Goal: Information Seeking & Learning: Learn about a topic

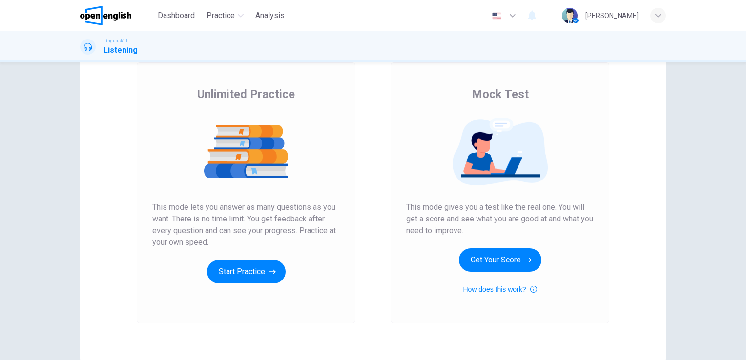
scroll to position [111, 0]
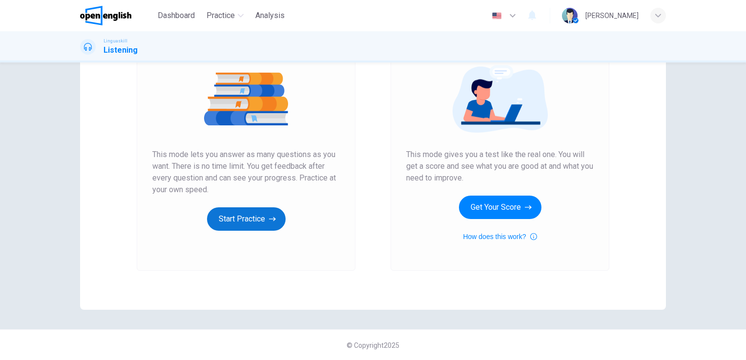
click at [249, 222] on button "Start Practice" at bounding box center [246, 219] width 79 height 23
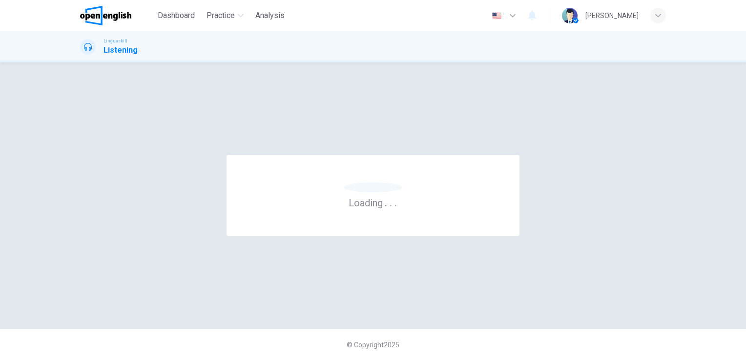
scroll to position [0, 0]
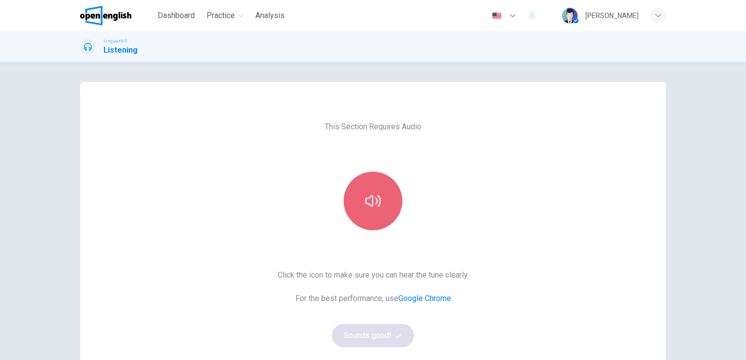
click at [377, 212] on button "button" at bounding box center [373, 201] width 59 height 59
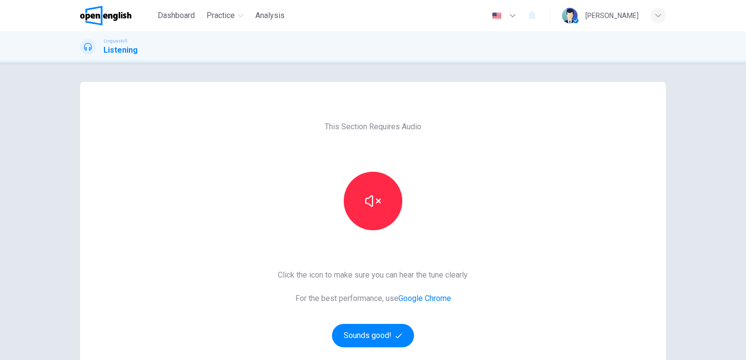
scroll to position [84, 0]
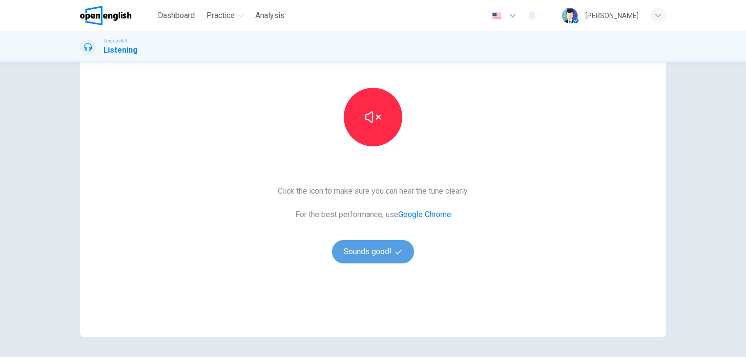
click at [381, 257] on button "Sounds good!" at bounding box center [373, 251] width 82 height 23
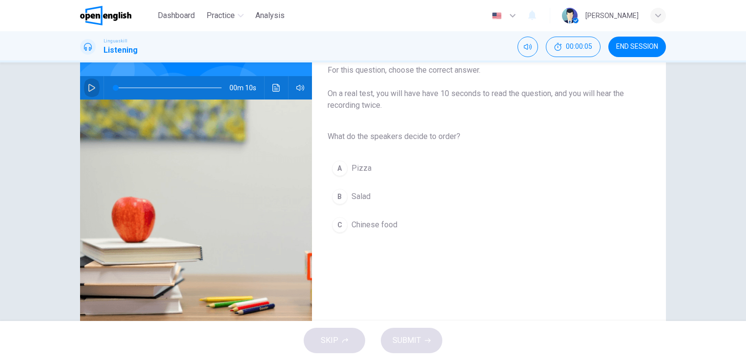
click at [90, 89] on icon "button" at bounding box center [91, 88] width 7 height 8
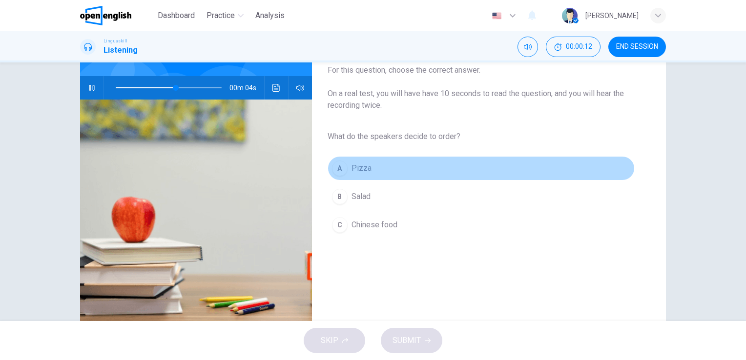
click at [360, 168] on span "Pizza" at bounding box center [362, 169] width 20 height 12
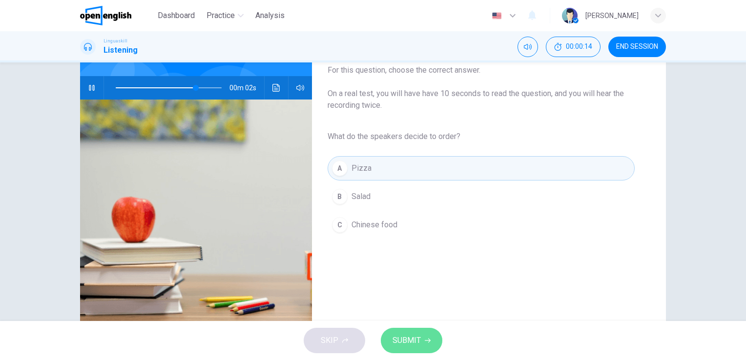
click at [420, 336] on button "SUBMIT" at bounding box center [412, 340] width 62 height 25
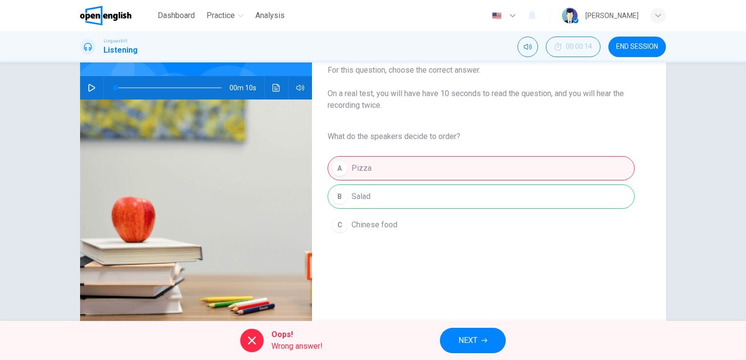
click at [252, 340] on icon at bounding box center [252, 341] width 8 height 8
click at [90, 87] on icon "button" at bounding box center [91, 88] width 7 height 8
click at [364, 200] on div "A Pizza B Salad C Chinese food" at bounding box center [481, 196] width 307 height 85
type input "*"
click at [481, 338] on button "NEXT" at bounding box center [473, 340] width 66 height 25
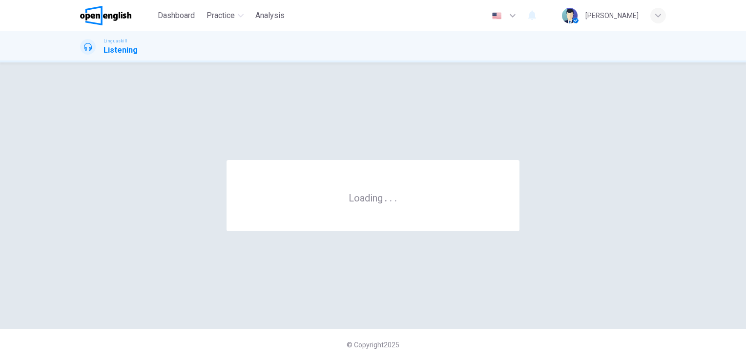
scroll to position [0, 0]
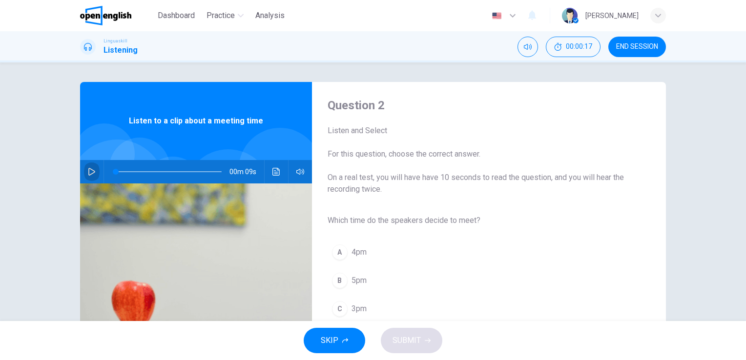
click at [88, 171] on icon "button" at bounding box center [92, 172] width 8 height 8
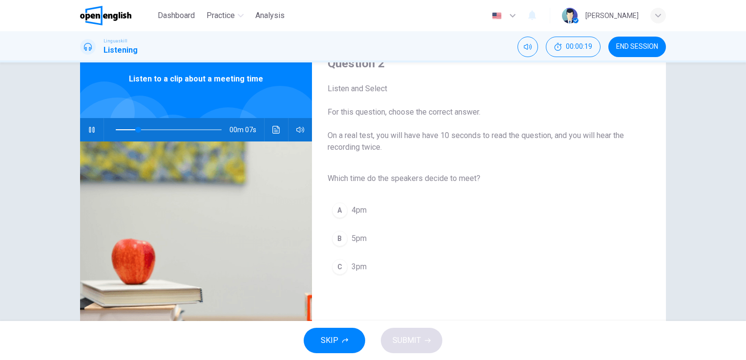
scroll to position [42, 0]
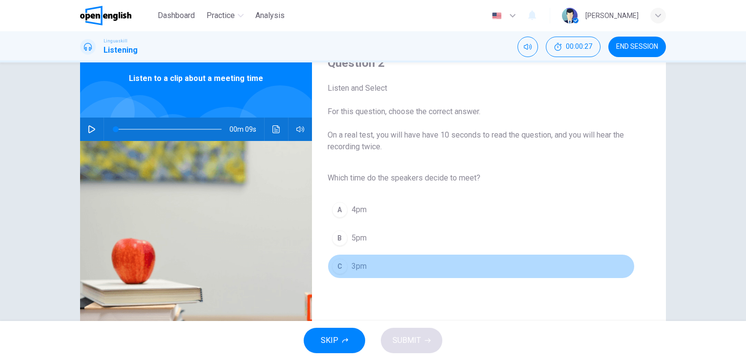
click at [341, 261] on div "C" at bounding box center [340, 267] width 16 height 16
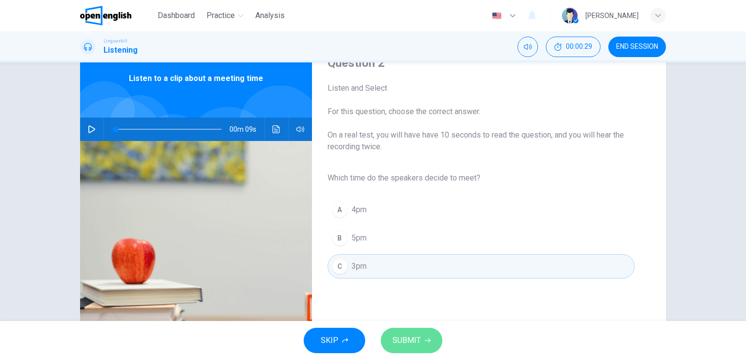
click at [411, 342] on span "SUBMIT" at bounding box center [407, 341] width 28 height 14
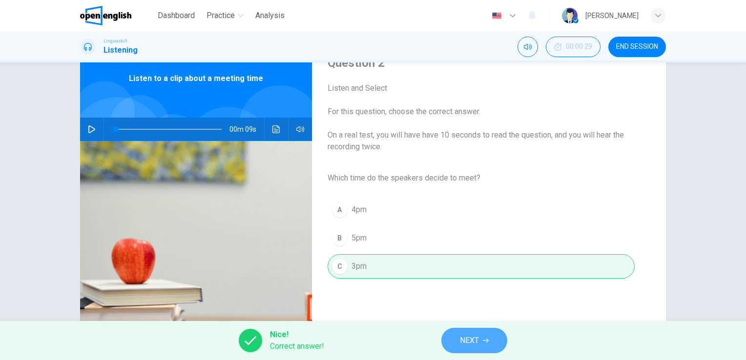
click at [487, 343] on icon "button" at bounding box center [486, 341] width 6 height 6
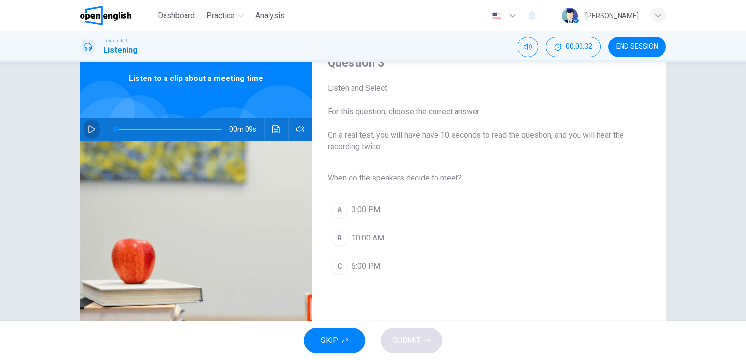
click at [88, 130] on icon "button" at bounding box center [92, 130] width 8 height 8
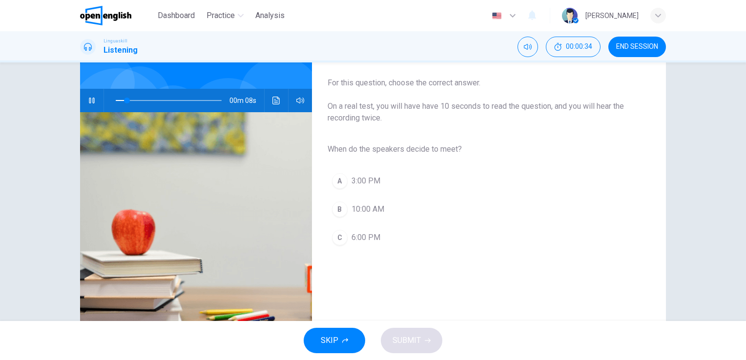
scroll to position [70, 0]
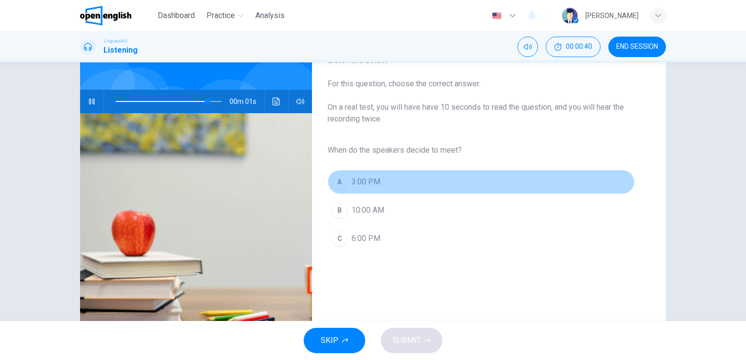
click at [372, 179] on span "3:00 PM" at bounding box center [366, 182] width 29 height 12
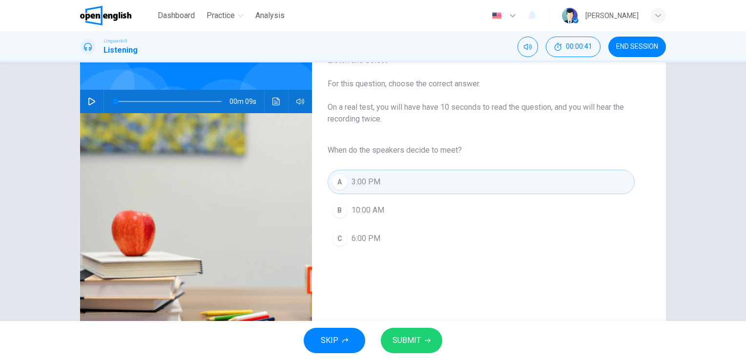
type input "*"
click at [420, 339] on button "SUBMIT" at bounding box center [412, 340] width 62 height 25
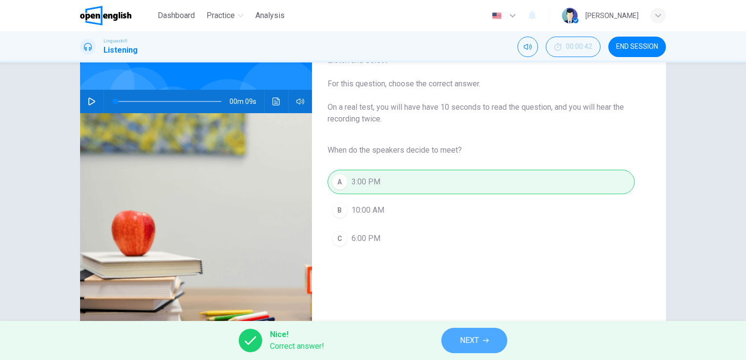
click at [484, 342] on icon "button" at bounding box center [486, 341] width 6 height 6
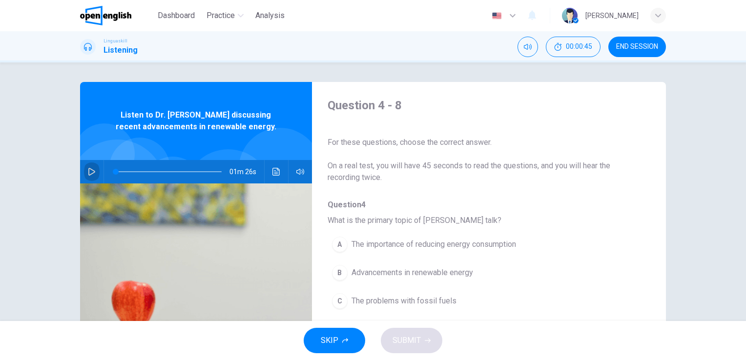
click at [91, 172] on icon "button" at bounding box center [91, 172] width 7 height 8
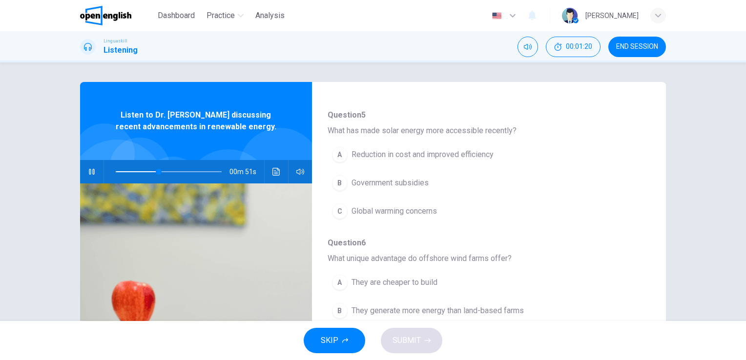
scroll to position [219, 0]
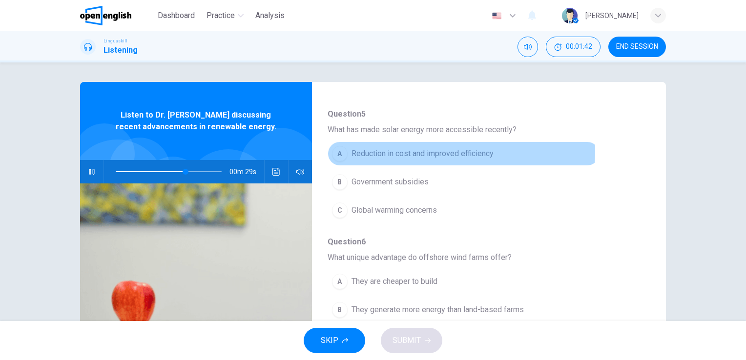
click at [407, 151] on span "Reduction in cost and improved efficiency" at bounding box center [423, 154] width 142 height 12
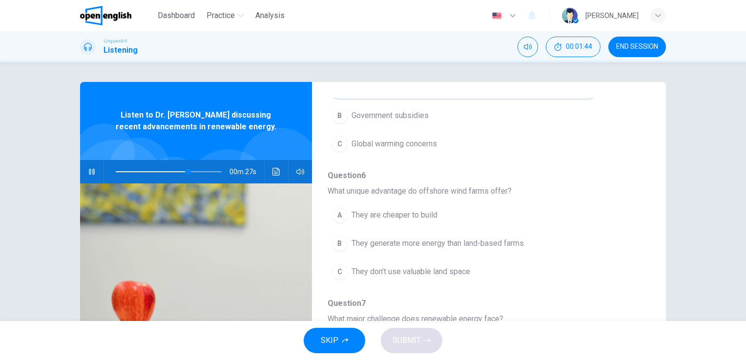
scroll to position [286, 0]
click at [116, 172] on span at bounding box center [169, 172] width 106 height 14
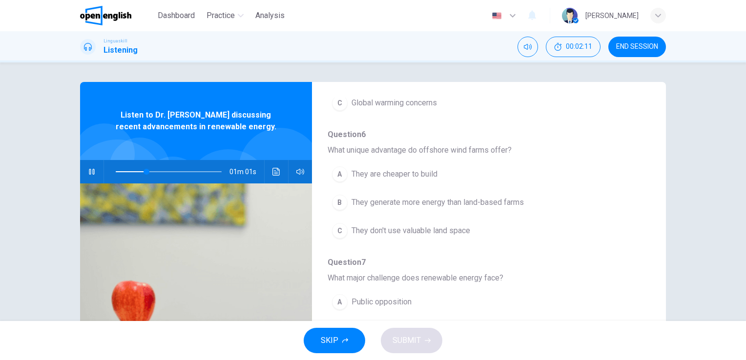
scroll to position [327, 0]
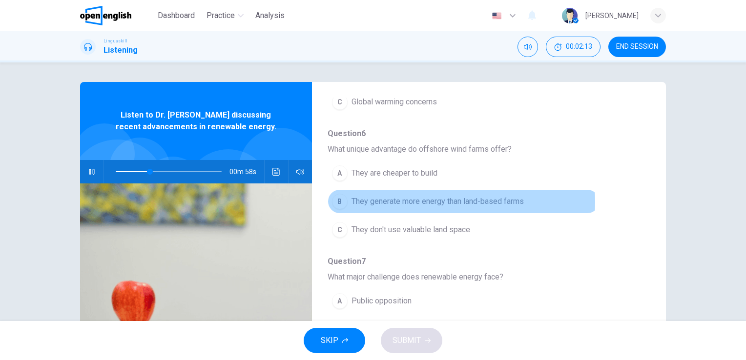
click at [459, 201] on span "They generate more energy than land-based farms" at bounding box center [438, 202] width 172 height 12
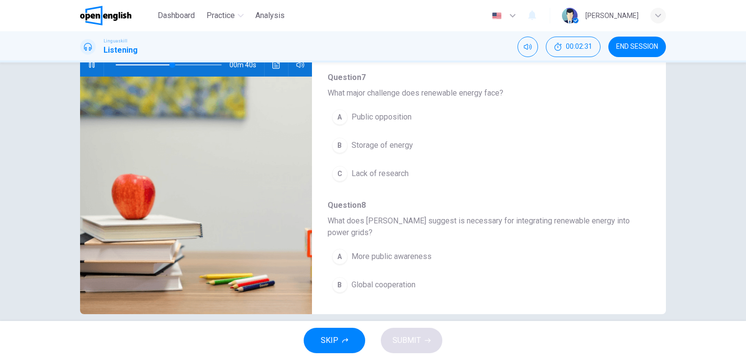
scroll to position [402, 0]
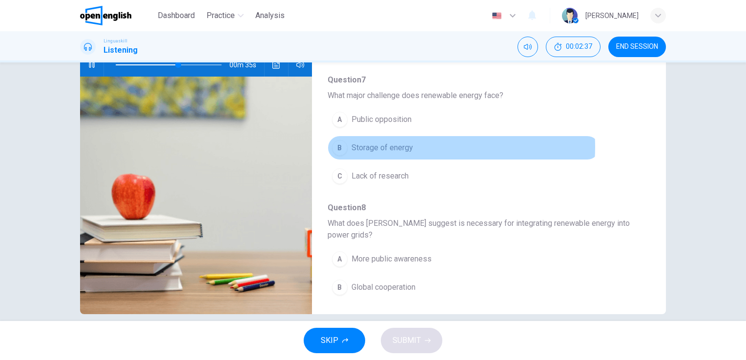
click at [381, 145] on span "Storage of energy" at bounding box center [383, 148] width 62 height 12
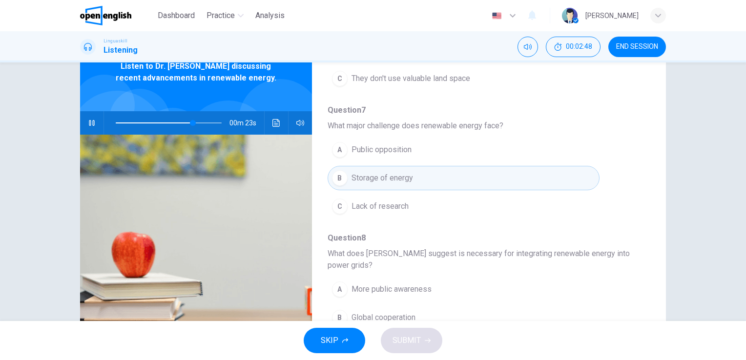
scroll to position [49, 0]
click at [275, 122] on icon "Click to see the audio transcription" at bounding box center [277, 123] width 8 height 8
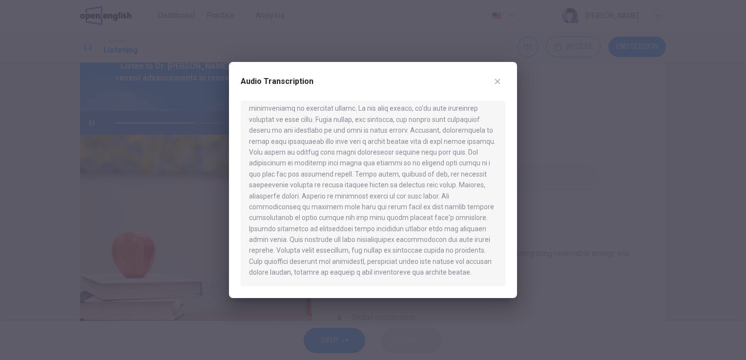
scroll to position [23, 0]
click at [564, 128] on div at bounding box center [373, 180] width 746 height 360
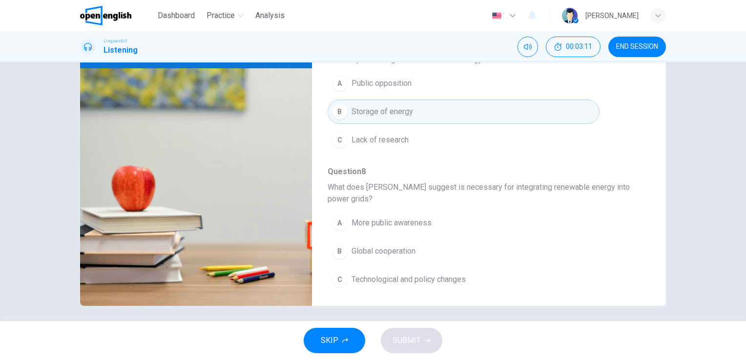
scroll to position [119, 0]
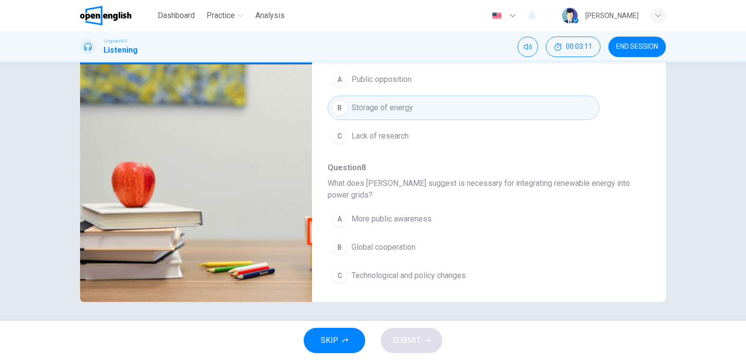
type input "*"
click at [380, 270] on span "Technological and policy changes" at bounding box center [409, 276] width 114 height 12
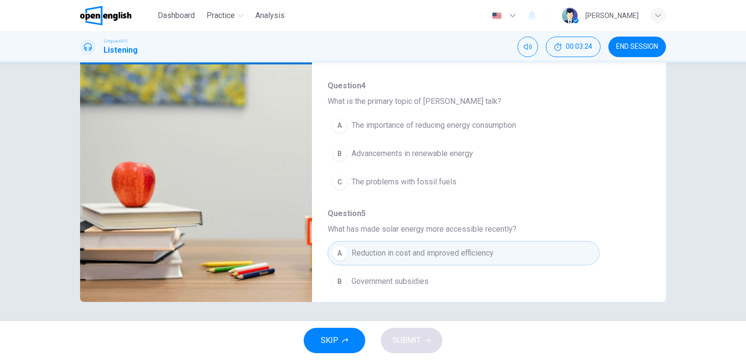
scroll to position [1, 0]
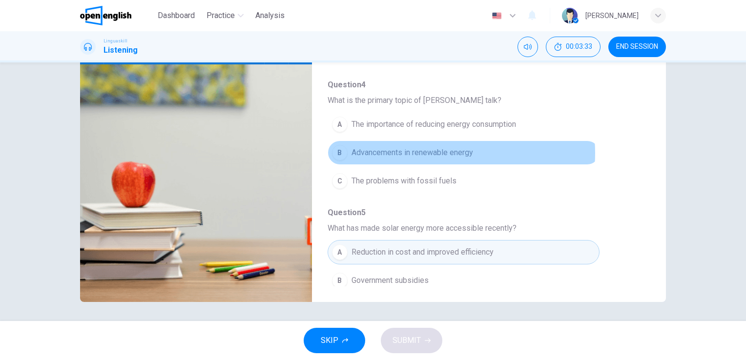
click at [426, 152] on span "Advancements in renewable energy" at bounding box center [413, 153] width 122 height 12
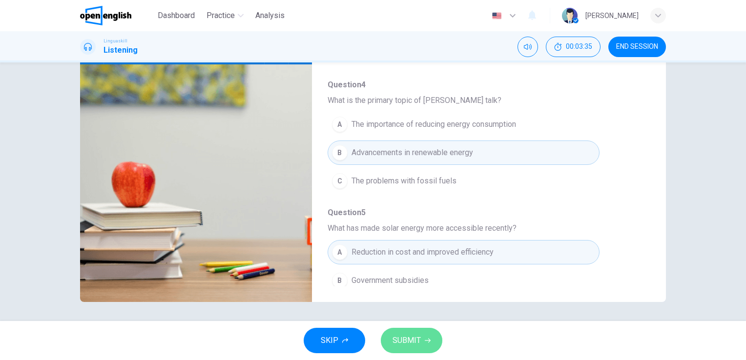
click at [413, 343] on span "SUBMIT" at bounding box center [407, 341] width 28 height 14
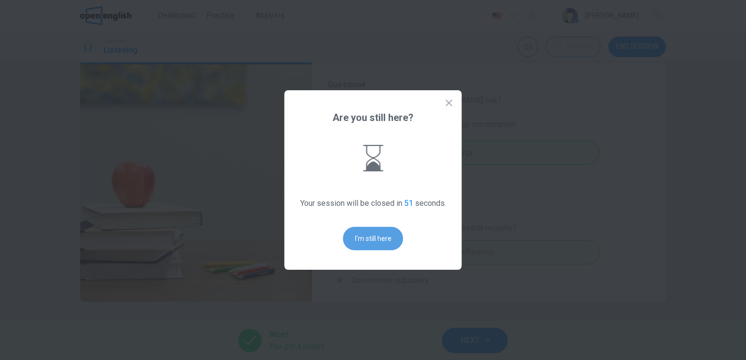
click at [389, 237] on button "I'm still here" at bounding box center [373, 238] width 60 height 23
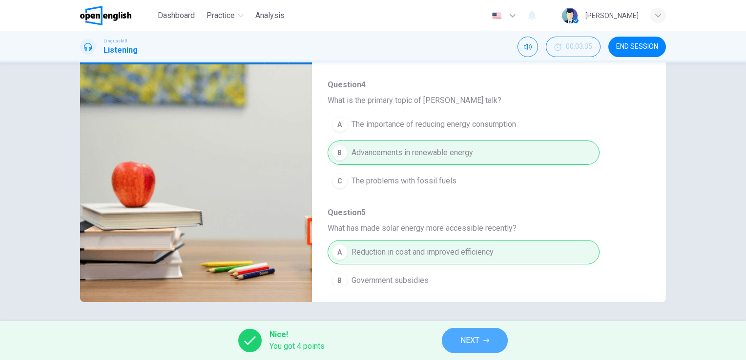
click at [475, 341] on span "NEXT" at bounding box center [470, 341] width 19 height 14
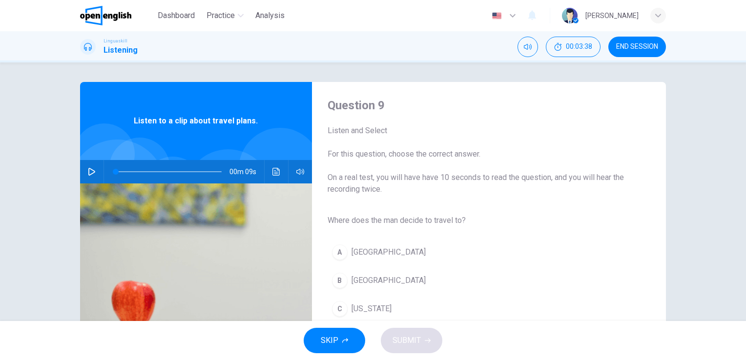
click at [88, 168] on icon "button" at bounding box center [91, 172] width 7 height 8
click at [273, 174] on icon "Click to see the audio transcription" at bounding box center [277, 172] width 8 height 8
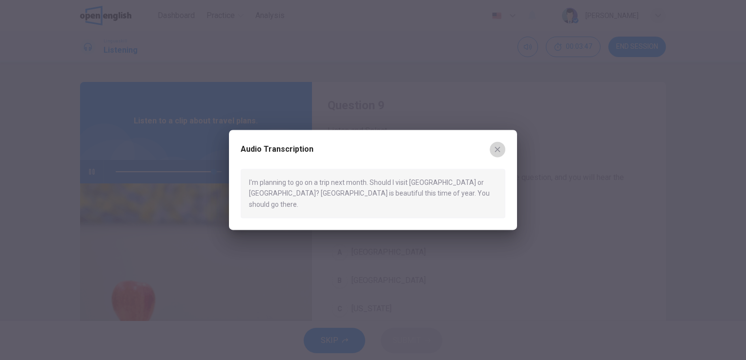
click at [494, 153] on icon "button" at bounding box center [498, 150] width 8 height 8
type input "*"
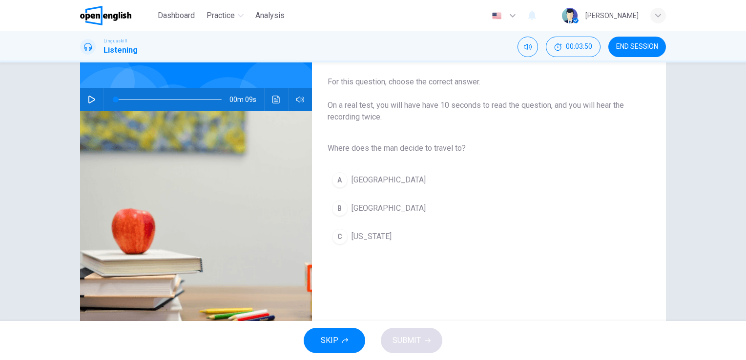
scroll to position [72, 0]
click at [275, 103] on icon "Click to see the audio transcription" at bounding box center [277, 100] width 8 height 8
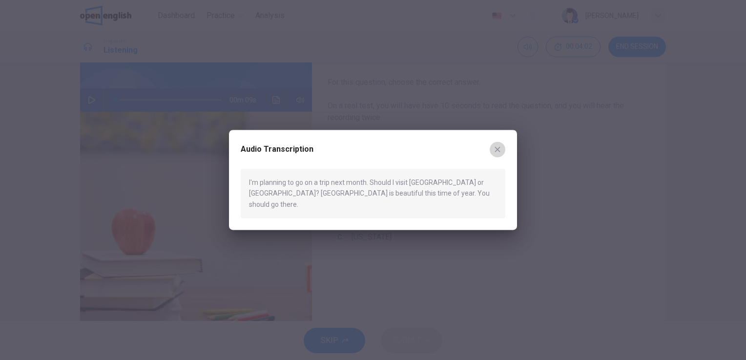
click at [501, 153] on icon "button" at bounding box center [498, 150] width 8 height 8
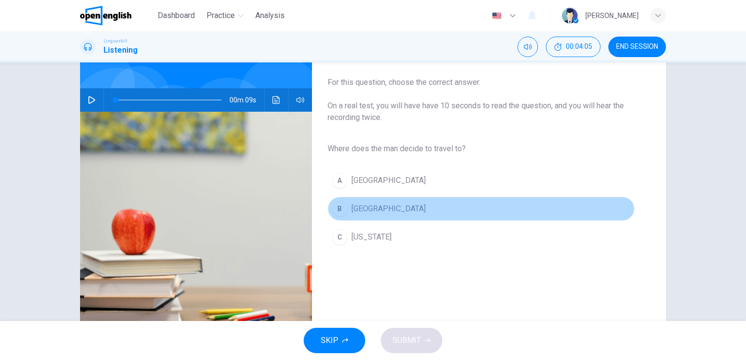
click at [359, 205] on span "[GEOGRAPHIC_DATA]" at bounding box center [389, 209] width 74 height 12
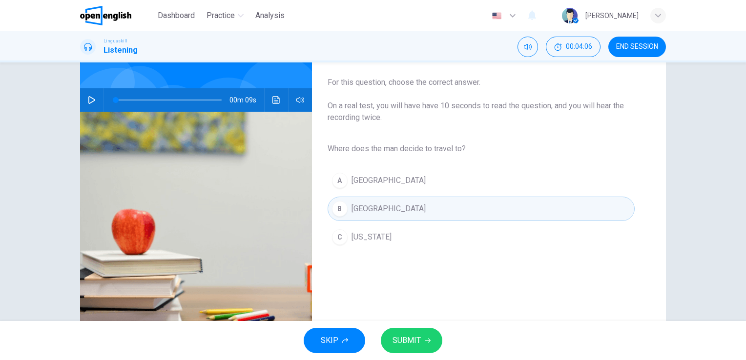
click at [415, 344] on span "SUBMIT" at bounding box center [407, 341] width 28 height 14
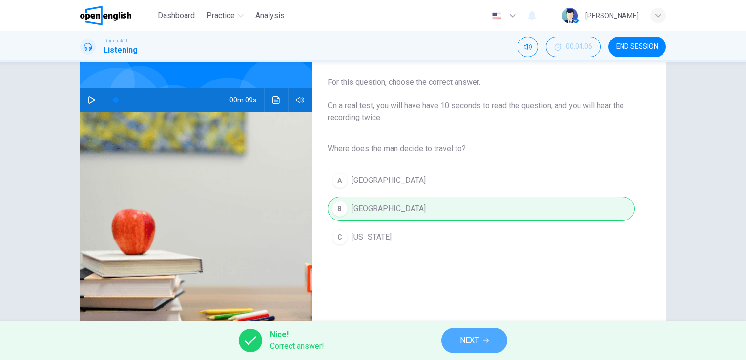
click at [455, 343] on button "NEXT" at bounding box center [474, 340] width 66 height 25
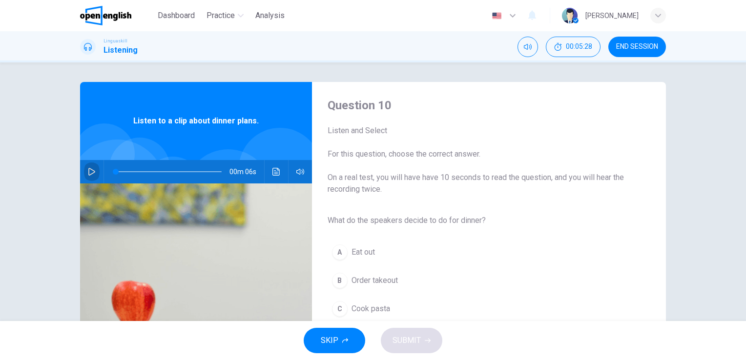
click at [96, 171] on button "button" at bounding box center [92, 171] width 16 height 23
click at [273, 171] on icon "Click to see the audio transcription" at bounding box center [277, 172] width 8 height 8
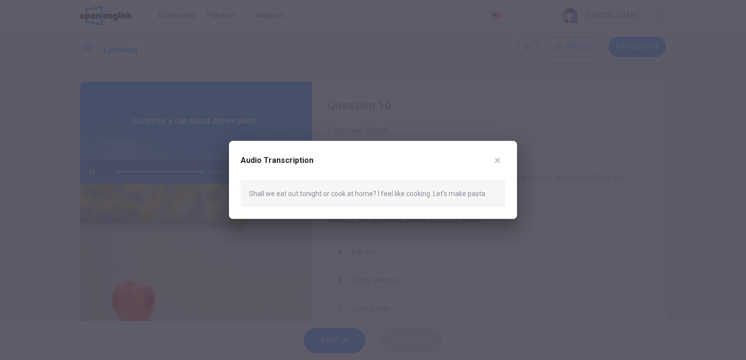
type input "*"
click at [498, 163] on icon "button" at bounding box center [498, 161] width 8 height 8
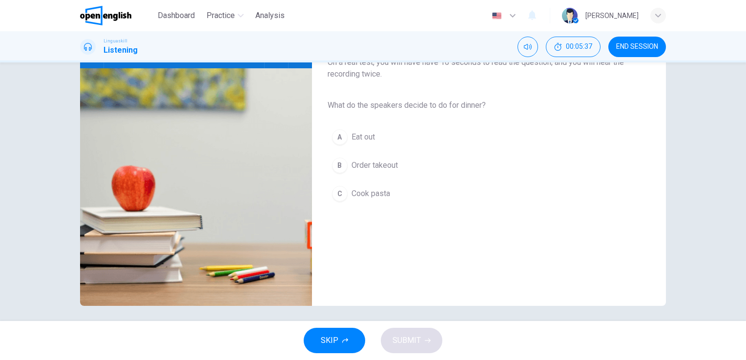
scroll to position [119, 0]
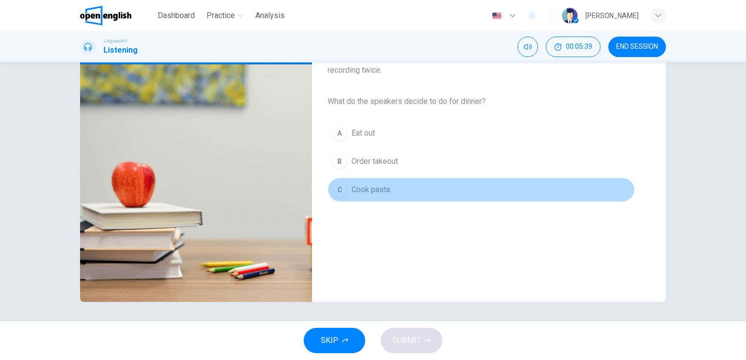
click at [358, 190] on span "Cook pasta" at bounding box center [371, 190] width 39 height 12
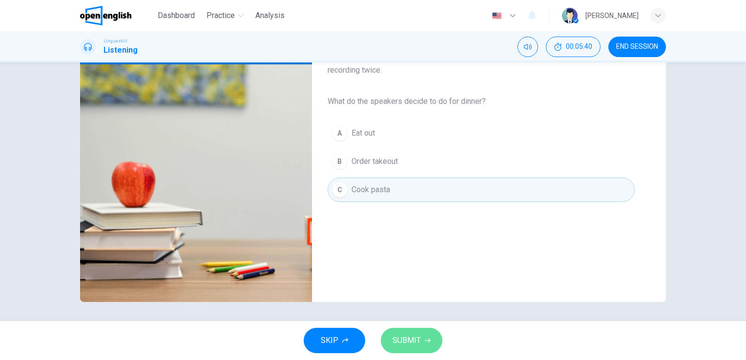
click at [423, 342] on button "SUBMIT" at bounding box center [412, 340] width 62 height 25
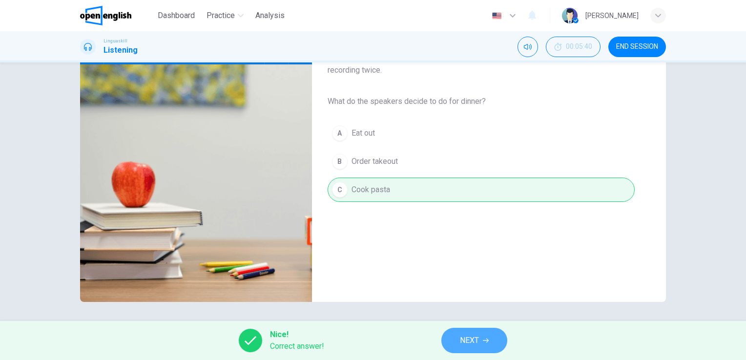
click at [477, 344] on span "NEXT" at bounding box center [469, 341] width 19 height 14
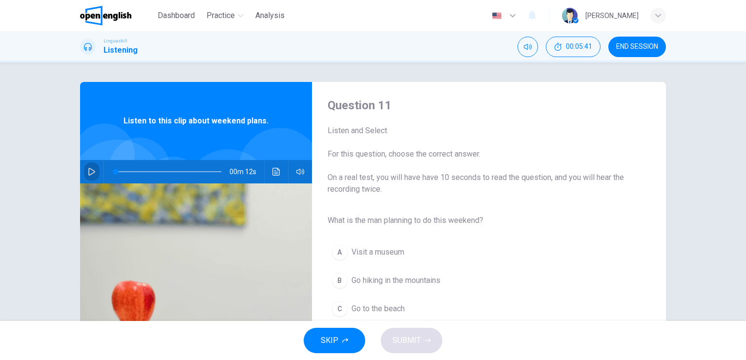
click at [91, 170] on icon "button" at bounding box center [92, 172] width 8 height 8
click at [273, 171] on icon "Click to see the audio transcription" at bounding box center [277, 172] width 8 height 8
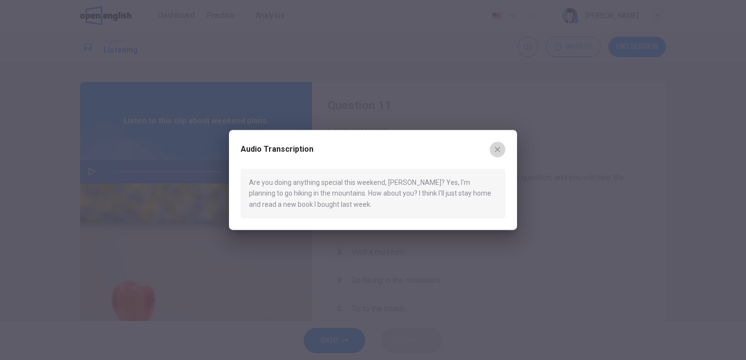
click at [498, 149] on icon "button" at bounding box center [497, 149] width 5 height 5
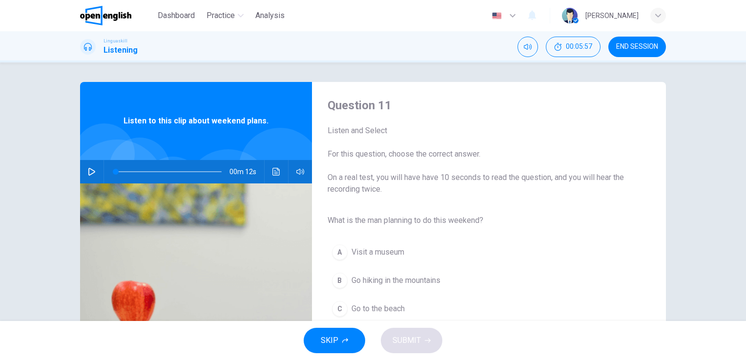
scroll to position [48, 0]
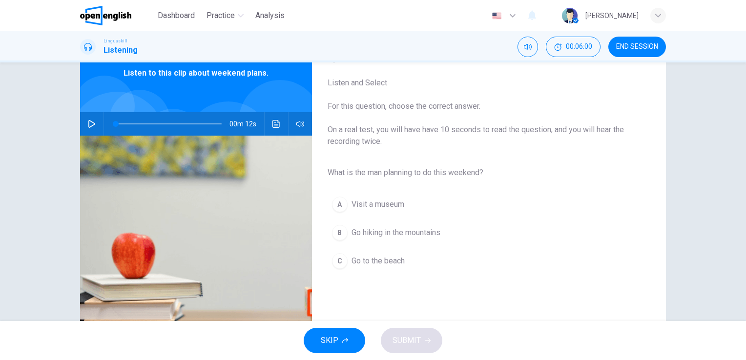
click at [89, 122] on icon "button" at bounding box center [92, 124] width 8 height 8
click at [273, 127] on icon "Click to see the audio transcription" at bounding box center [276, 124] width 7 height 8
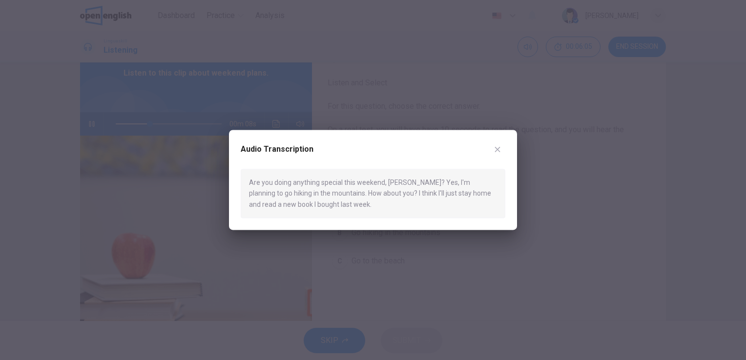
click at [501, 148] on icon "button" at bounding box center [498, 150] width 8 height 8
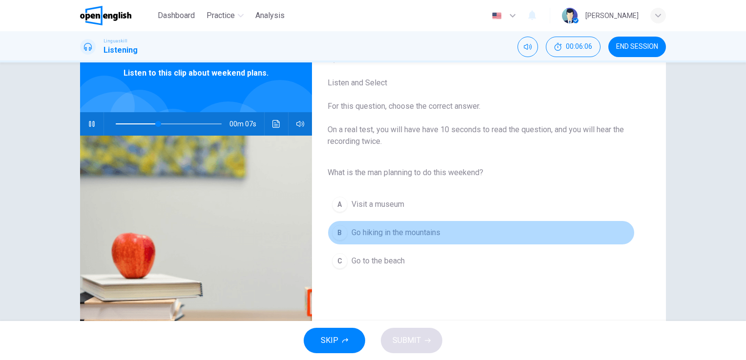
click at [393, 228] on span "Go hiking in the mountains" at bounding box center [396, 233] width 89 height 12
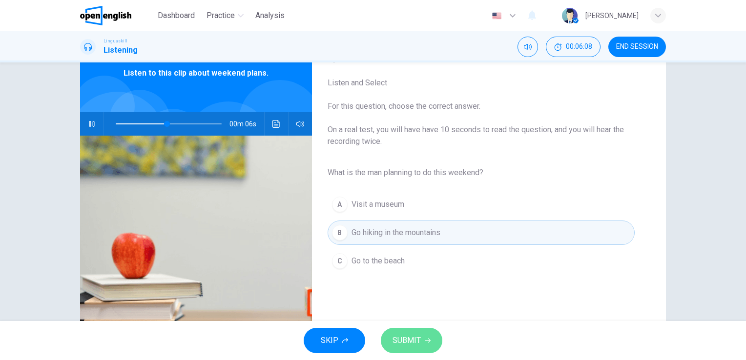
click at [407, 336] on span "SUBMIT" at bounding box center [407, 341] width 28 height 14
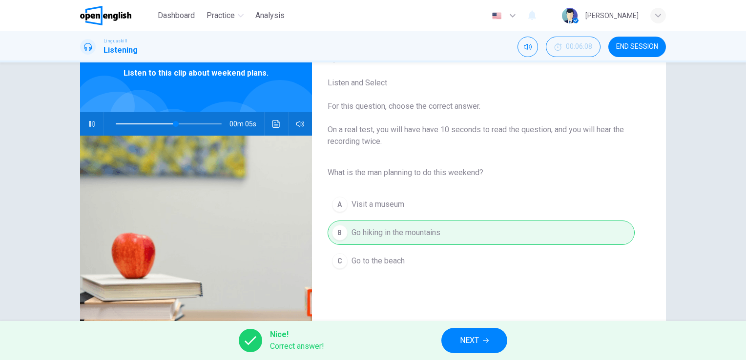
type input "**"
click at [457, 335] on button "NEXT" at bounding box center [474, 340] width 66 height 25
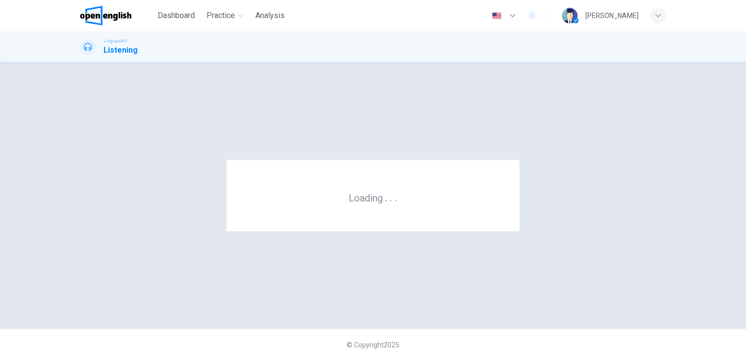
scroll to position [0, 0]
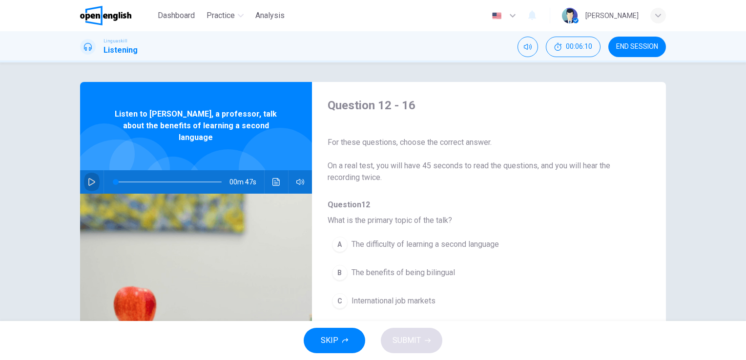
click at [90, 178] on icon "button" at bounding box center [92, 182] width 8 height 8
click at [276, 178] on icon "Click to see the audio transcription" at bounding box center [276, 182] width 7 height 8
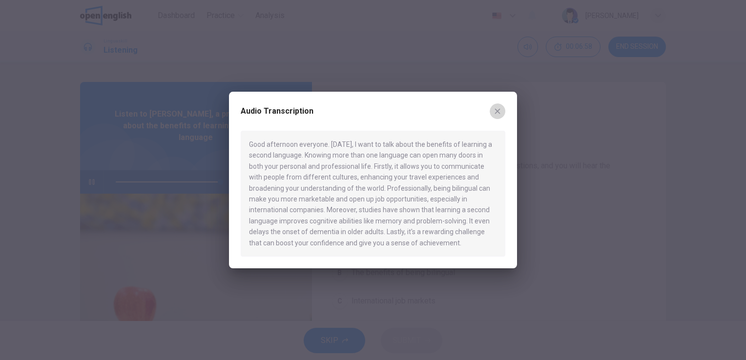
click at [498, 112] on icon "button" at bounding box center [498, 111] width 8 height 8
type input "*"
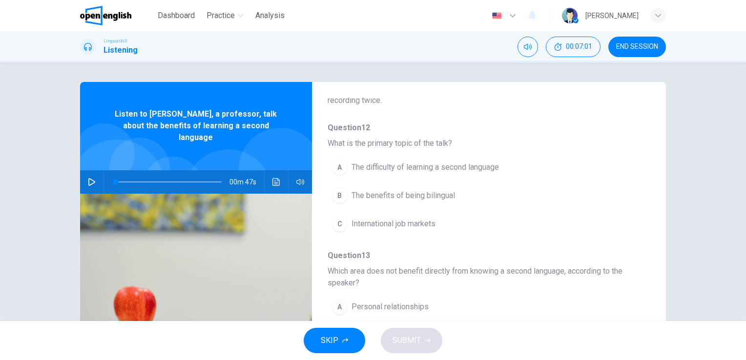
scroll to position [78, 0]
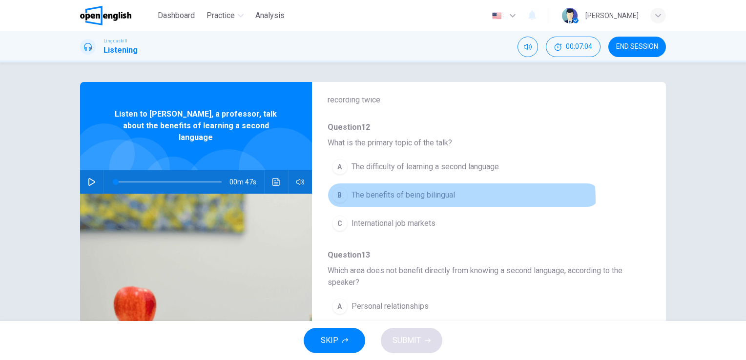
click at [423, 200] on span "The benefits of being bilingual" at bounding box center [404, 195] width 104 height 12
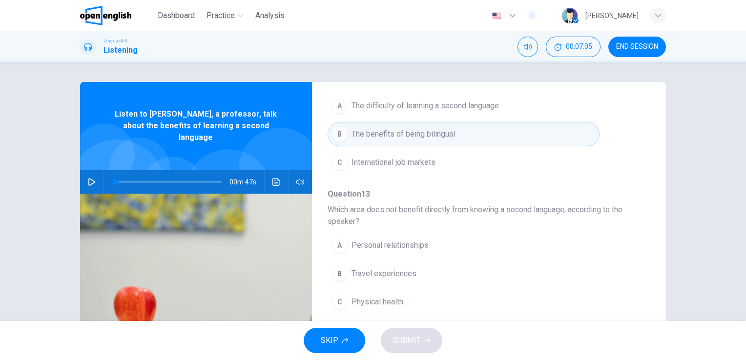
scroll to position [139, 0]
drag, startPoint x: 423, startPoint y: 200, endPoint x: 477, endPoint y: 267, distance: 85.8
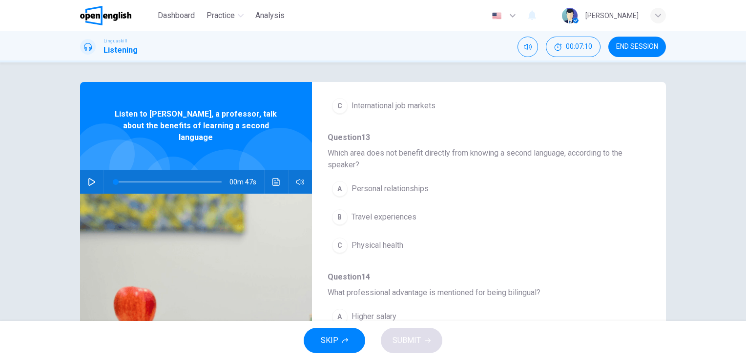
scroll to position [203, 0]
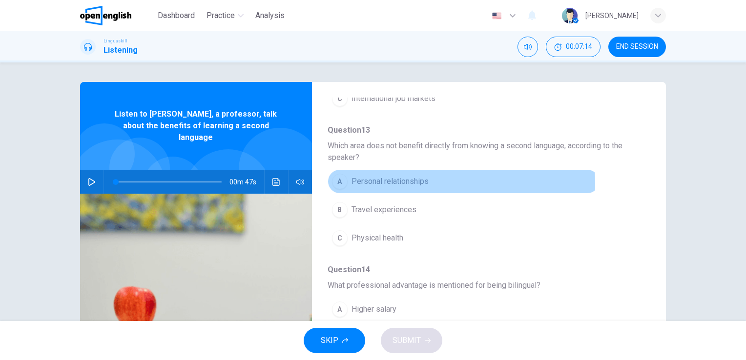
click at [408, 183] on span "Personal relationships" at bounding box center [390, 182] width 77 height 12
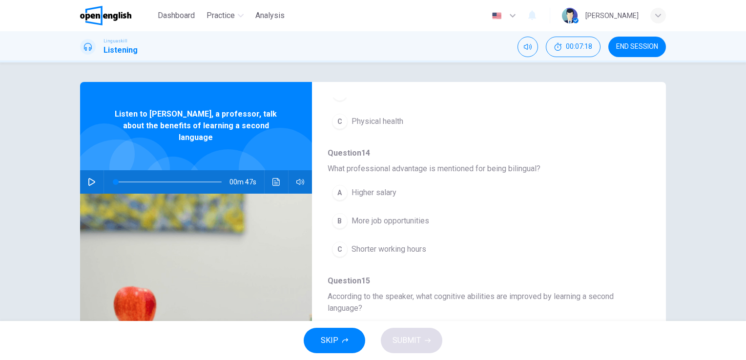
scroll to position [320, 0]
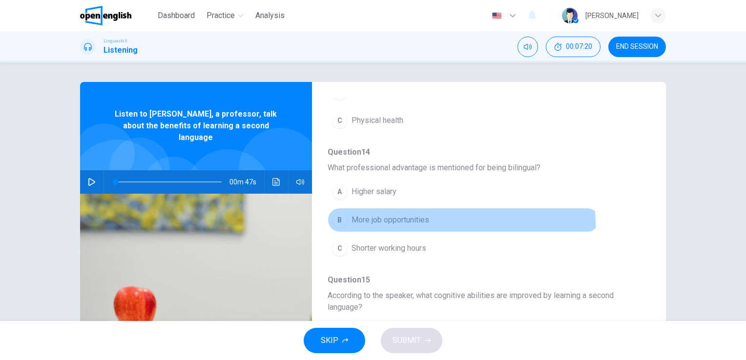
click at [417, 223] on span "More job opportunities" at bounding box center [391, 220] width 78 height 12
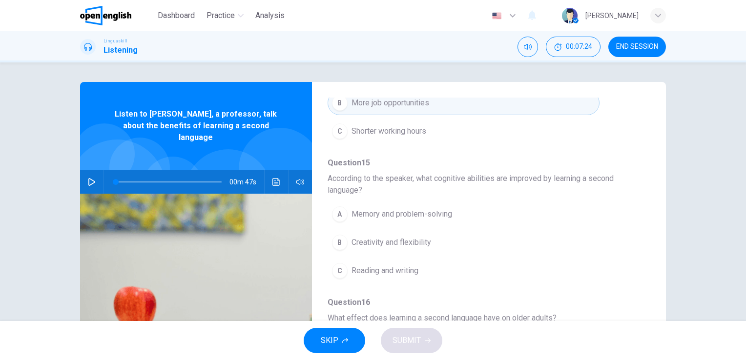
scroll to position [441, 0]
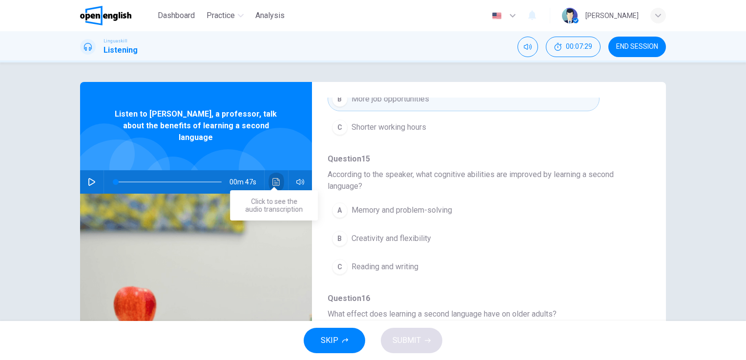
click at [273, 178] on icon "Click to see the audio transcription" at bounding box center [277, 182] width 8 height 8
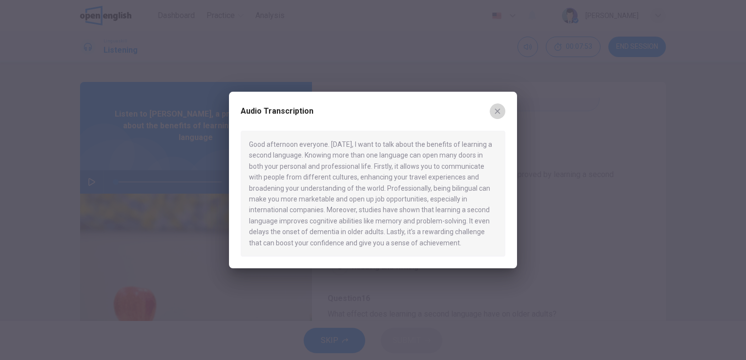
click at [499, 111] on icon "button" at bounding box center [498, 111] width 8 height 8
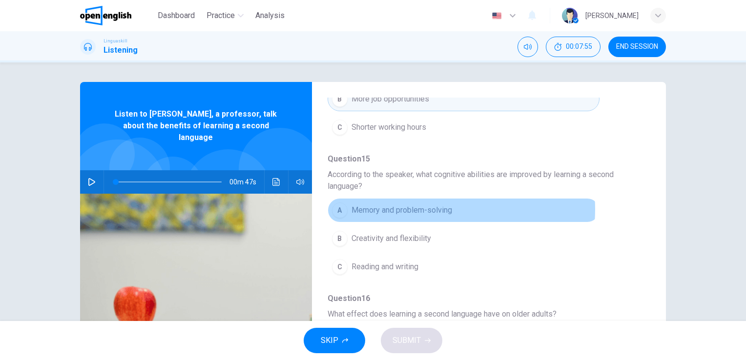
click at [422, 207] on span "Memory and problem-solving" at bounding box center [402, 211] width 101 height 12
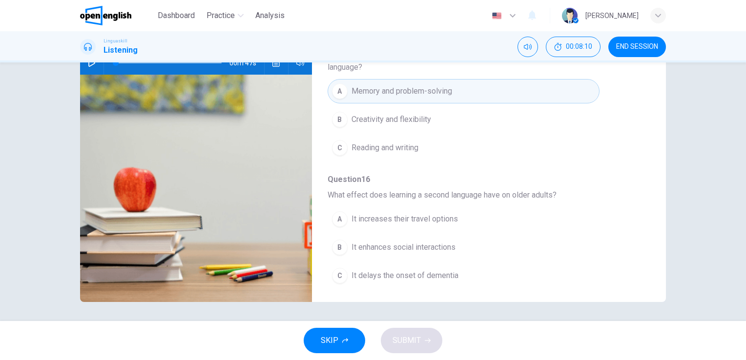
scroll to position [0, 0]
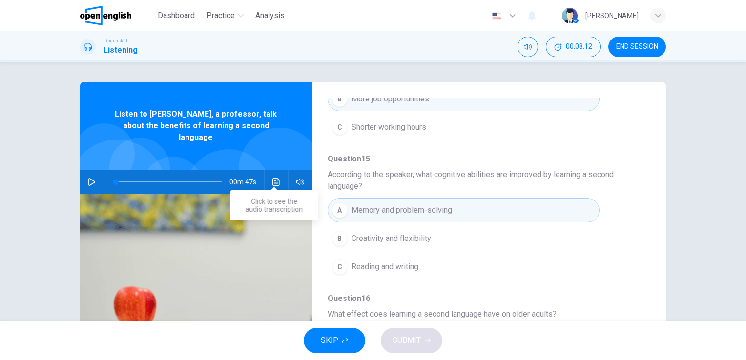
click at [274, 178] on icon "Click to see the audio transcription" at bounding box center [276, 182] width 7 height 8
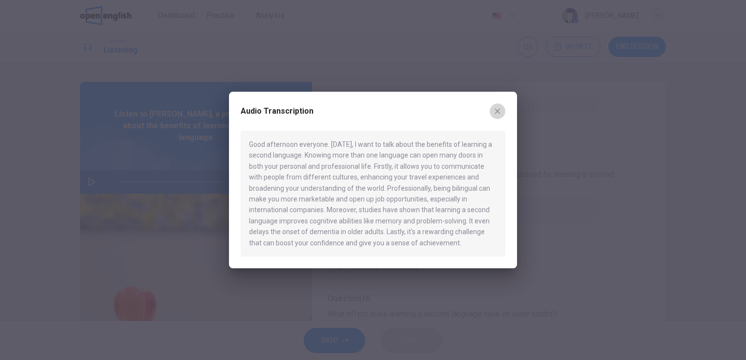
click at [498, 110] on icon "button" at bounding box center [498, 111] width 8 height 8
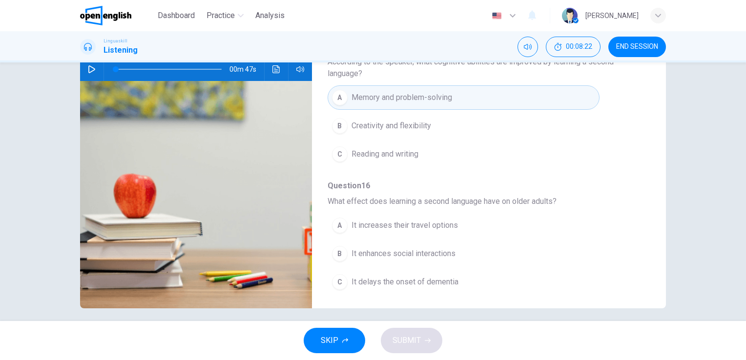
scroll to position [119, 0]
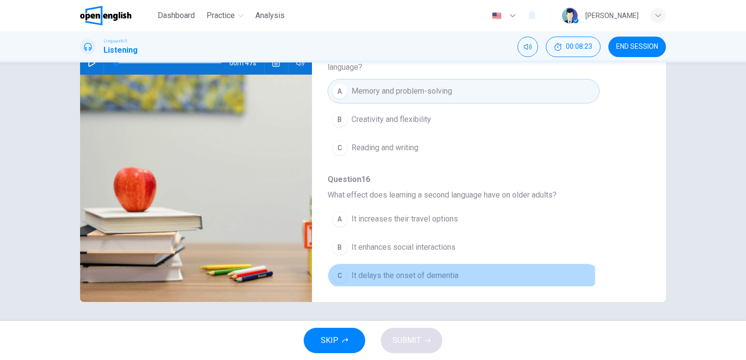
click at [409, 273] on span "It delays the onset of dementia" at bounding box center [405, 276] width 107 height 12
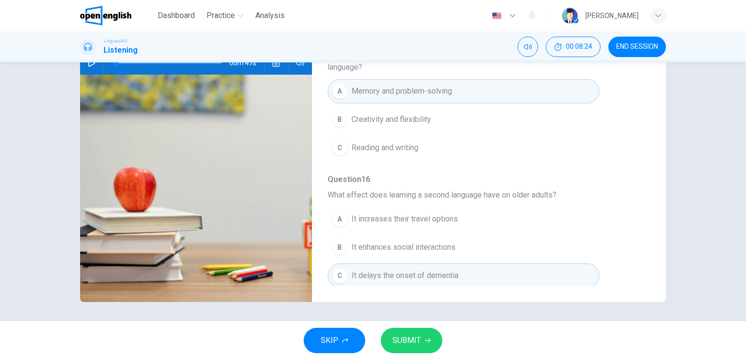
click at [419, 331] on button "SUBMIT" at bounding box center [412, 340] width 62 height 25
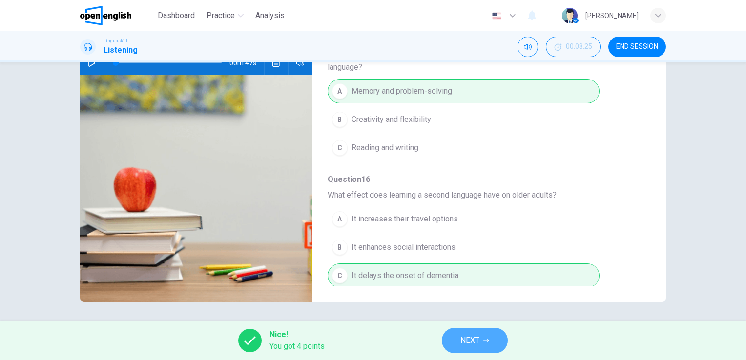
click at [465, 338] on span "NEXT" at bounding box center [470, 341] width 19 height 14
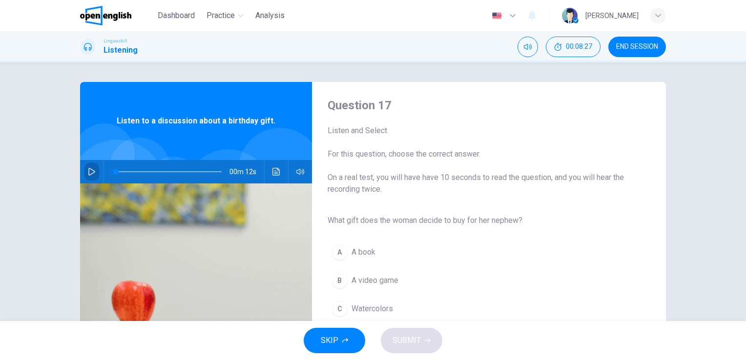
click at [88, 171] on icon "button" at bounding box center [92, 172] width 8 height 8
click at [272, 176] on button "Click to see the audio transcription" at bounding box center [277, 171] width 16 height 23
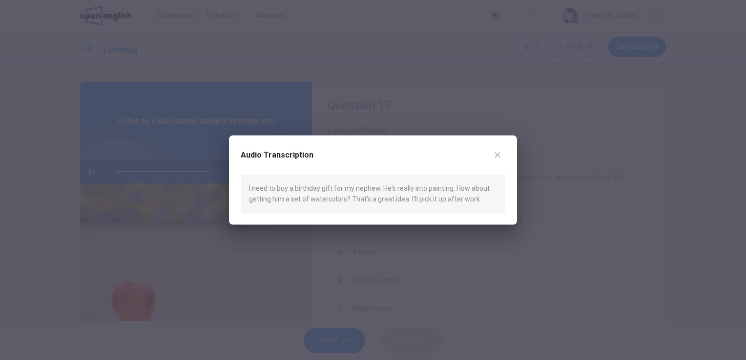
type input "*"
click at [498, 156] on icon "button" at bounding box center [498, 155] width 8 height 8
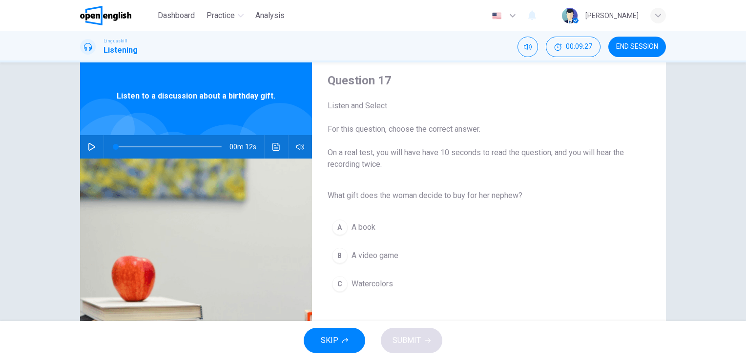
scroll to position [21, 0]
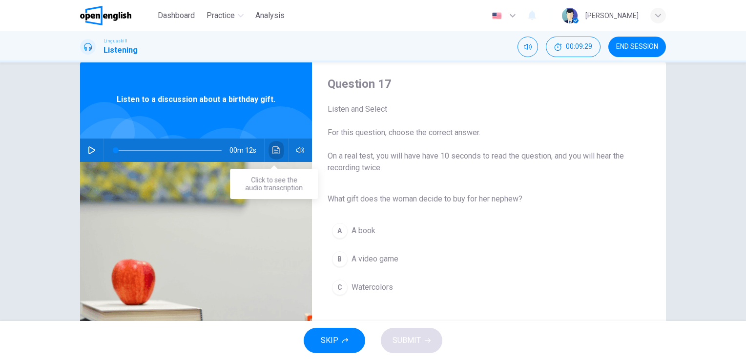
click at [275, 151] on icon "Click to see the audio transcription" at bounding box center [277, 151] width 8 height 8
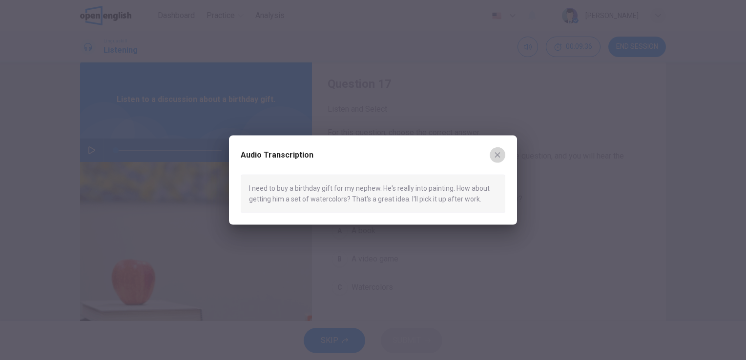
click at [498, 158] on icon "button" at bounding box center [498, 155] width 8 height 8
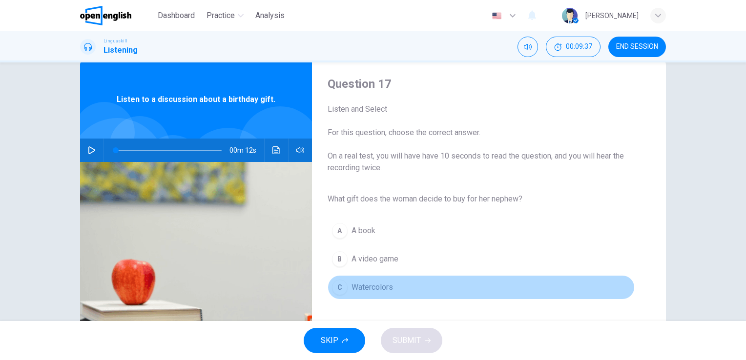
click at [380, 284] on span "Watercolors" at bounding box center [373, 288] width 42 height 12
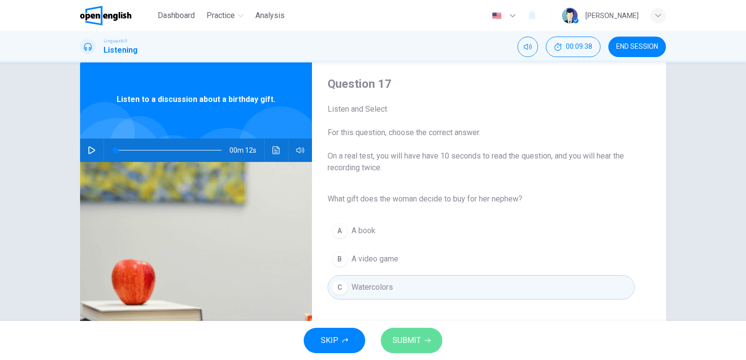
click at [418, 336] on span "SUBMIT" at bounding box center [407, 341] width 28 height 14
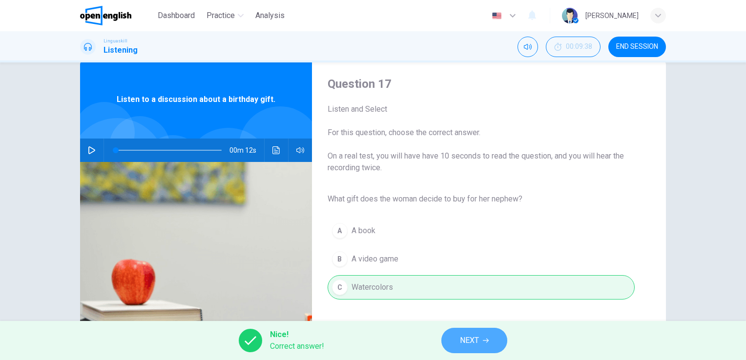
click at [473, 343] on span "NEXT" at bounding box center [469, 341] width 19 height 14
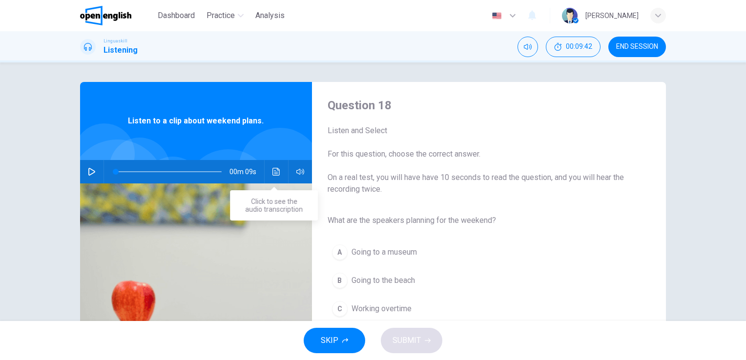
drag, startPoint x: 90, startPoint y: 170, endPoint x: 273, endPoint y: 173, distance: 183.7
click at [273, 173] on div "00m 09s" at bounding box center [196, 171] width 232 height 23
click at [273, 173] on icon "Click to see the audio transcription" at bounding box center [277, 172] width 8 height 8
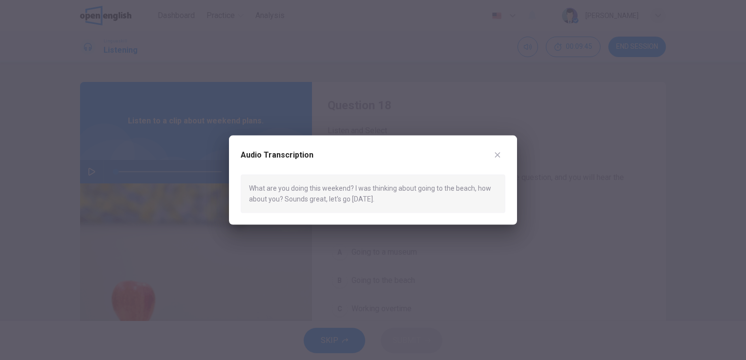
click at [215, 198] on div at bounding box center [373, 180] width 746 height 360
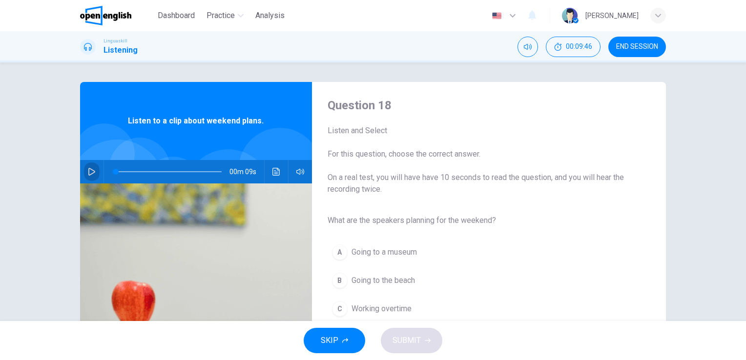
click at [88, 168] on icon "button" at bounding box center [92, 172] width 8 height 8
click at [273, 170] on icon "Click to see the audio transcription" at bounding box center [277, 172] width 8 height 8
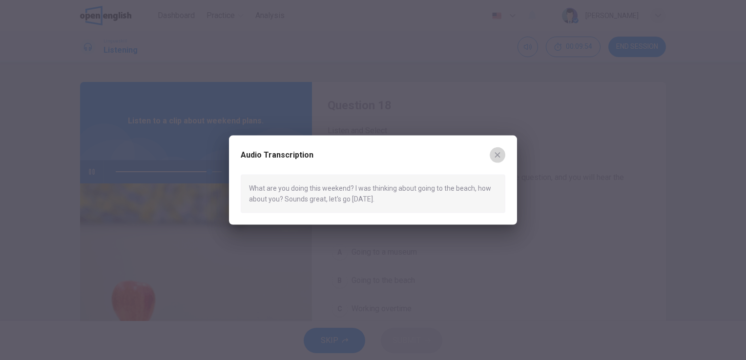
click at [499, 155] on icon "button" at bounding box center [498, 155] width 8 height 8
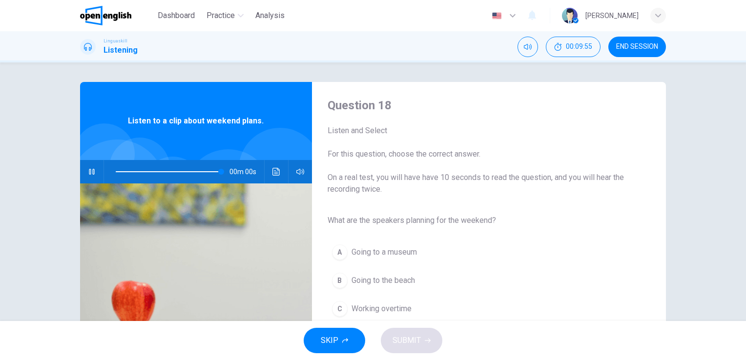
type input "*"
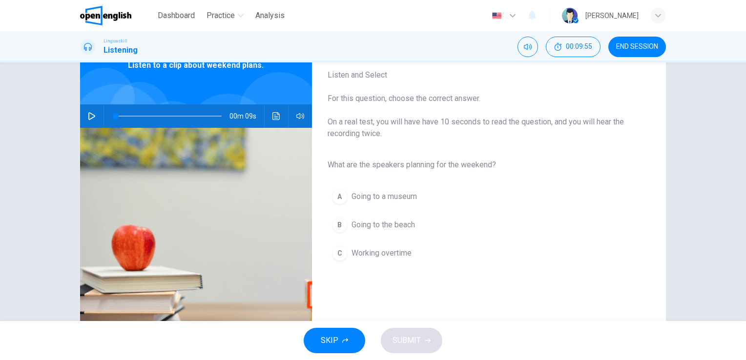
scroll to position [58, 0]
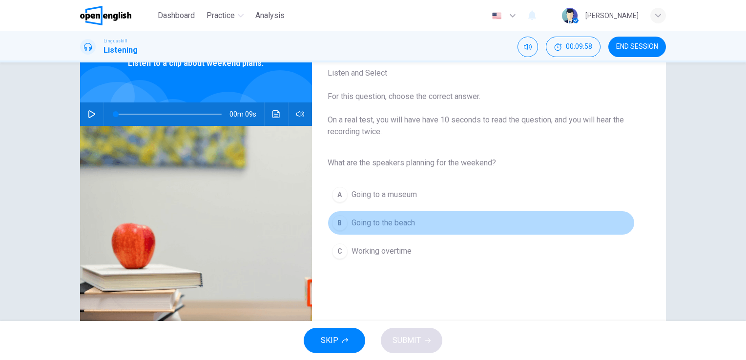
click at [390, 228] on span "Going to the beach" at bounding box center [383, 223] width 63 height 12
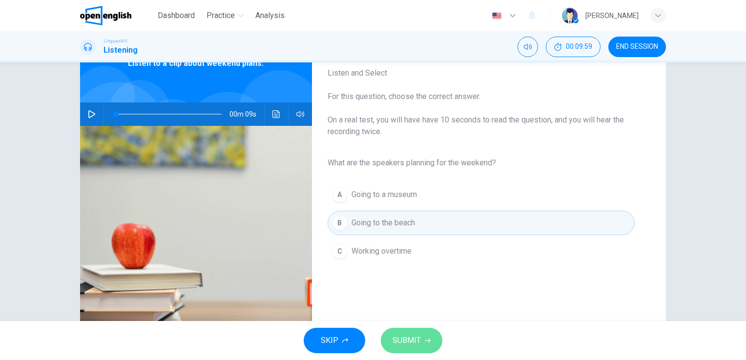
click at [413, 341] on span "SUBMIT" at bounding box center [407, 341] width 28 height 14
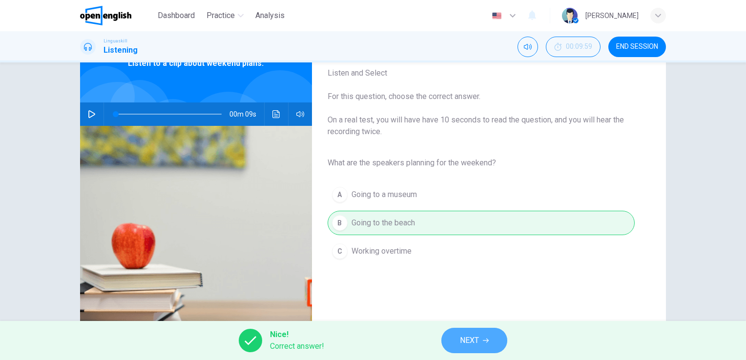
click at [476, 343] on span "NEXT" at bounding box center [469, 341] width 19 height 14
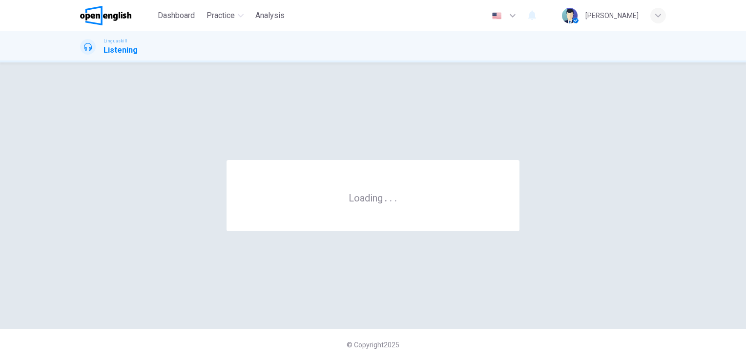
scroll to position [0, 0]
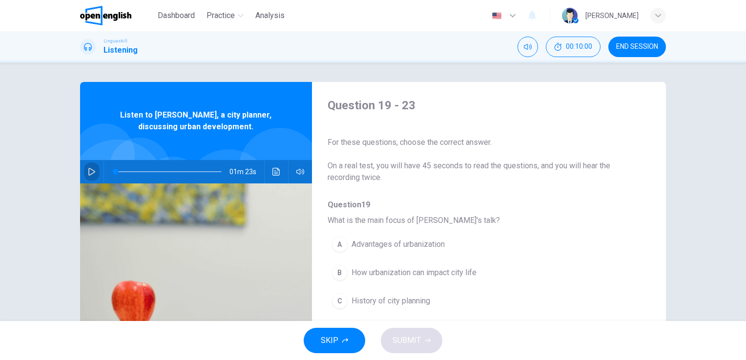
click at [88, 171] on icon "button" at bounding box center [92, 172] width 8 height 8
click at [273, 171] on icon "Click to see the audio transcription" at bounding box center [277, 172] width 8 height 8
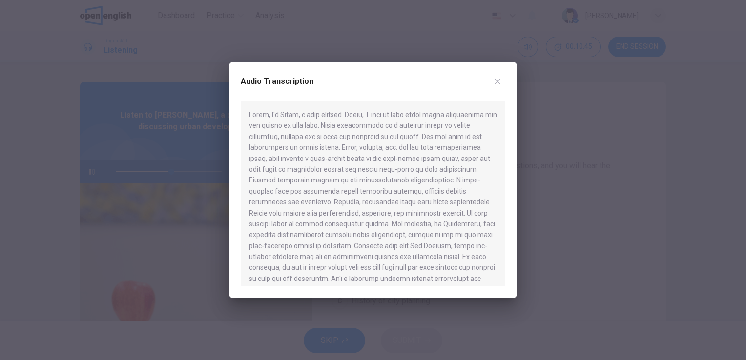
click at [373, 204] on div at bounding box center [373, 194] width 265 height 186
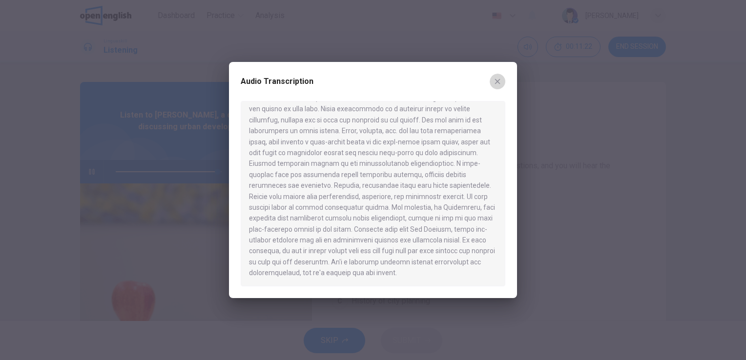
click at [501, 79] on icon "button" at bounding box center [498, 82] width 8 height 8
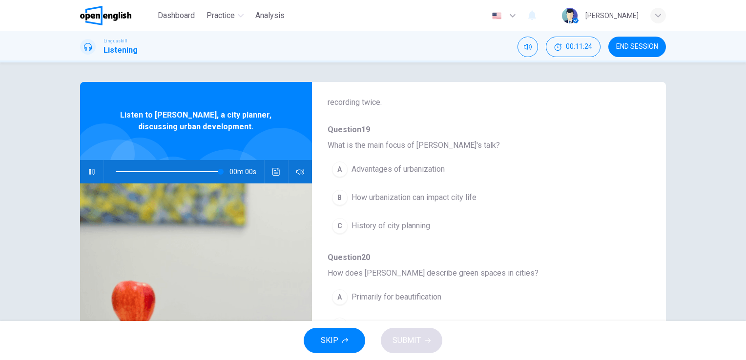
type input "*"
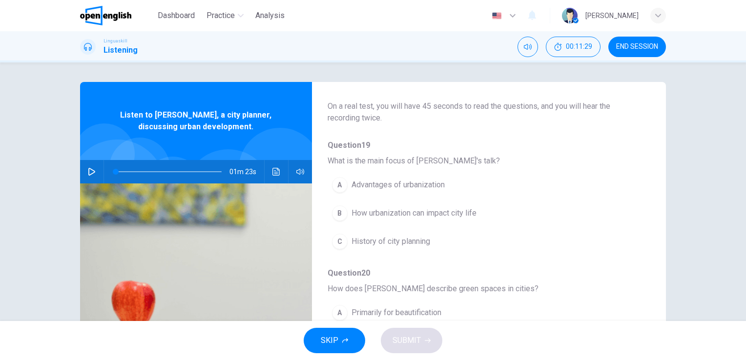
scroll to position [60, 0]
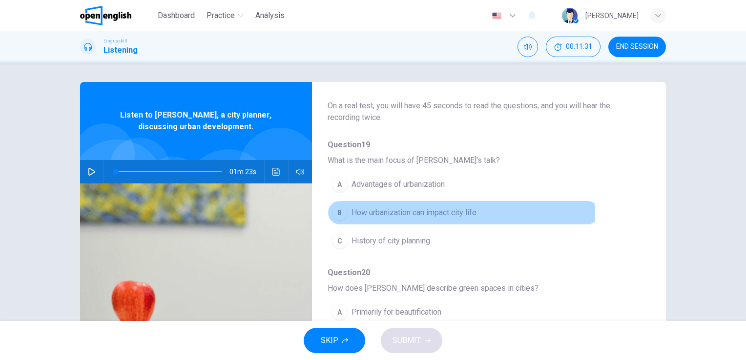
click at [384, 215] on span "How urbanization can impact city life" at bounding box center [414, 213] width 125 height 12
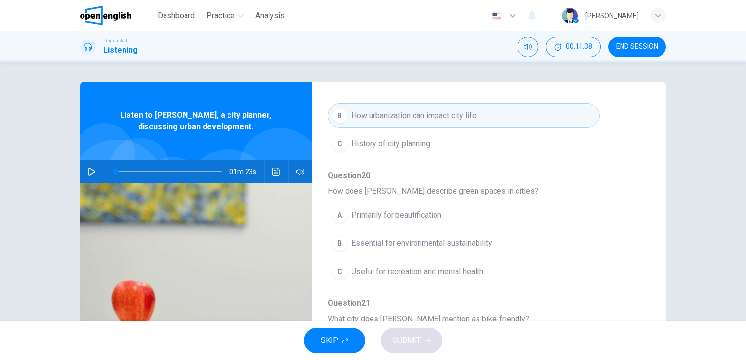
scroll to position [187, 0]
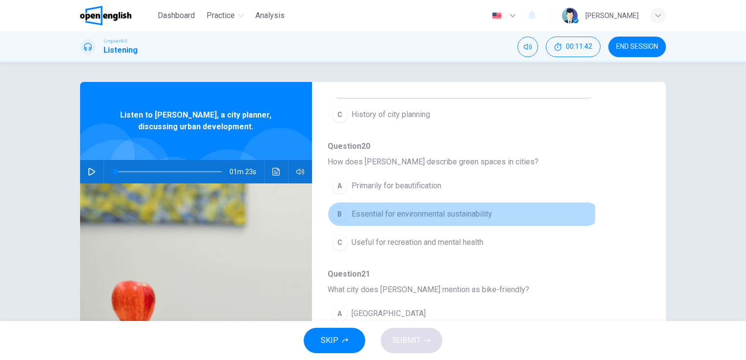
click at [451, 212] on span "Essential for environmental sustainability" at bounding box center [422, 215] width 141 height 12
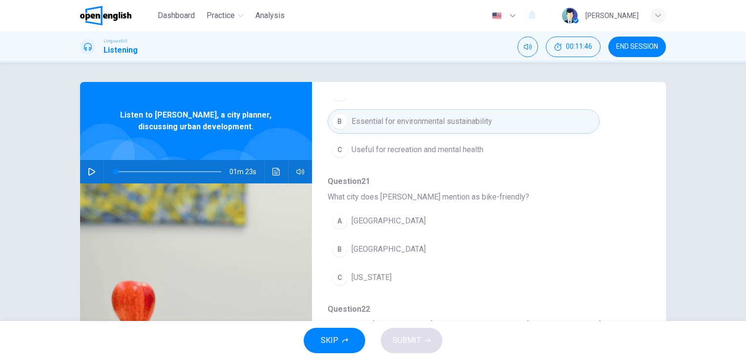
scroll to position [311, 0]
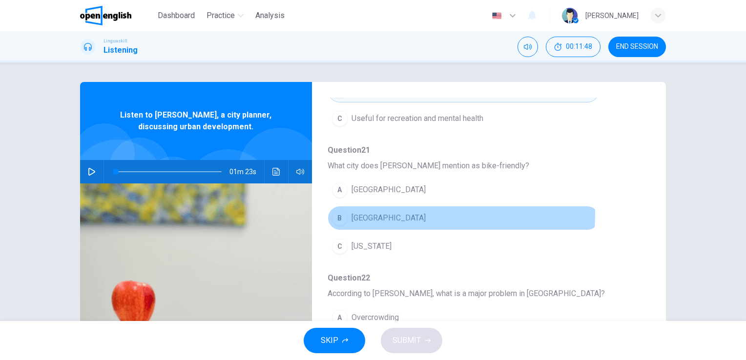
click at [377, 212] on span "[GEOGRAPHIC_DATA]" at bounding box center [389, 218] width 74 height 12
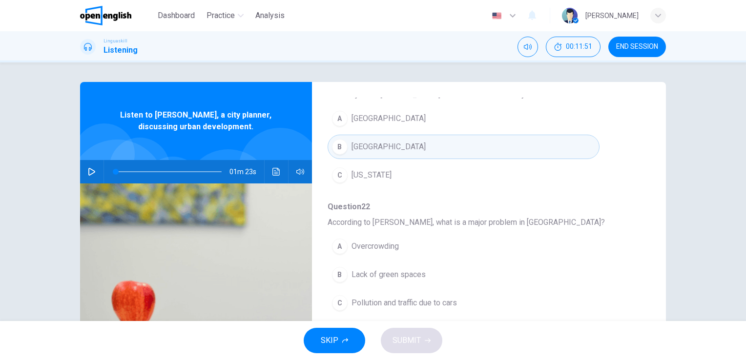
scroll to position [418, 0]
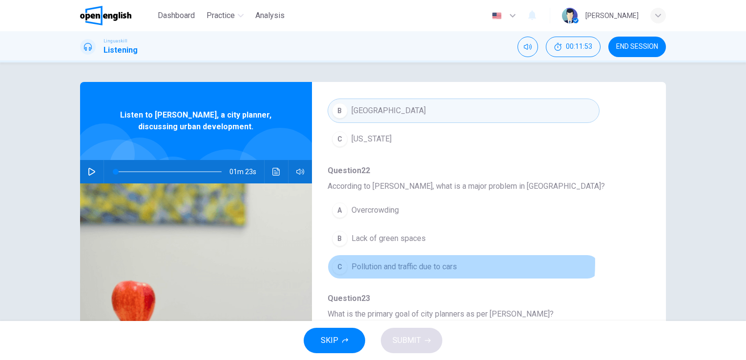
click at [411, 261] on span "Pollution and traffic due to cars" at bounding box center [404, 267] width 105 height 12
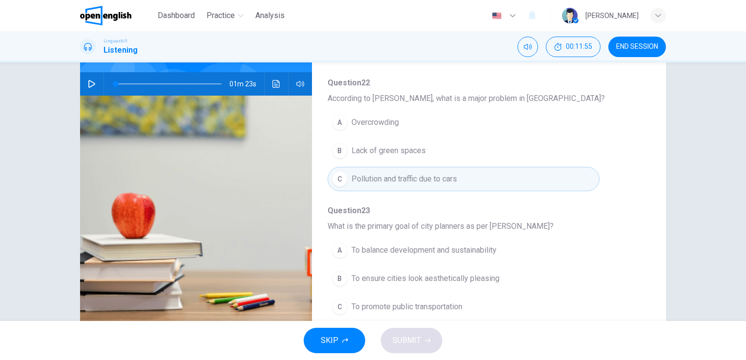
scroll to position [119, 0]
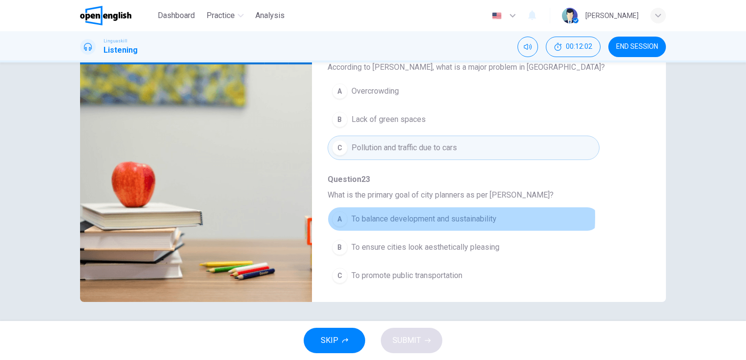
click at [397, 214] on span "To balance development and sustainability" at bounding box center [424, 219] width 145 height 12
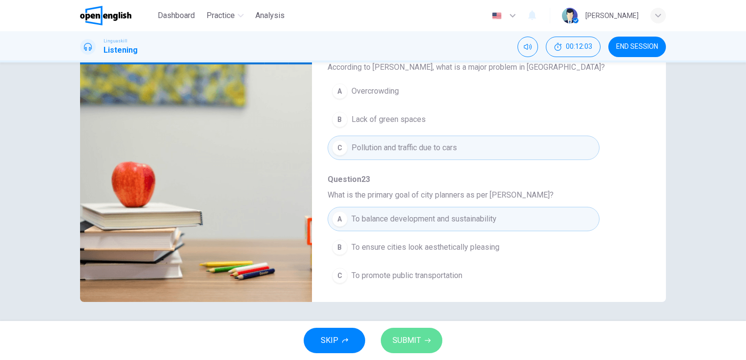
click at [413, 337] on span "SUBMIT" at bounding box center [407, 341] width 28 height 14
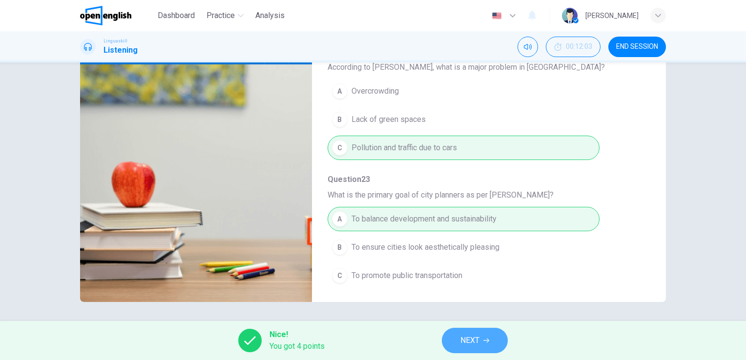
click at [463, 335] on span "NEXT" at bounding box center [470, 341] width 19 height 14
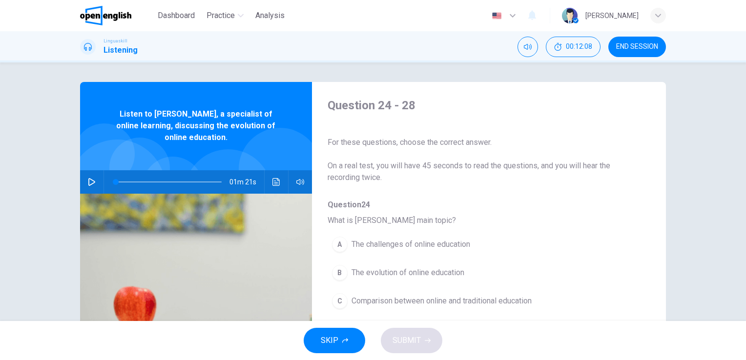
click at [91, 182] on icon "button" at bounding box center [92, 182] width 8 height 8
click at [91, 182] on icon "button" at bounding box center [91, 182] width 5 height 6
drag, startPoint x: 90, startPoint y: 182, endPoint x: 273, endPoint y: 179, distance: 183.7
click at [273, 179] on div "01m 21s" at bounding box center [196, 181] width 232 height 23
click at [90, 182] on icon "button" at bounding box center [92, 182] width 8 height 8
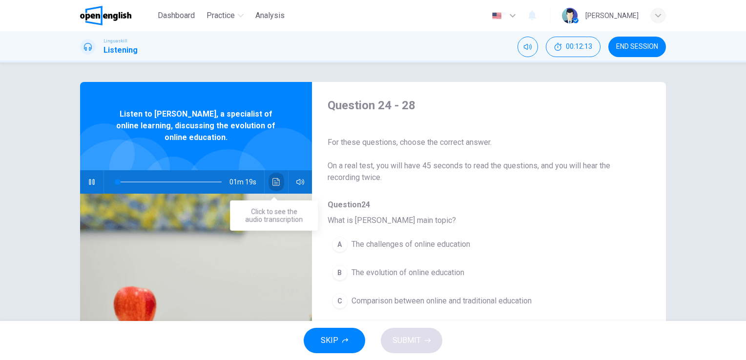
click at [274, 181] on icon "Click to see the audio transcription" at bounding box center [277, 182] width 8 height 8
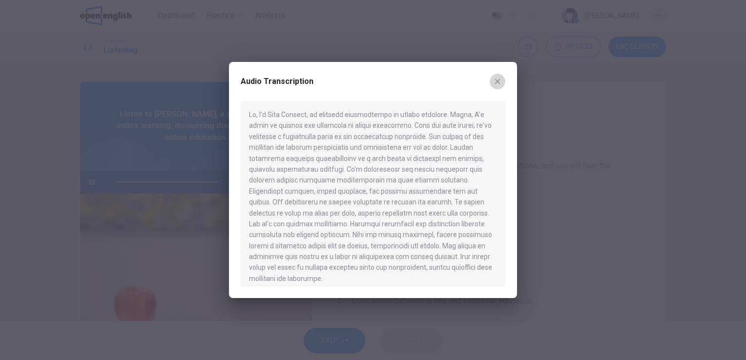
click at [498, 84] on icon "button" at bounding box center [497, 81] width 5 height 5
type input "*"
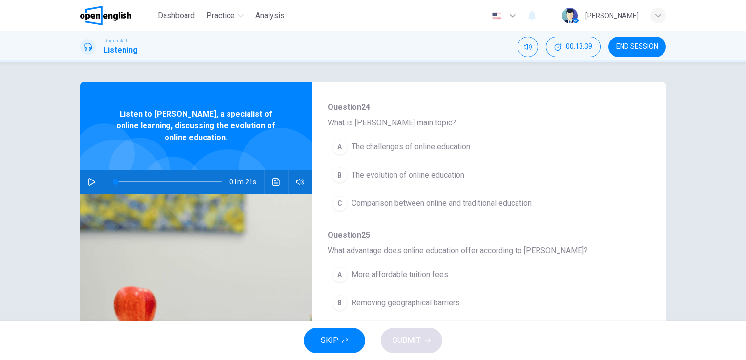
scroll to position [99, 0]
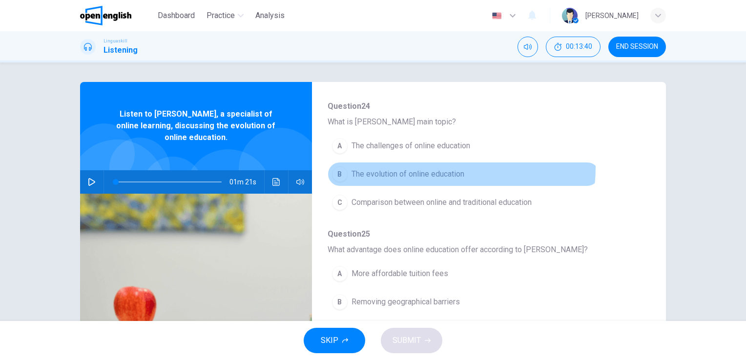
click at [427, 167] on button "B The evolution of online education" at bounding box center [464, 174] width 272 height 24
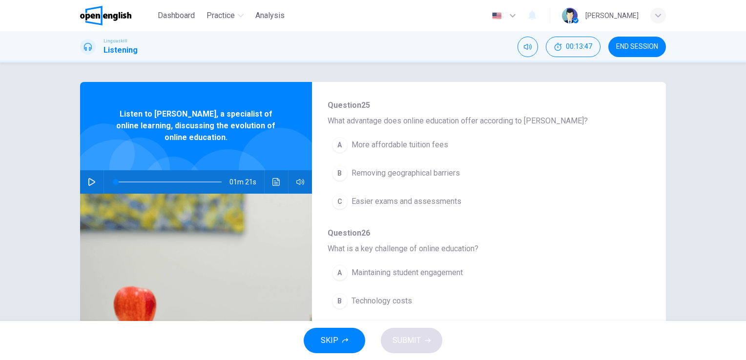
scroll to position [228, 0]
click at [274, 184] on icon "Click to see the audio transcription" at bounding box center [276, 182] width 7 height 8
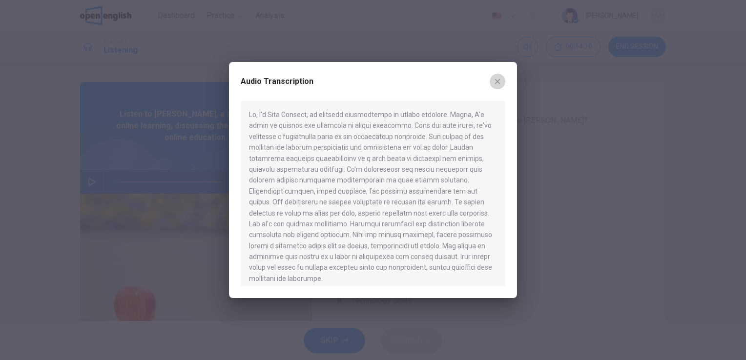
click at [495, 84] on icon "button" at bounding box center [498, 82] width 8 height 8
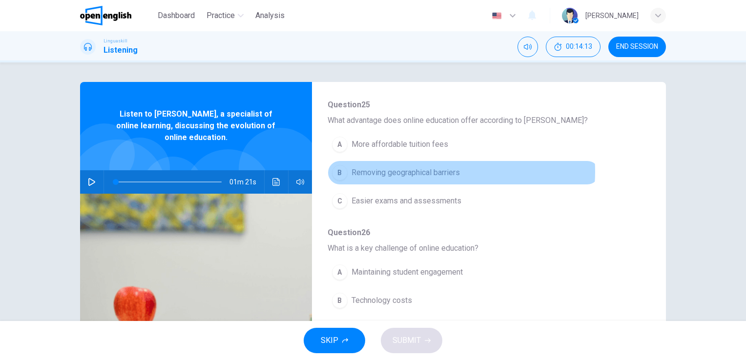
click at [425, 171] on span "Removing geographical barriers" at bounding box center [406, 173] width 108 height 12
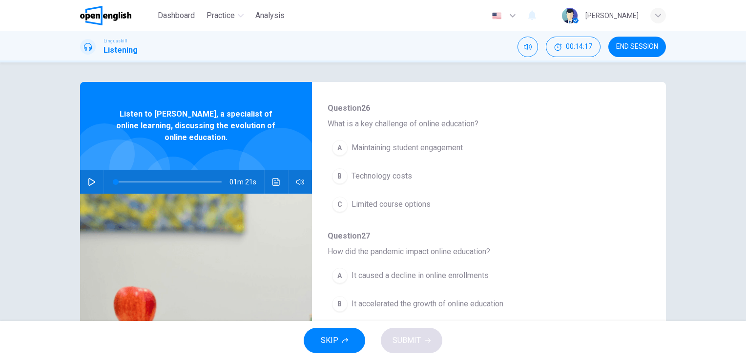
scroll to position [353, 0]
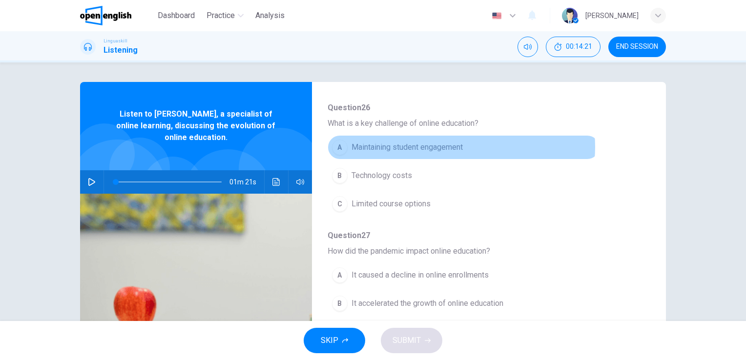
click at [453, 146] on span "Maintaining student engagement" at bounding box center [407, 148] width 111 height 12
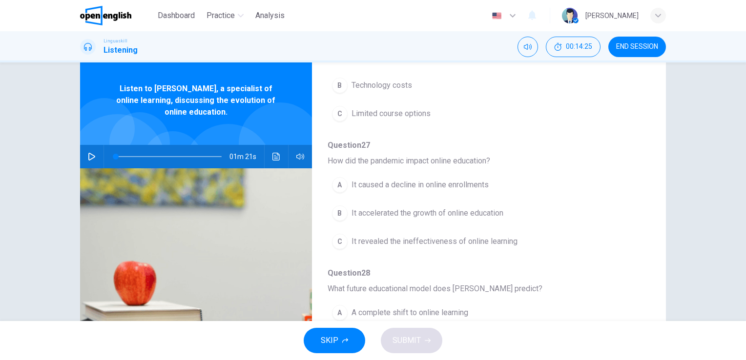
scroll to position [25, 0]
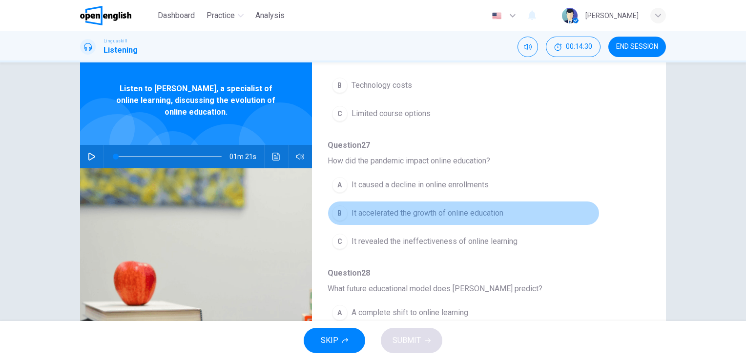
click at [477, 211] on span "It accelerated the growth of online education" at bounding box center [428, 214] width 152 height 12
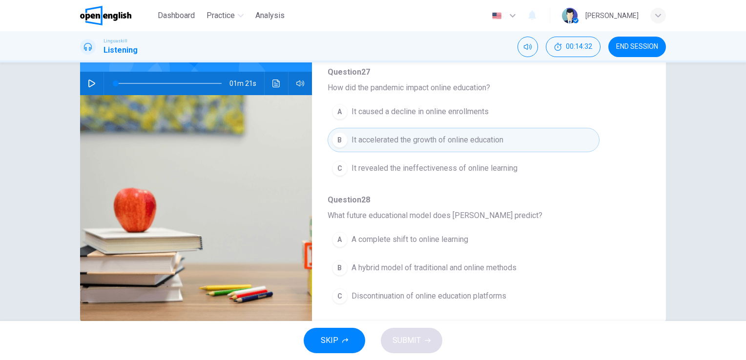
scroll to position [119, 0]
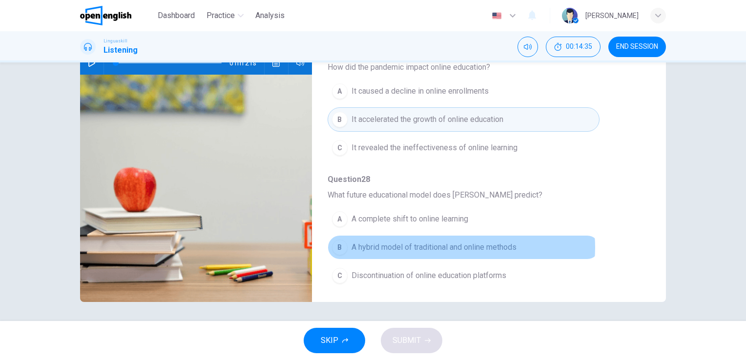
click at [458, 244] on span "A hybrid model of traditional and online methods" at bounding box center [434, 248] width 165 height 12
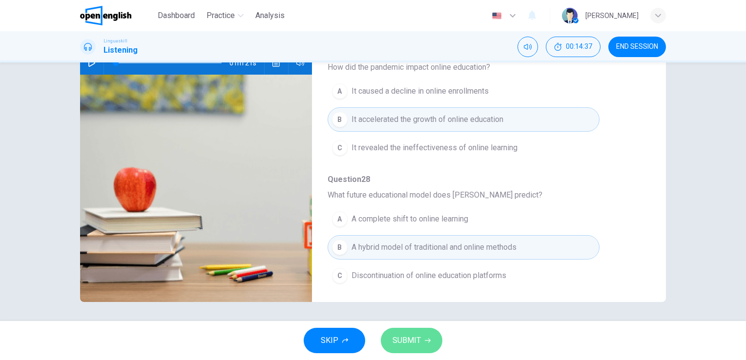
click at [418, 341] on span "SUBMIT" at bounding box center [407, 341] width 28 height 14
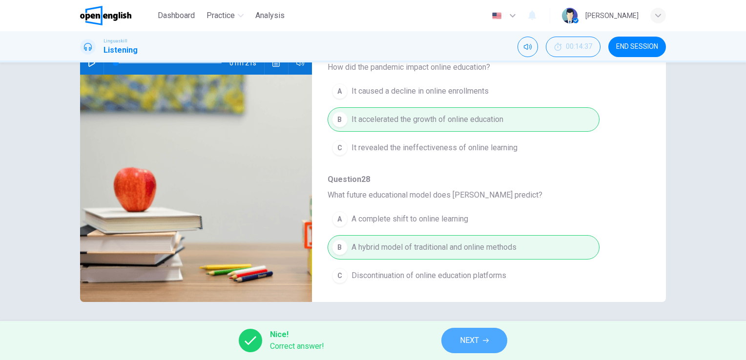
click at [484, 341] on icon "button" at bounding box center [486, 341] width 6 height 4
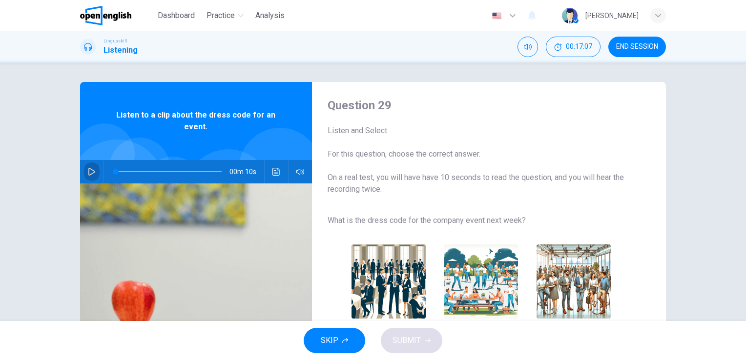
click at [90, 172] on icon "button" at bounding box center [92, 172] width 8 height 8
click at [273, 174] on icon "Click to see the audio transcription" at bounding box center [277, 172] width 8 height 8
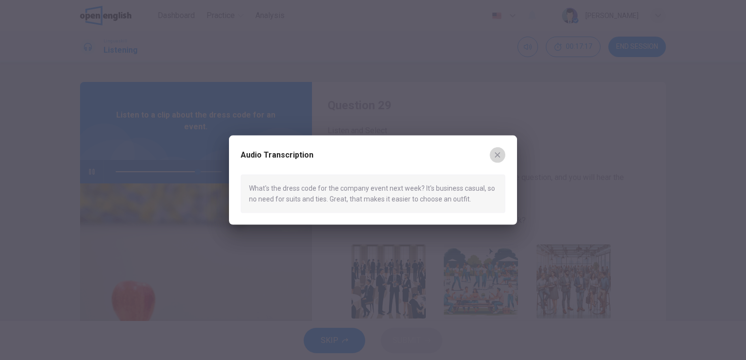
click at [496, 155] on icon "button" at bounding box center [498, 155] width 8 height 8
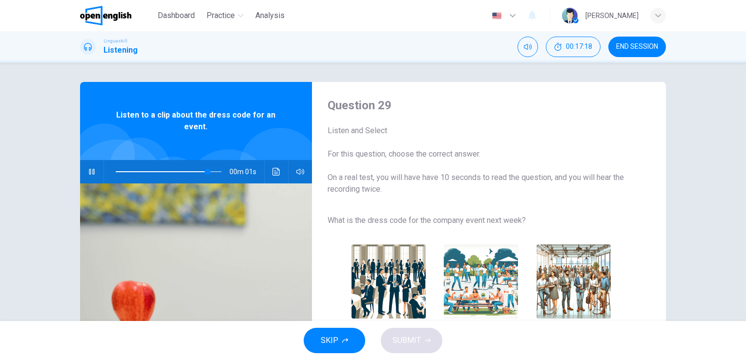
scroll to position [85, 0]
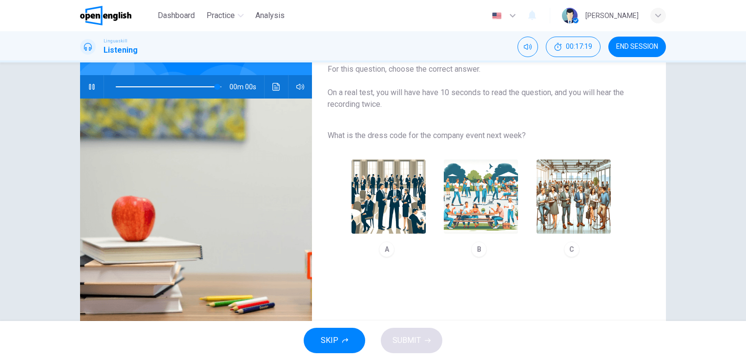
type input "*"
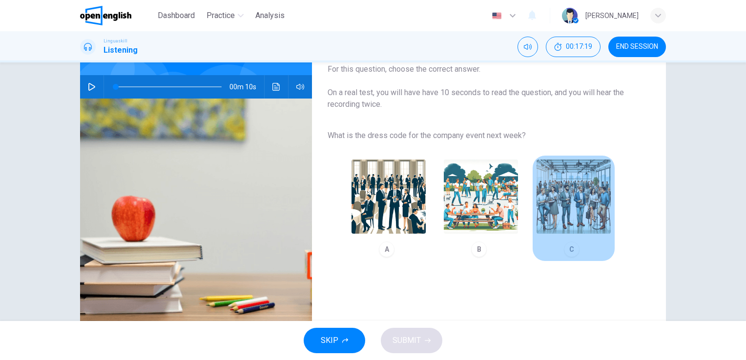
click at [557, 216] on img "button" at bounding box center [574, 197] width 74 height 74
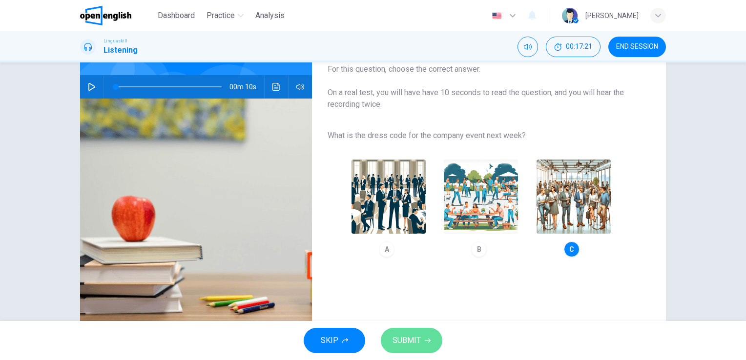
click at [408, 343] on span "SUBMIT" at bounding box center [407, 341] width 28 height 14
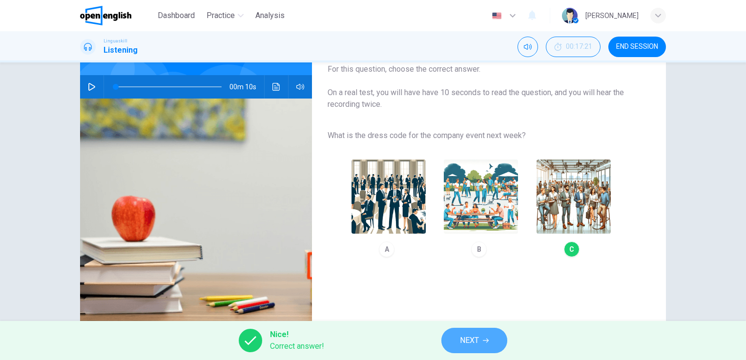
click at [468, 349] on button "NEXT" at bounding box center [474, 340] width 66 height 25
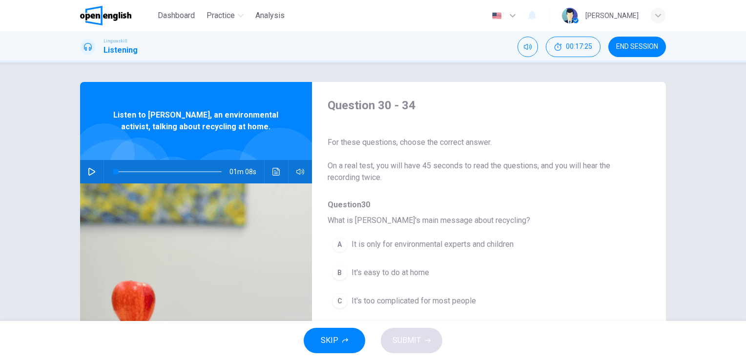
click at [89, 170] on icon "button" at bounding box center [92, 172] width 8 height 8
drag, startPoint x: 89, startPoint y: 170, endPoint x: 273, endPoint y: 174, distance: 184.2
click at [273, 174] on div "01m 08s" at bounding box center [196, 171] width 232 height 23
click at [273, 174] on icon "Click to see the audio transcription" at bounding box center [277, 172] width 8 height 8
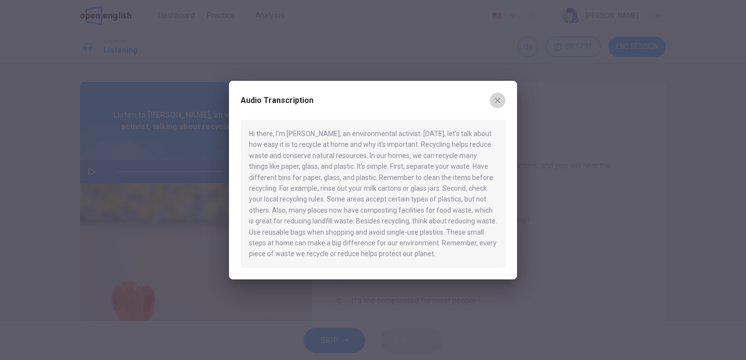
click at [500, 103] on icon "button" at bounding box center [497, 100] width 5 height 5
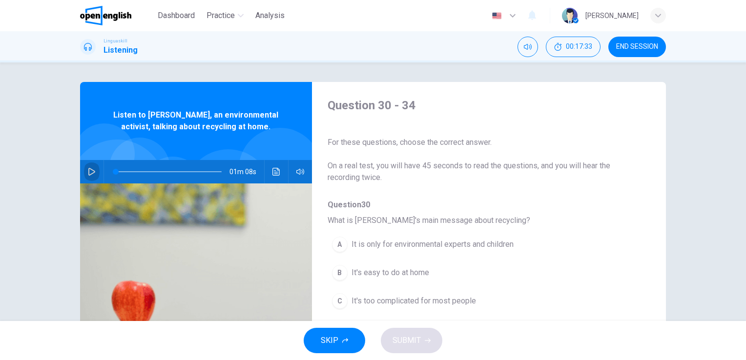
click at [89, 169] on icon "button" at bounding box center [92, 172] width 8 height 8
click at [273, 172] on icon "Click to see the audio transcription" at bounding box center [276, 172] width 7 height 8
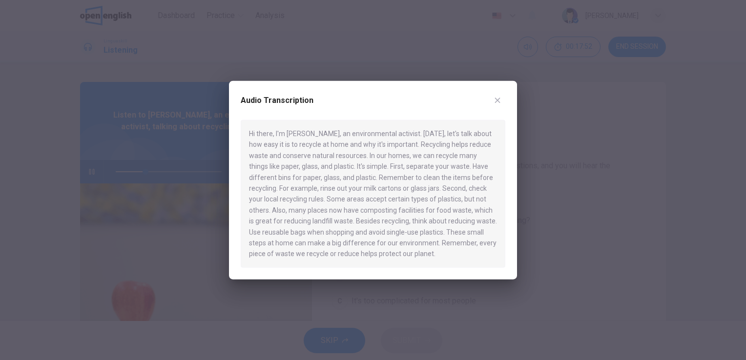
click at [529, 277] on div at bounding box center [373, 180] width 746 height 360
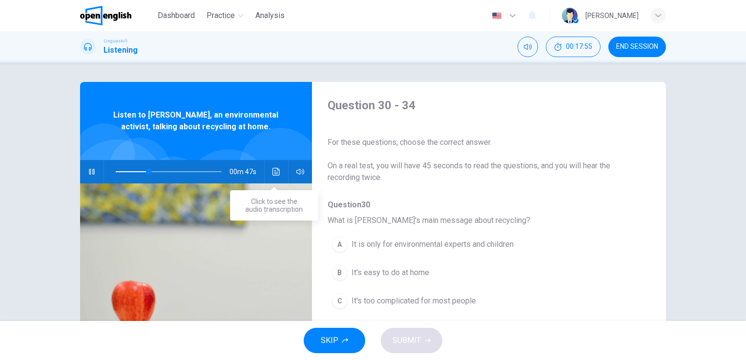
click at [273, 175] on icon "Click to see the audio transcription" at bounding box center [277, 172] width 8 height 8
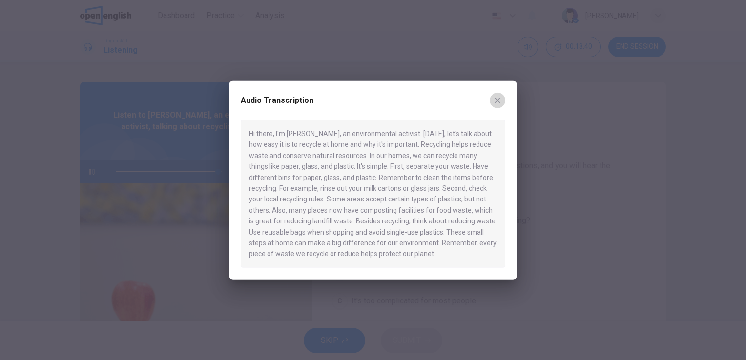
click at [497, 100] on icon "button" at bounding box center [497, 100] width 5 height 5
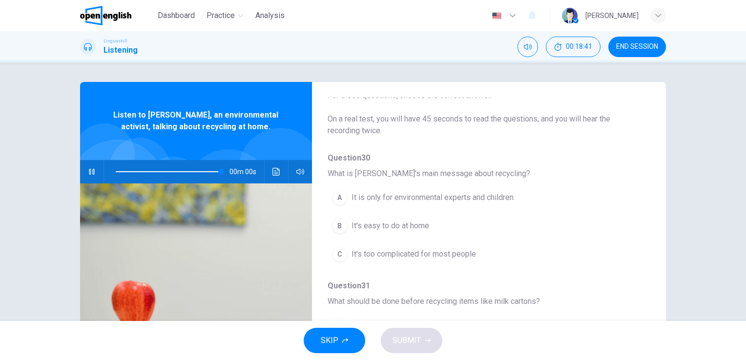
type input "*"
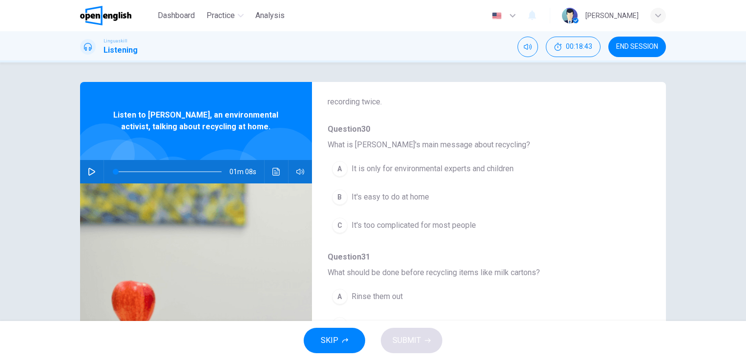
scroll to position [76, 0]
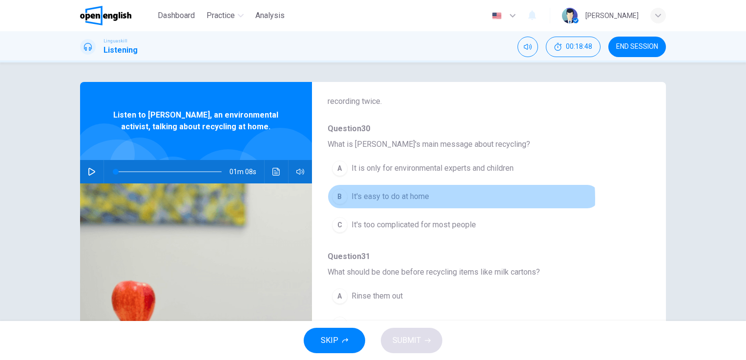
click at [417, 198] on span "It's easy to do at home" at bounding box center [391, 197] width 78 height 12
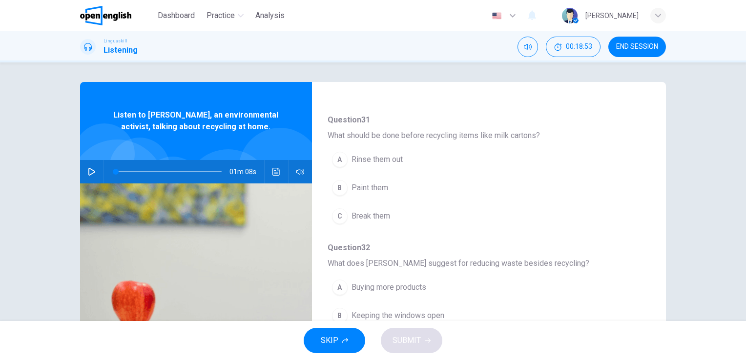
scroll to position [214, 0]
click at [373, 155] on span "Rinse them out" at bounding box center [377, 159] width 51 height 12
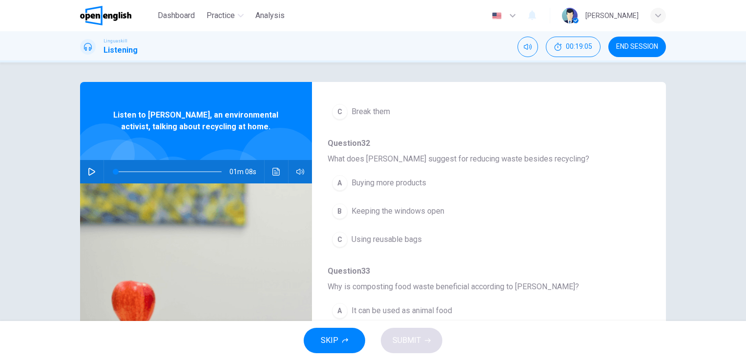
scroll to position [318, 0]
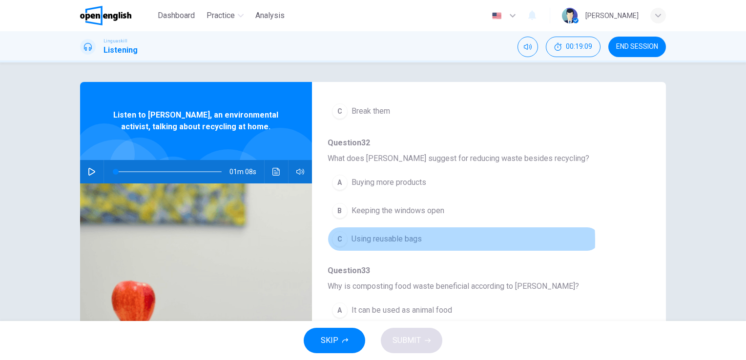
click at [397, 239] on span "Using reusable bags" at bounding box center [387, 239] width 70 height 12
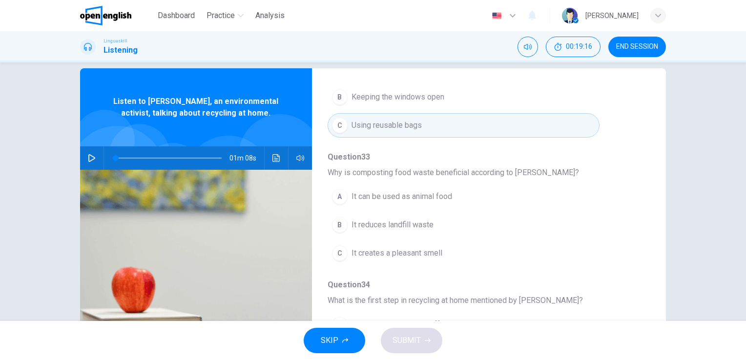
scroll to position [15, 0]
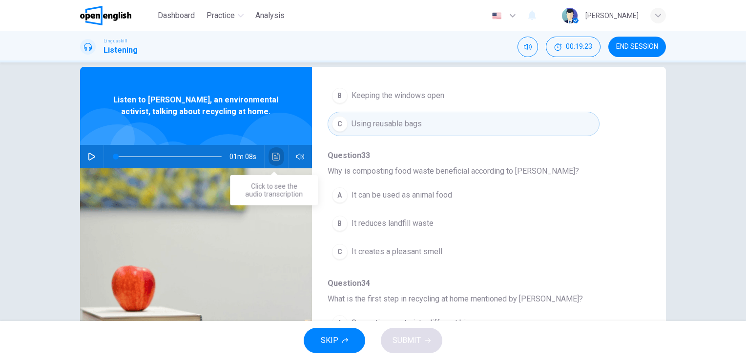
click at [275, 154] on icon "Click to see the audio transcription" at bounding box center [277, 157] width 8 height 8
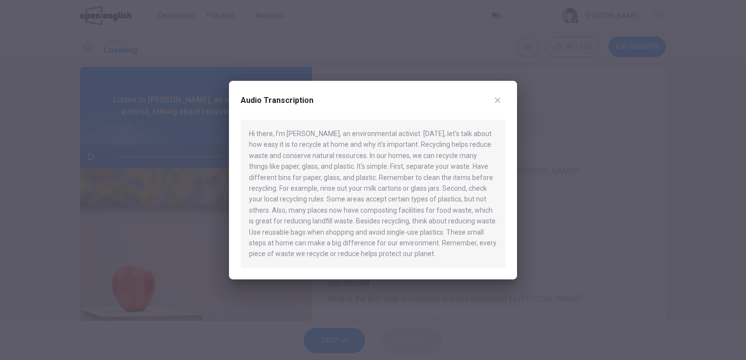
click at [498, 96] on button "button" at bounding box center [498, 101] width 16 height 16
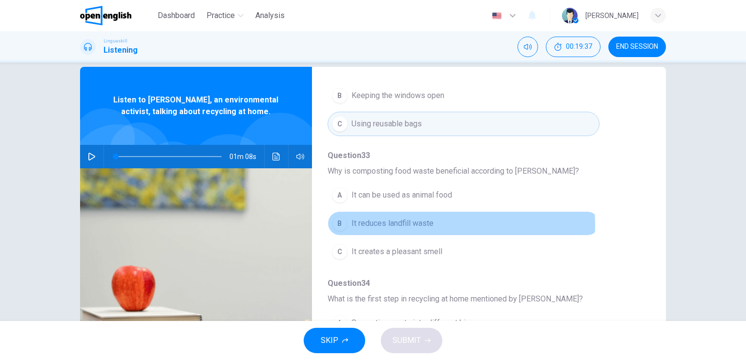
click at [426, 223] on span "It reduces landfill waste" at bounding box center [393, 224] width 82 height 12
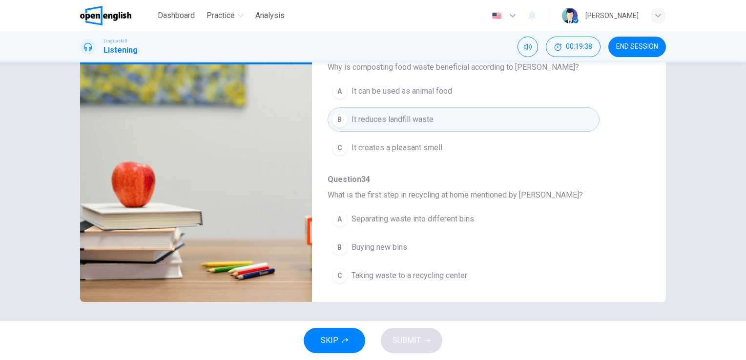
scroll to position [119, 0]
click at [445, 207] on button "A Separating waste into different bins" at bounding box center [464, 219] width 272 height 24
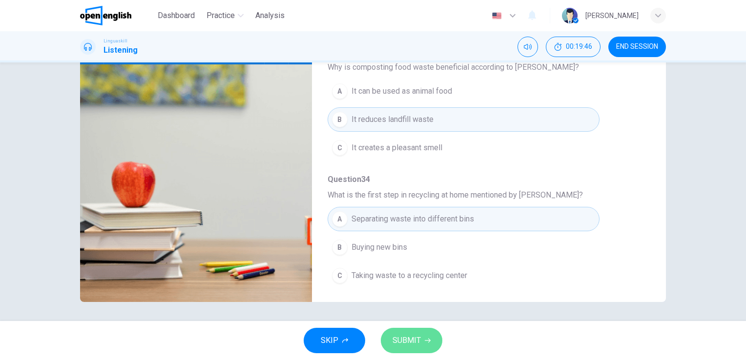
click at [423, 348] on button "SUBMIT" at bounding box center [412, 340] width 62 height 25
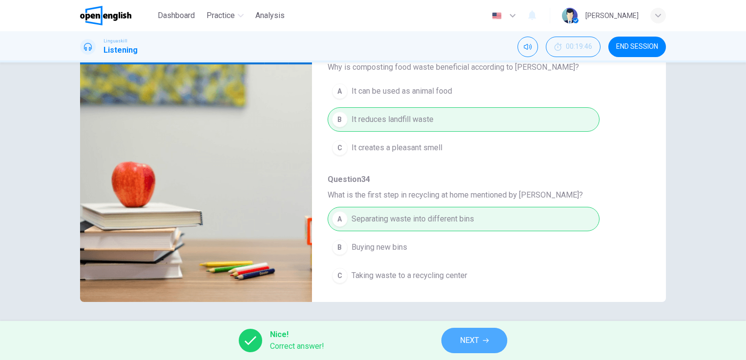
click at [483, 344] on button "NEXT" at bounding box center [474, 340] width 66 height 25
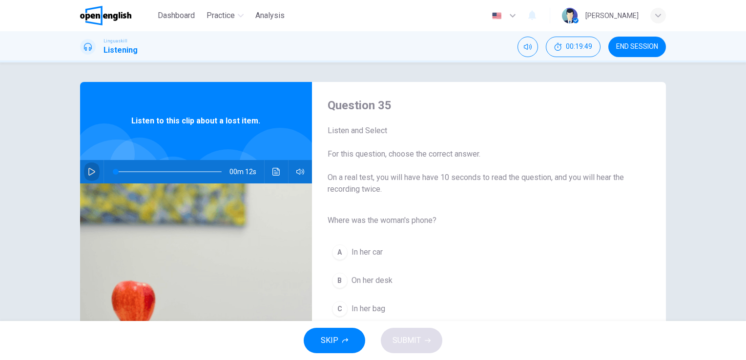
click at [91, 172] on icon "button" at bounding box center [91, 172] width 7 height 8
click at [273, 172] on icon "Click to see the audio transcription" at bounding box center [276, 172] width 7 height 8
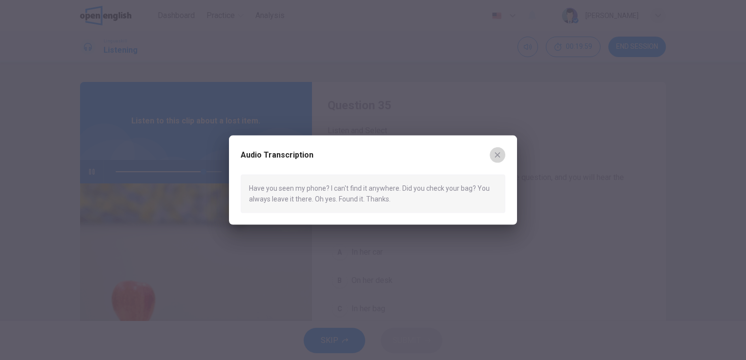
click at [497, 157] on icon "button" at bounding box center [498, 155] width 8 height 8
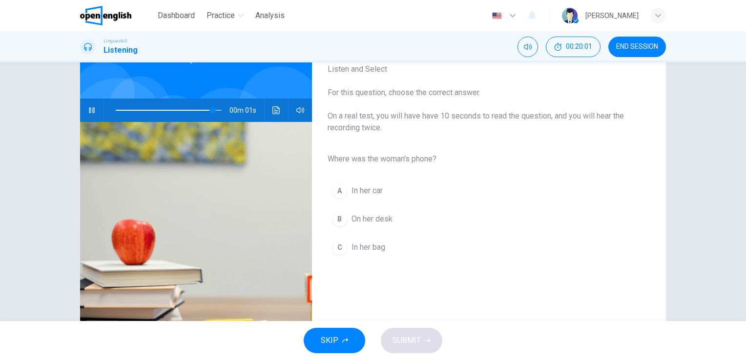
type input "*"
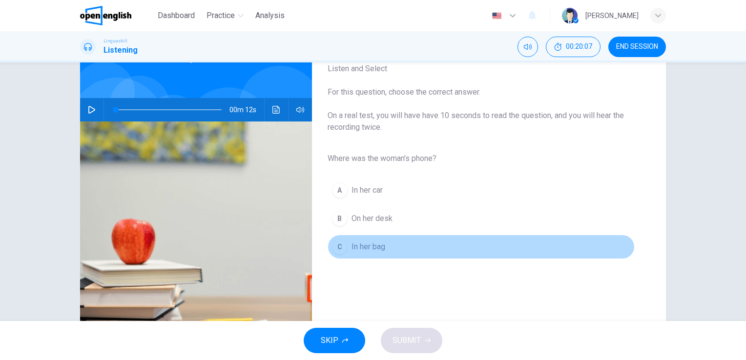
click at [376, 248] on span "In her bag" at bounding box center [369, 247] width 34 height 12
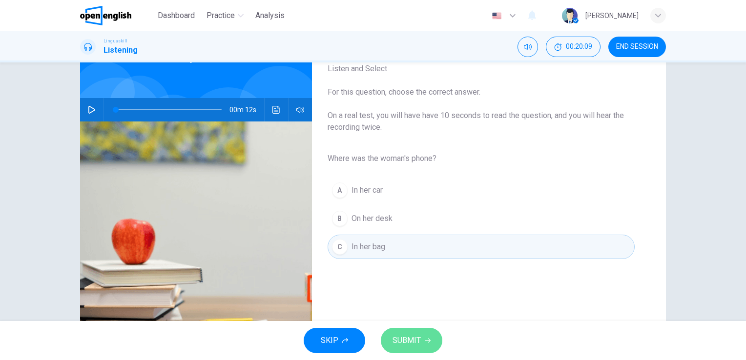
click at [414, 340] on span "SUBMIT" at bounding box center [407, 341] width 28 height 14
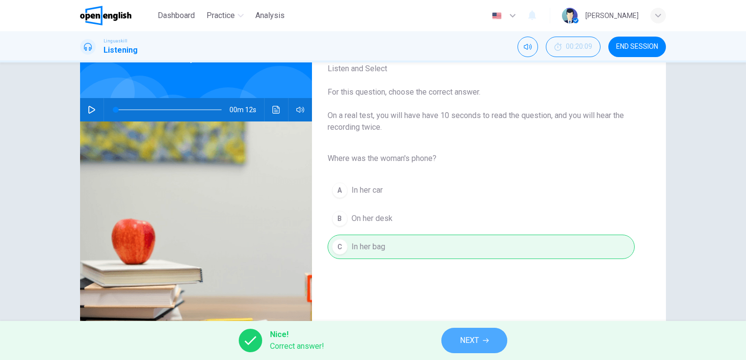
click at [476, 337] on span "NEXT" at bounding box center [469, 341] width 19 height 14
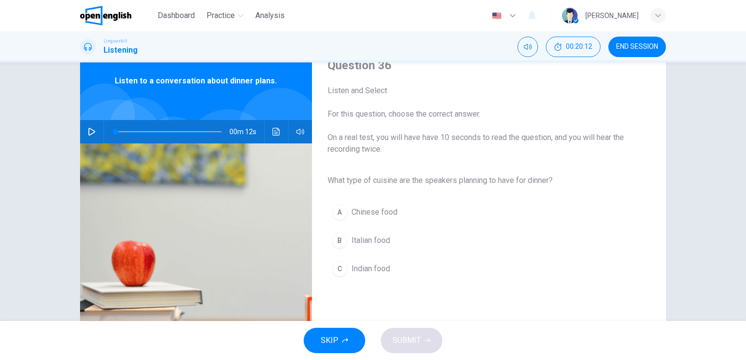
scroll to position [0, 0]
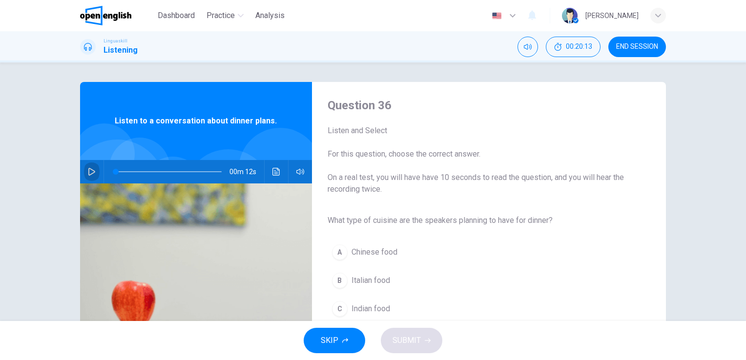
click at [88, 170] on icon "button" at bounding box center [92, 172] width 8 height 8
click at [273, 175] on icon "Click to see the audio transcription" at bounding box center [277, 172] width 8 height 8
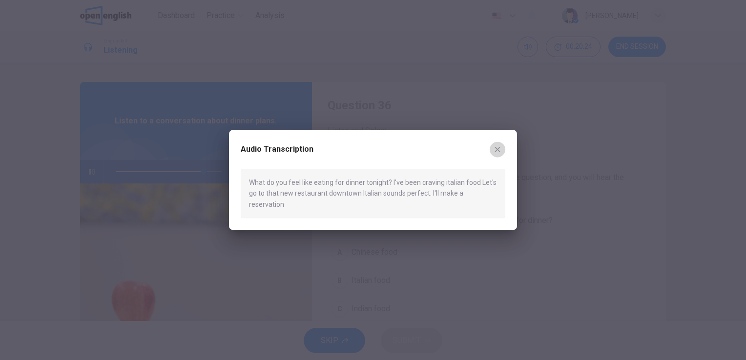
click at [502, 154] on button "button" at bounding box center [498, 150] width 16 height 16
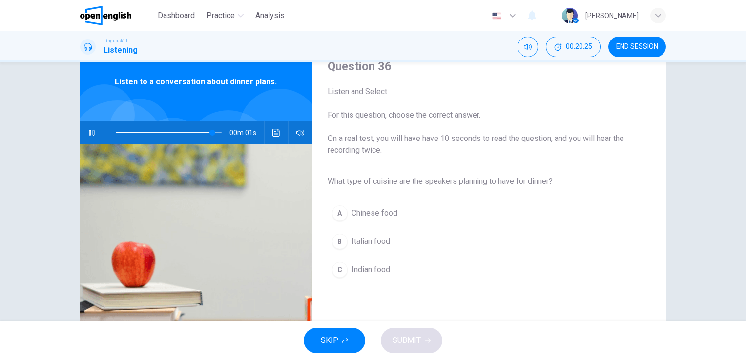
scroll to position [40, 0]
type input "*"
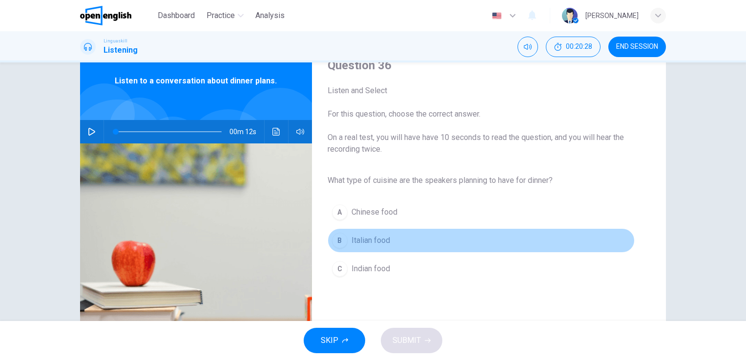
click at [365, 241] on span "Italian food" at bounding box center [371, 241] width 39 height 12
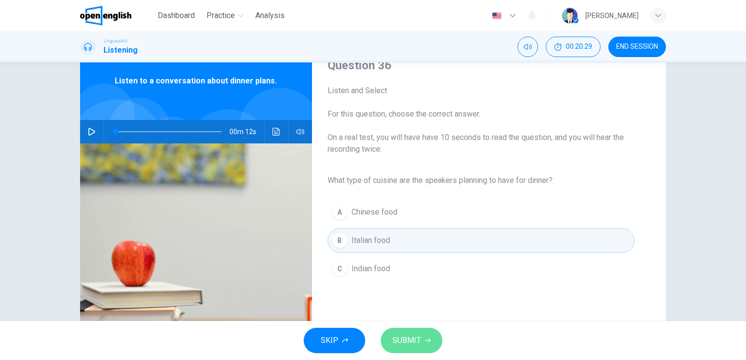
click at [410, 340] on span "SUBMIT" at bounding box center [407, 341] width 28 height 14
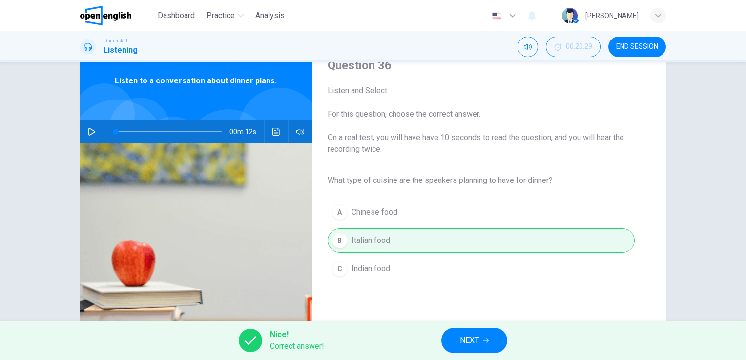
click at [483, 339] on button "NEXT" at bounding box center [474, 340] width 66 height 25
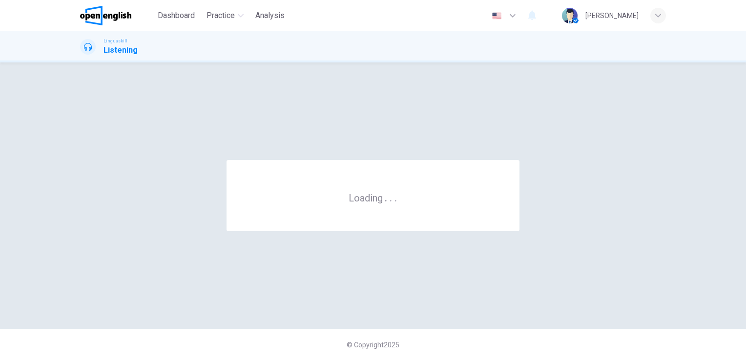
scroll to position [0, 0]
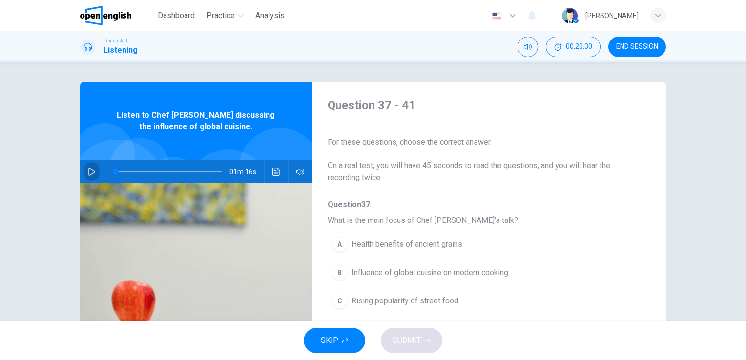
click at [88, 171] on icon "button" at bounding box center [91, 172] width 7 height 8
click at [277, 167] on button "Click to see the audio transcription" at bounding box center [277, 171] width 16 height 23
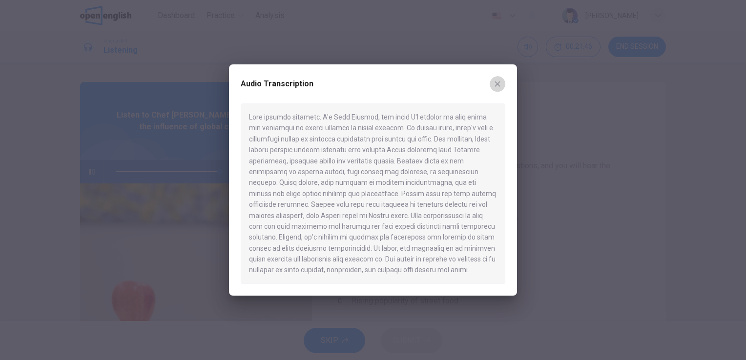
click at [496, 86] on icon "button" at bounding box center [497, 84] width 5 height 5
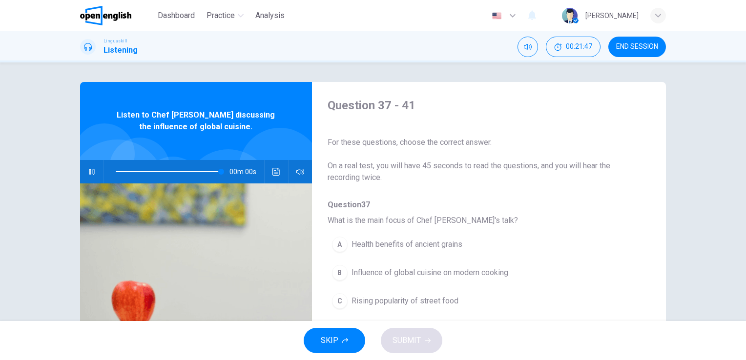
type input "*"
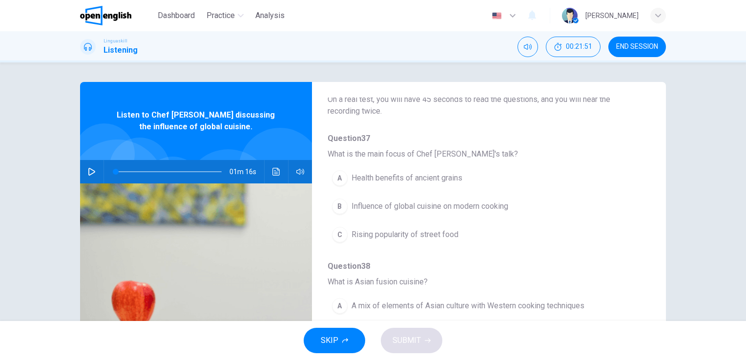
scroll to position [66, 0]
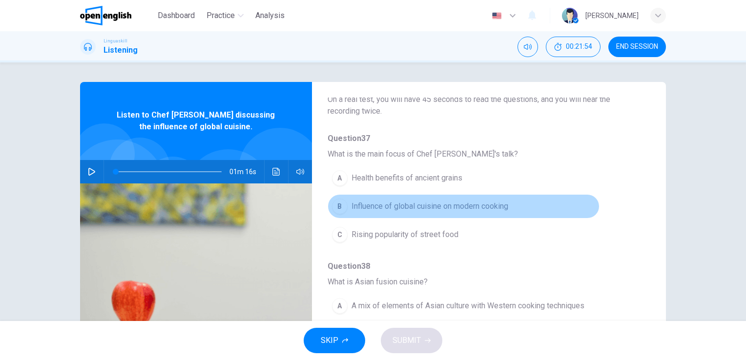
click at [481, 204] on span "Influence of global cuisine on modern cooking" at bounding box center [430, 207] width 157 height 12
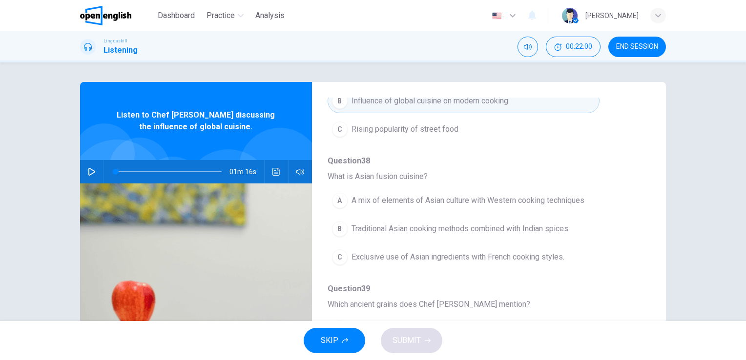
scroll to position [172, 0]
click at [273, 170] on icon "Click to see the audio transcription" at bounding box center [277, 172] width 8 height 8
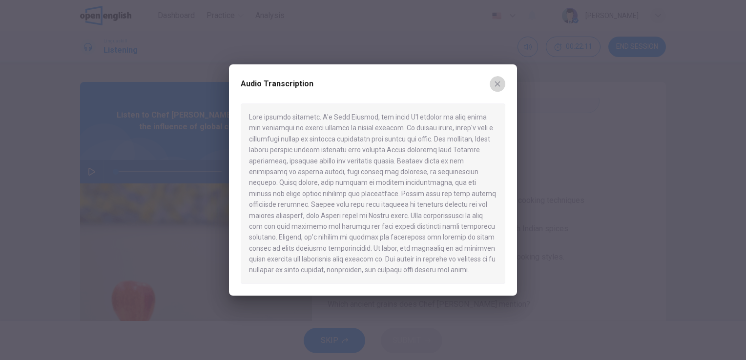
click at [498, 85] on icon "button" at bounding box center [498, 84] width 8 height 8
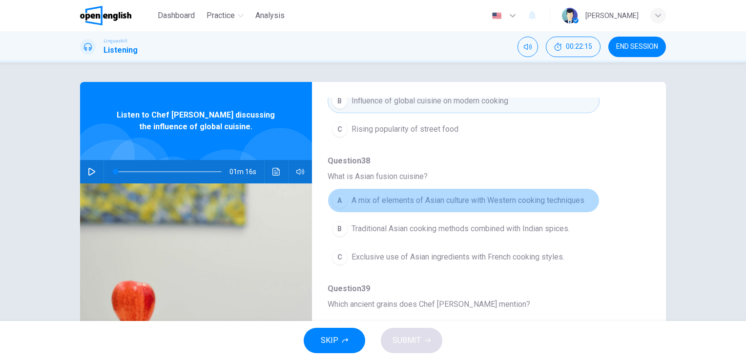
click at [488, 203] on span "A mix of elements of Asian culture with Western cooking techniques" at bounding box center [468, 201] width 233 height 12
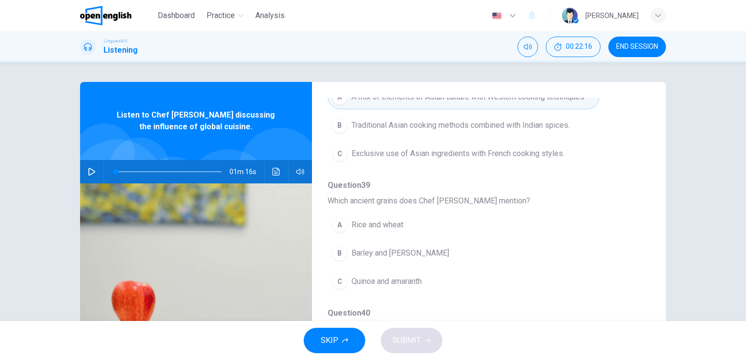
scroll to position [277, 0]
click at [273, 171] on icon "Click to see the audio transcription" at bounding box center [277, 172] width 8 height 8
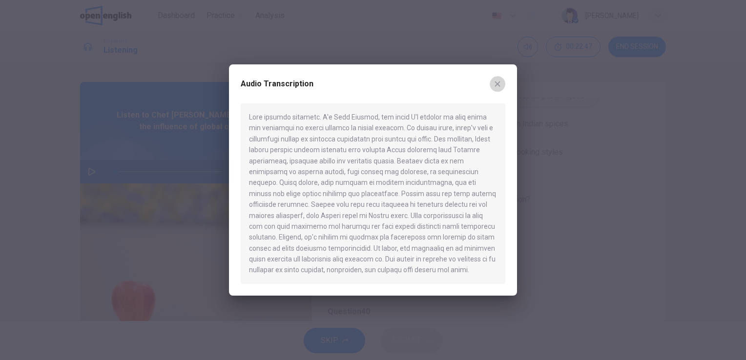
click at [500, 85] on icon "button" at bounding box center [498, 84] width 8 height 8
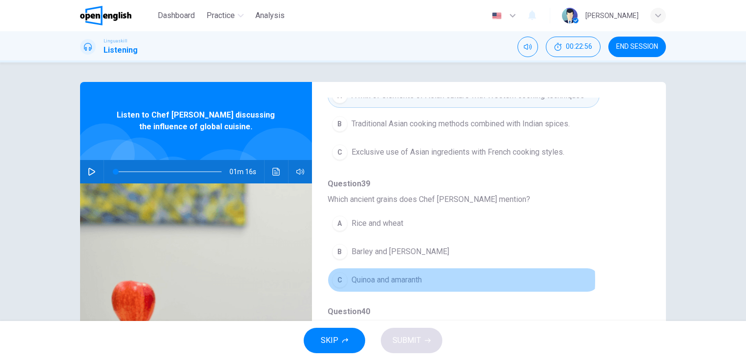
click at [392, 278] on span "Quinoa and amaranth" at bounding box center [387, 280] width 70 height 12
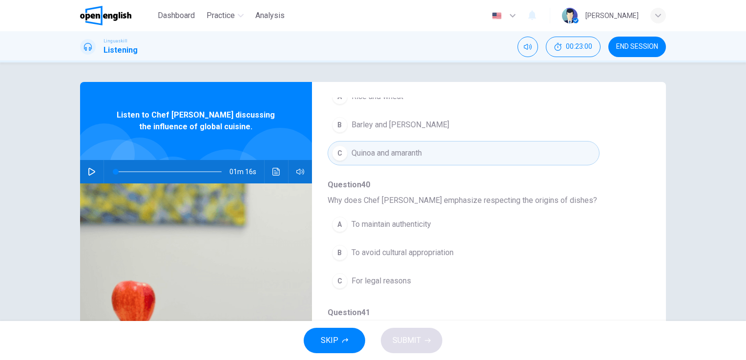
scroll to position [418, 0]
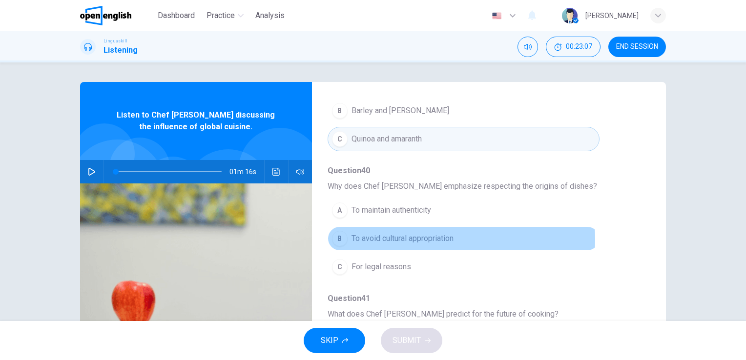
click at [428, 237] on span "To avoid cultural appropriation" at bounding box center [403, 239] width 102 height 12
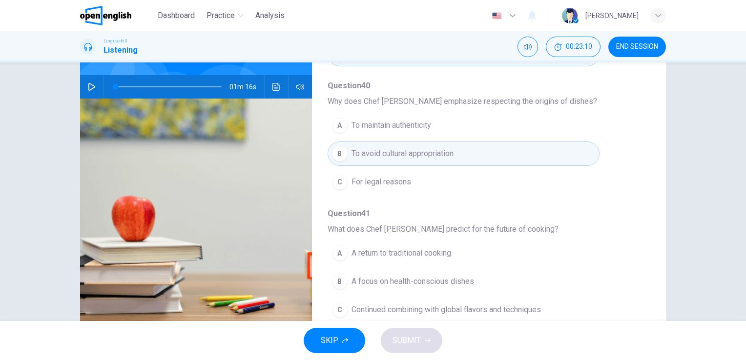
scroll to position [119, 0]
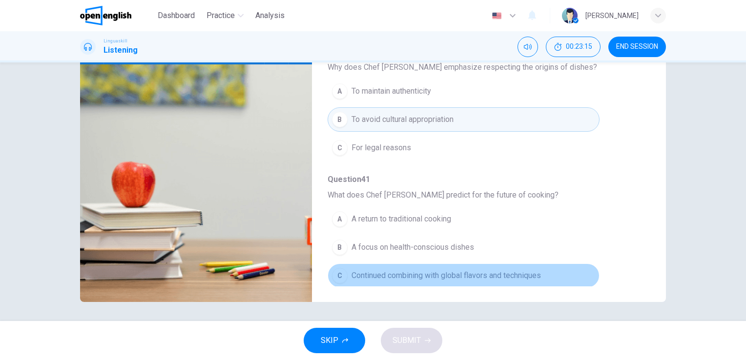
click at [479, 270] on span "Continued combining with global flavors and techniques" at bounding box center [446, 276] width 189 height 12
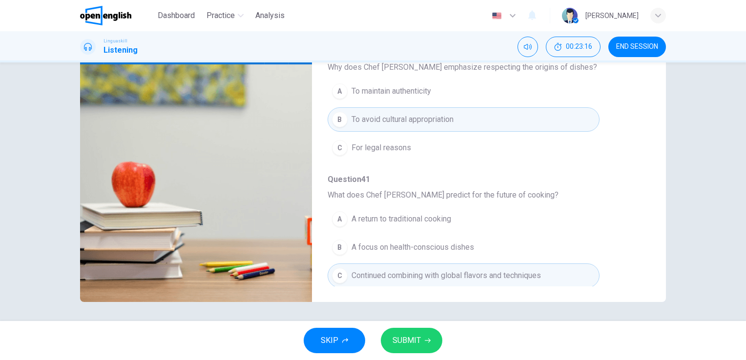
click at [417, 339] on span "SUBMIT" at bounding box center [407, 341] width 28 height 14
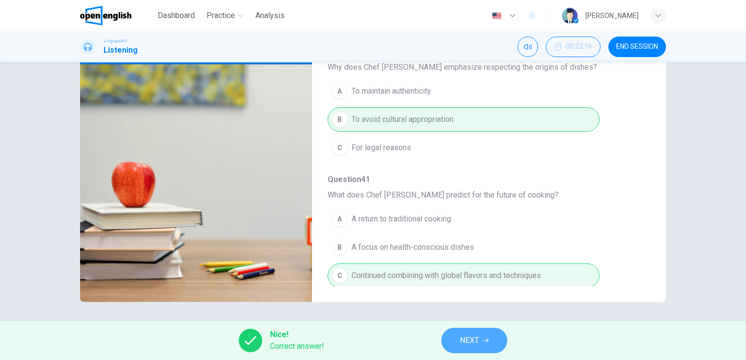
click at [481, 344] on button "NEXT" at bounding box center [474, 340] width 66 height 25
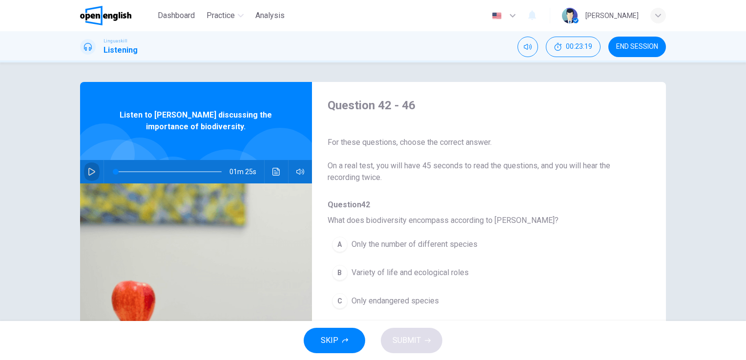
click at [91, 175] on icon "button" at bounding box center [92, 172] width 8 height 8
click at [275, 174] on icon "Click to see the audio transcription" at bounding box center [277, 172] width 8 height 8
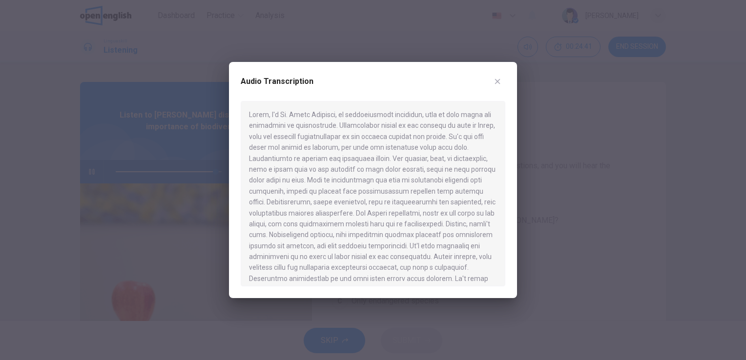
scroll to position [17, 0]
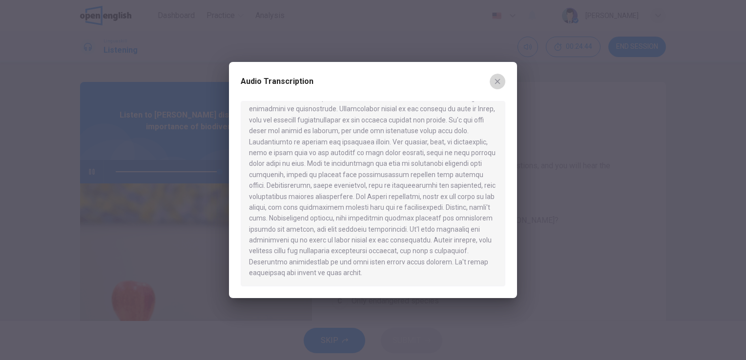
click at [498, 85] on button "button" at bounding box center [498, 82] width 16 height 16
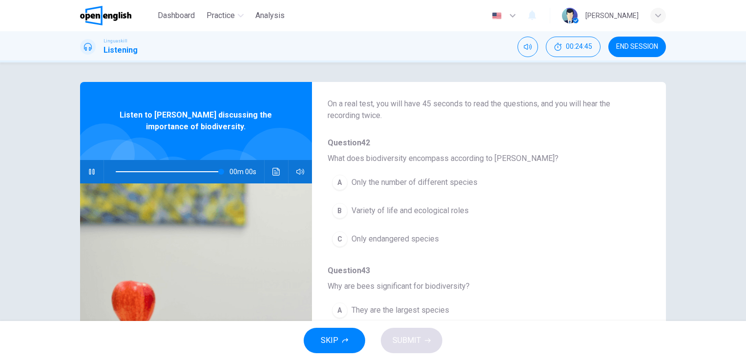
scroll to position [63, 0]
type input "*"
click at [277, 173] on icon "Click to see the audio transcription" at bounding box center [277, 172] width 8 height 8
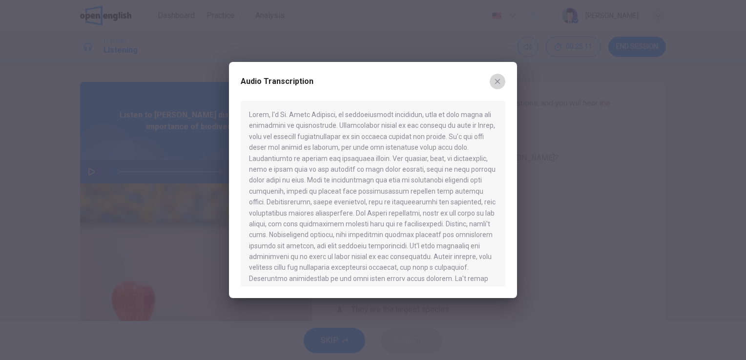
click at [497, 85] on button "button" at bounding box center [498, 82] width 16 height 16
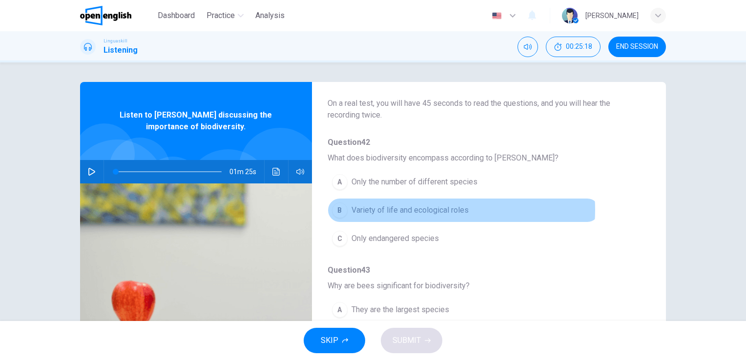
click at [423, 210] on span "Variety of life and ecological roles" at bounding box center [410, 211] width 117 height 12
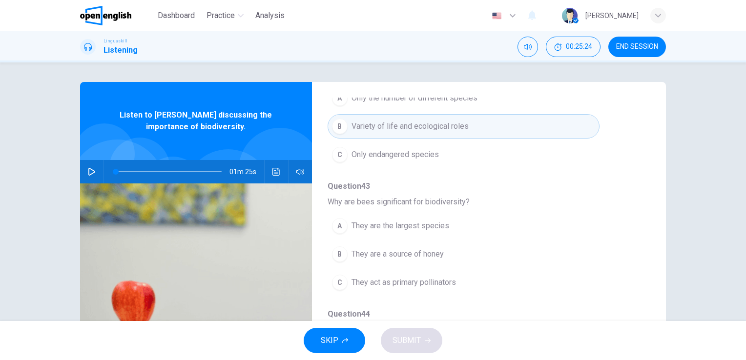
scroll to position [174, 0]
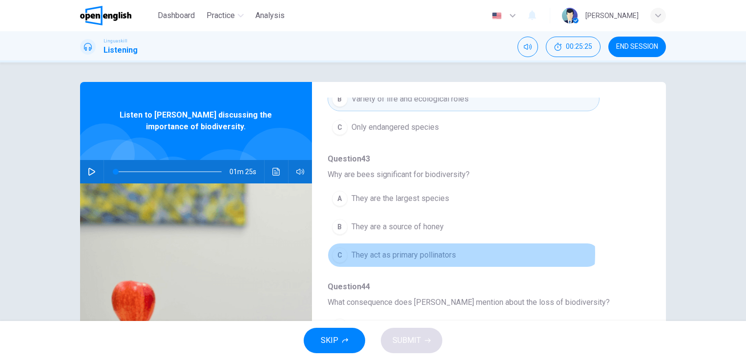
click at [436, 253] on span "They act as primary pollinators" at bounding box center [404, 256] width 105 height 12
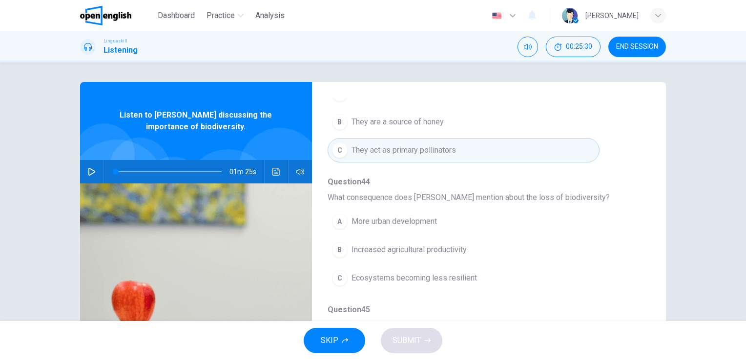
scroll to position [279, 0]
click at [274, 173] on icon "Click to see the audio transcription" at bounding box center [276, 172] width 7 height 8
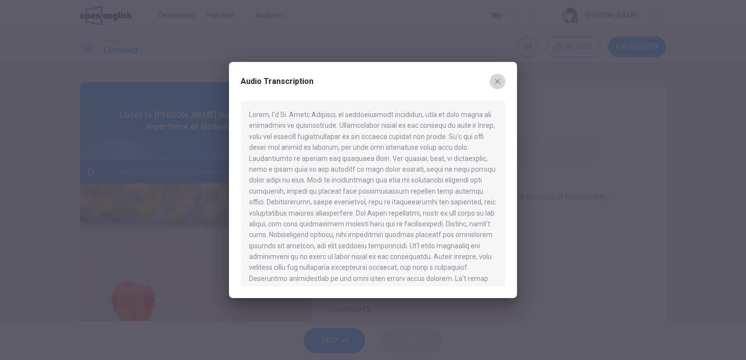
click at [497, 86] on button "button" at bounding box center [498, 82] width 16 height 16
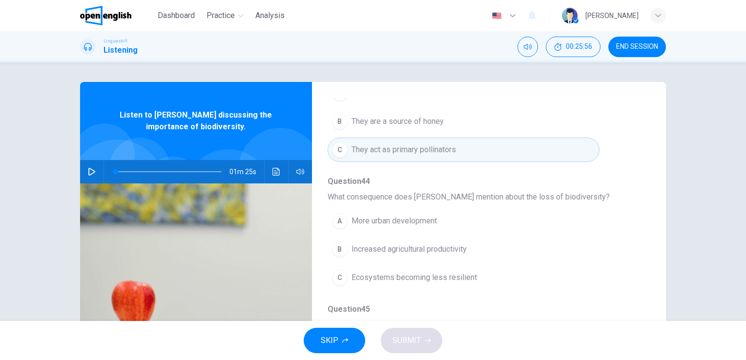
scroll to position [324, 0]
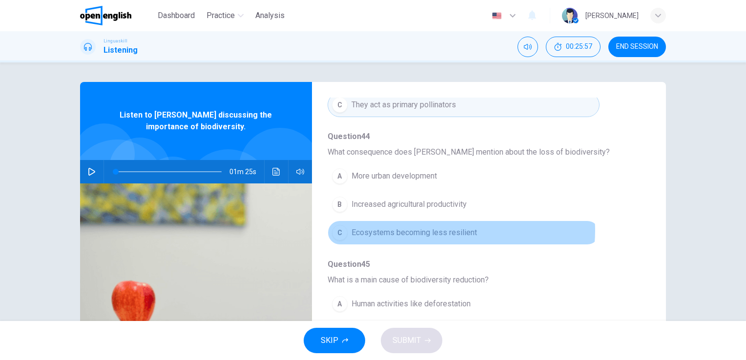
click at [450, 230] on span "Ecosystems becoming less resilient" at bounding box center [415, 233] width 126 height 12
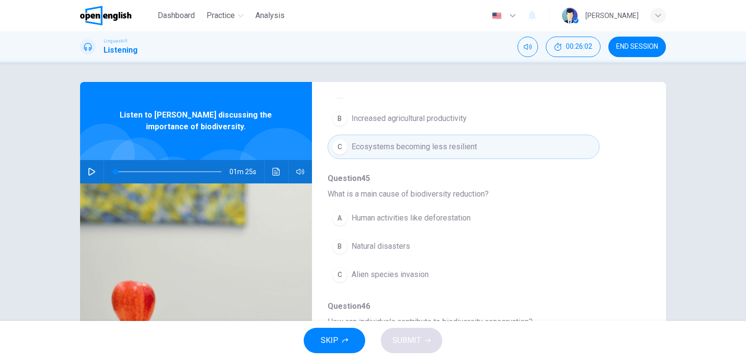
scroll to position [411, 0]
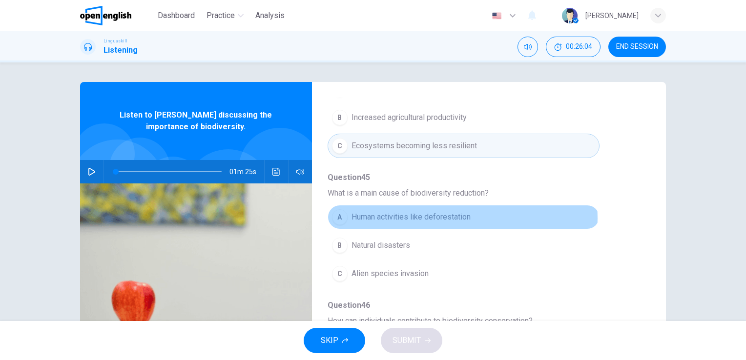
click at [460, 216] on span "Human activities like deforestation" at bounding box center [411, 217] width 119 height 12
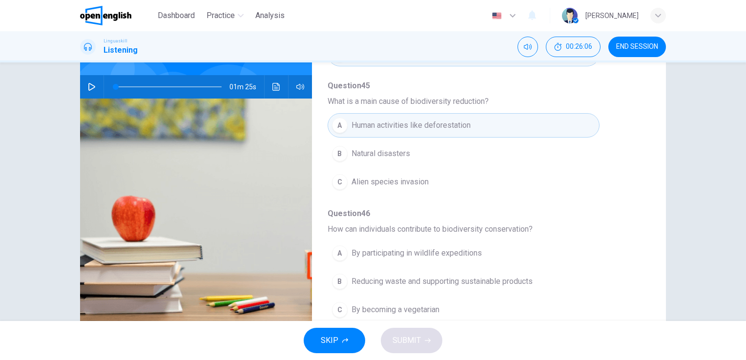
scroll to position [119, 0]
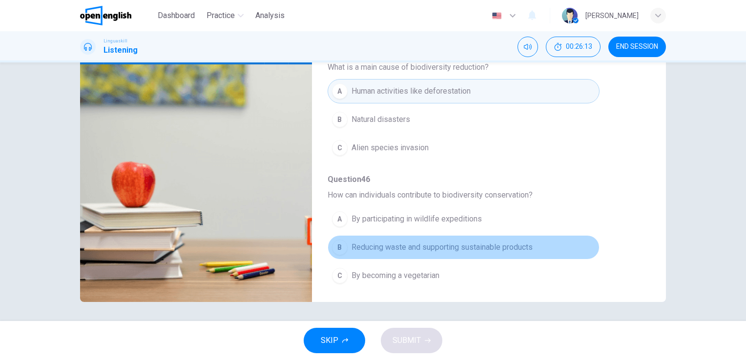
click at [513, 242] on span "Reducing waste and supporting sustainable products" at bounding box center [442, 248] width 181 height 12
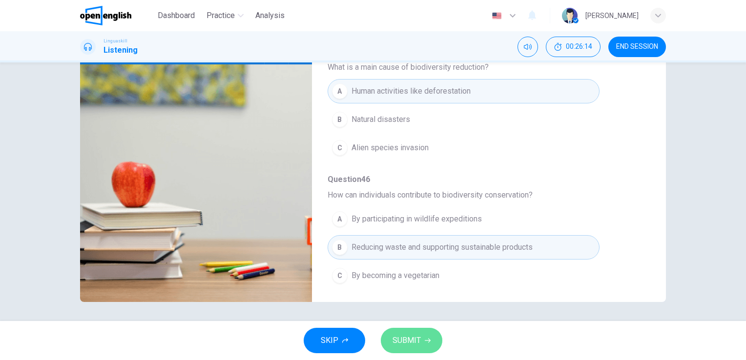
click at [414, 339] on span "SUBMIT" at bounding box center [407, 341] width 28 height 14
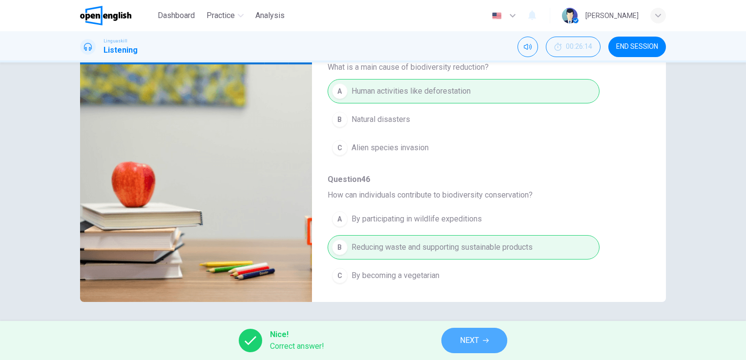
click at [461, 338] on span "NEXT" at bounding box center [469, 341] width 19 height 14
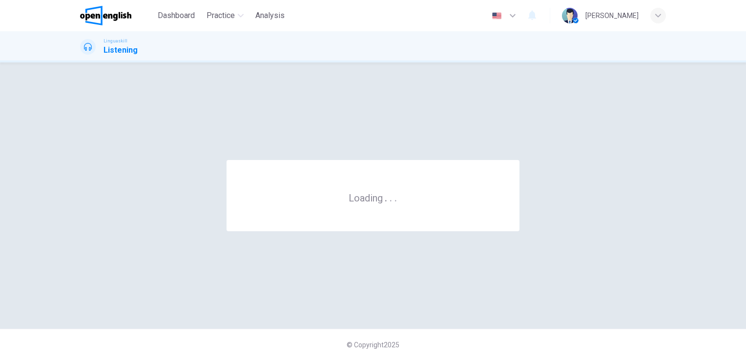
scroll to position [0, 0]
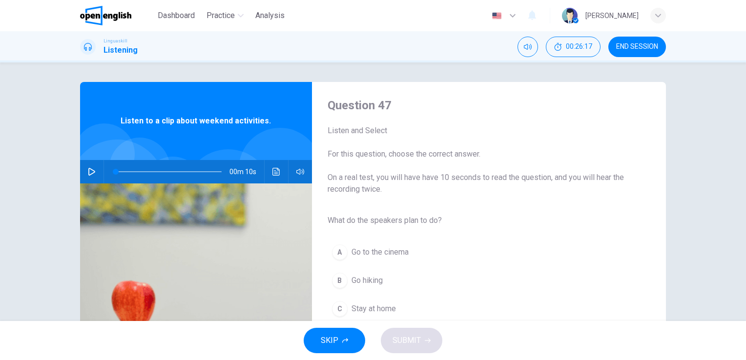
click at [88, 169] on icon "button" at bounding box center [92, 172] width 8 height 8
click at [273, 173] on icon "Click to see the audio transcription" at bounding box center [277, 172] width 8 height 8
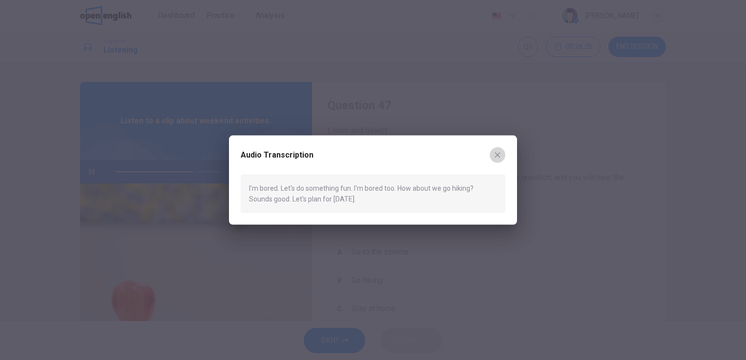
click at [500, 153] on icon "button" at bounding box center [497, 154] width 5 height 5
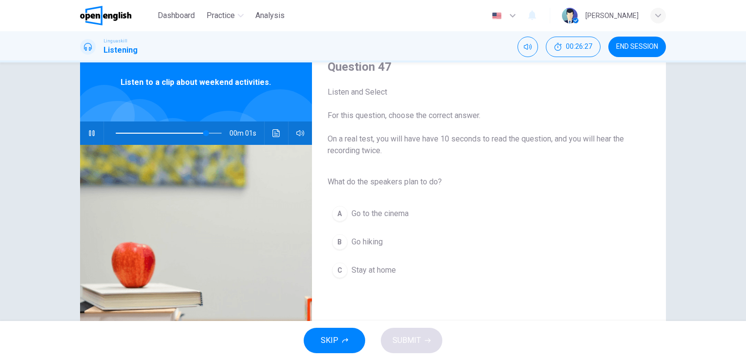
scroll to position [41, 0]
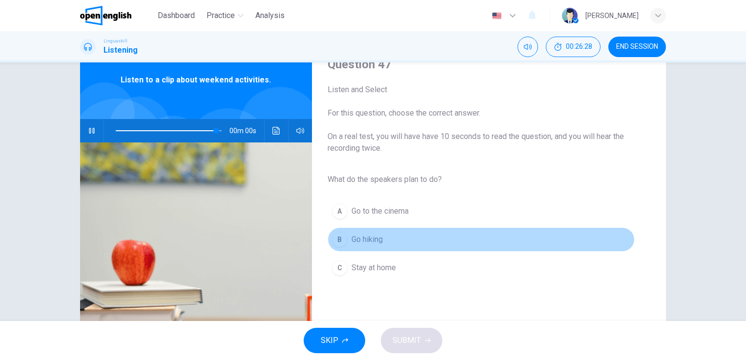
click at [361, 239] on span "Go hiking" at bounding box center [367, 240] width 31 height 12
type input "*"
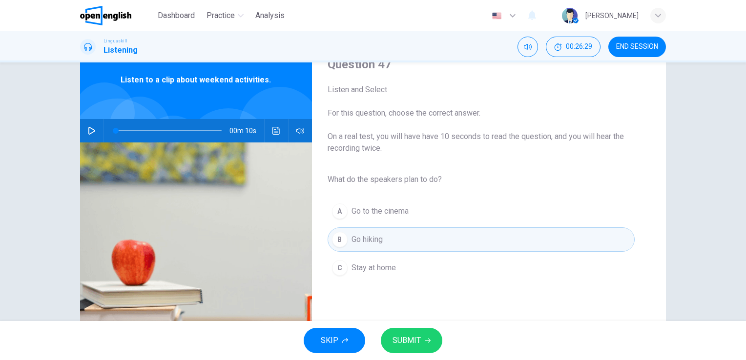
click at [417, 338] on span "SUBMIT" at bounding box center [407, 341] width 28 height 14
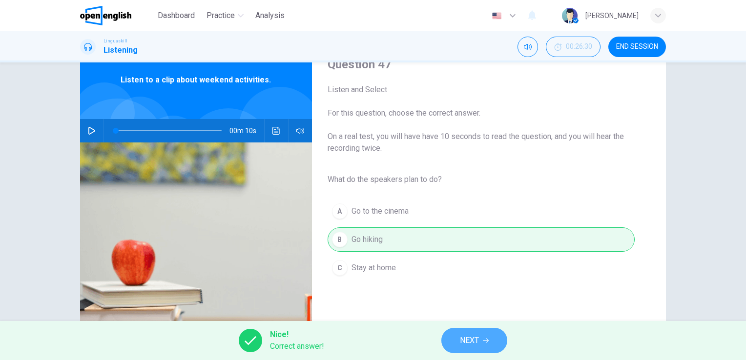
click at [478, 338] on span "NEXT" at bounding box center [469, 341] width 19 height 14
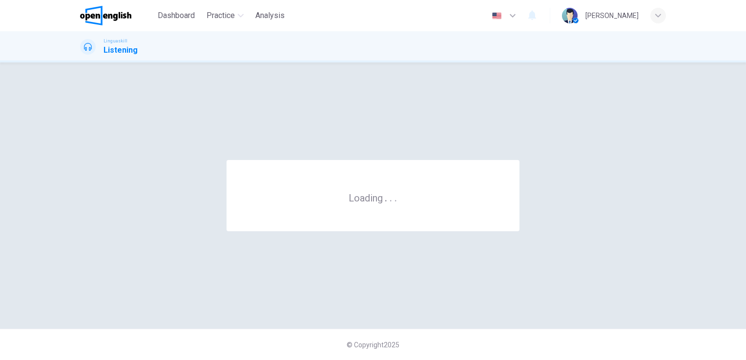
scroll to position [0, 0]
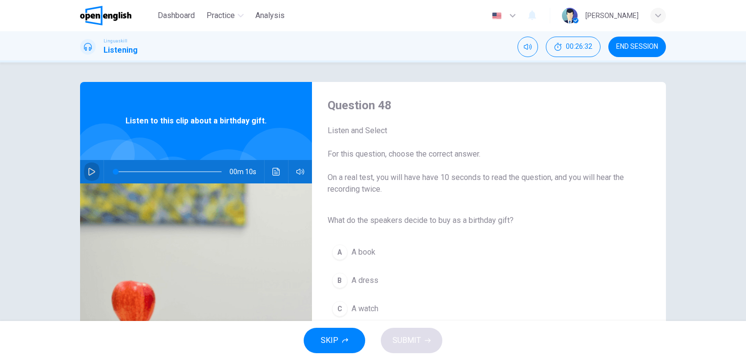
click at [89, 173] on icon "button" at bounding box center [91, 172] width 7 height 8
click at [269, 176] on button "Click to see the audio transcription" at bounding box center [277, 171] width 16 height 23
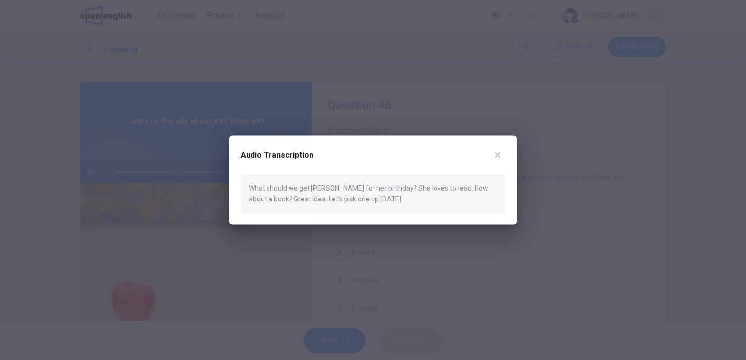
click at [498, 151] on button "button" at bounding box center [498, 155] width 16 height 16
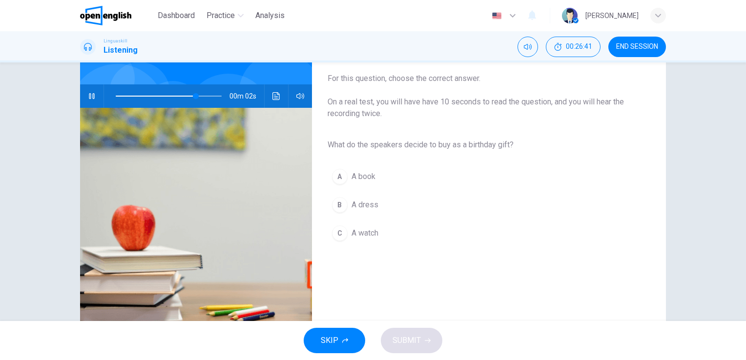
scroll to position [76, 0]
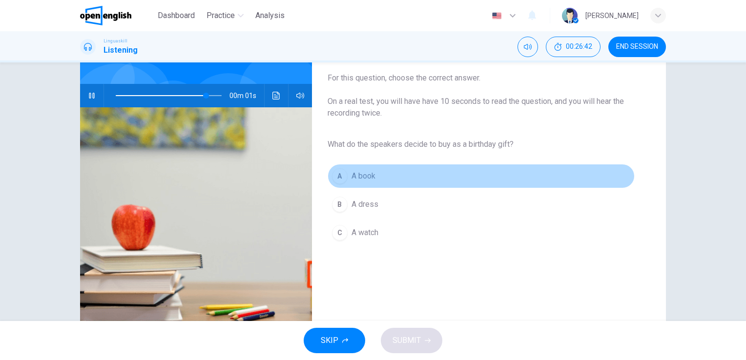
click at [348, 175] on button "A A book" at bounding box center [481, 176] width 307 height 24
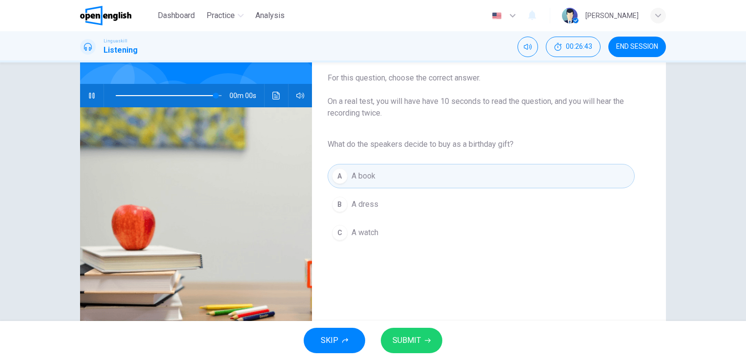
type input "*"
click at [413, 339] on span "SUBMIT" at bounding box center [407, 341] width 28 height 14
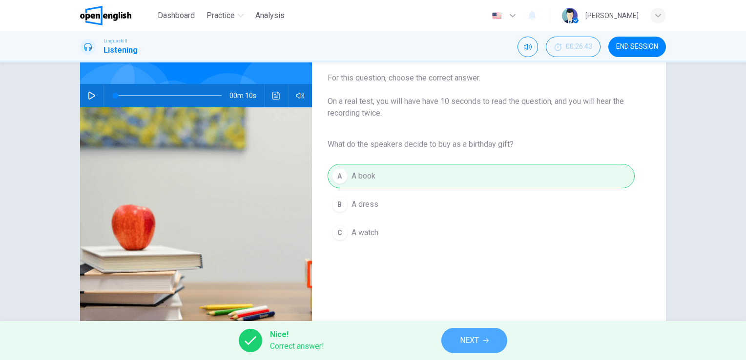
click at [471, 337] on span "NEXT" at bounding box center [469, 341] width 19 height 14
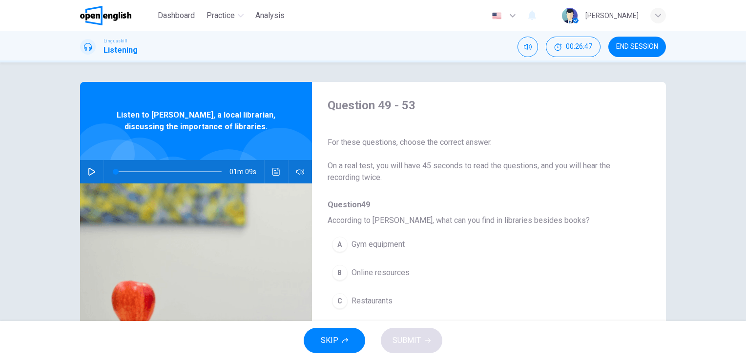
click at [89, 173] on icon "button" at bounding box center [92, 172] width 8 height 8
click at [91, 171] on icon "button" at bounding box center [91, 172] width 7 height 8
click at [273, 172] on icon "Click to see the audio transcription" at bounding box center [277, 172] width 8 height 8
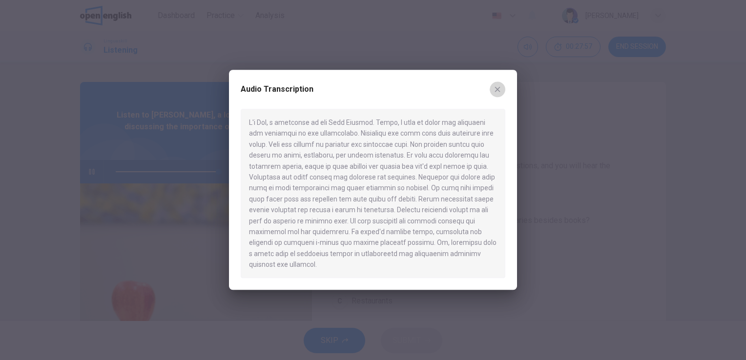
click at [496, 92] on icon "button" at bounding box center [497, 89] width 5 height 5
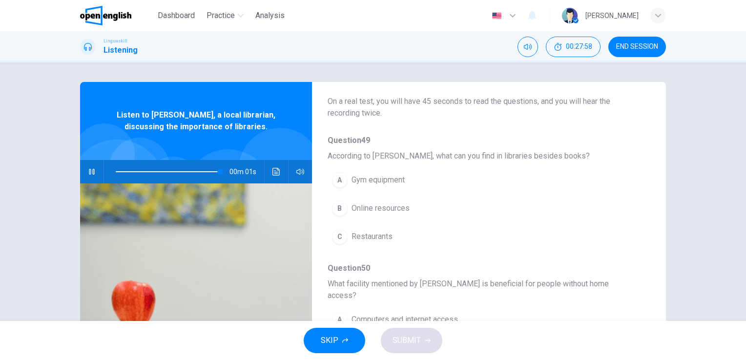
scroll to position [65, 0]
type input "*"
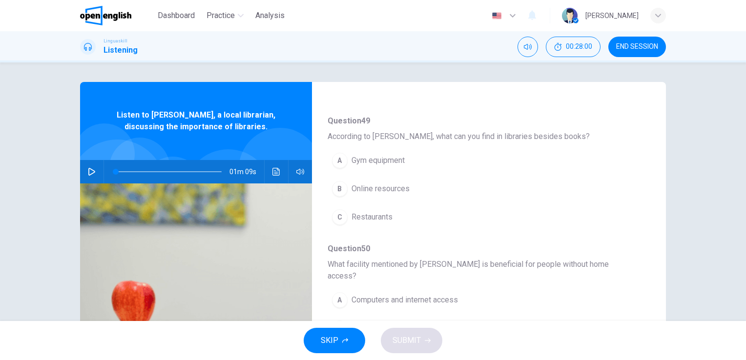
scroll to position [84, 0]
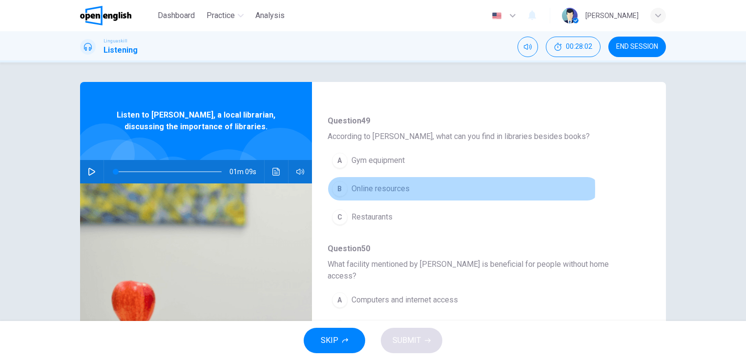
click at [389, 189] on span "Online resources" at bounding box center [381, 189] width 58 height 12
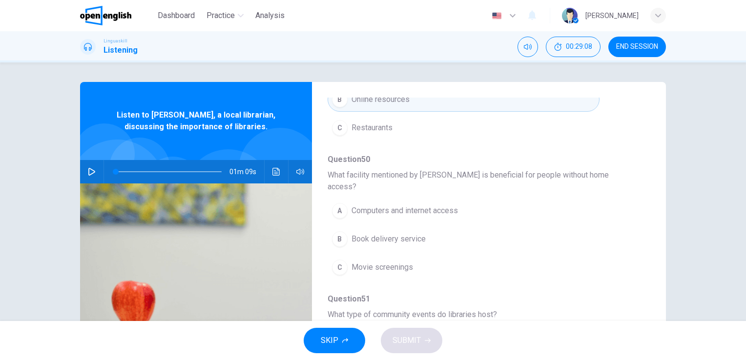
scroll to position [172, 0]
click at [273, 172] on icon "Click to see the audio transcription" at bounding box center [276, 172] width 7 height 8
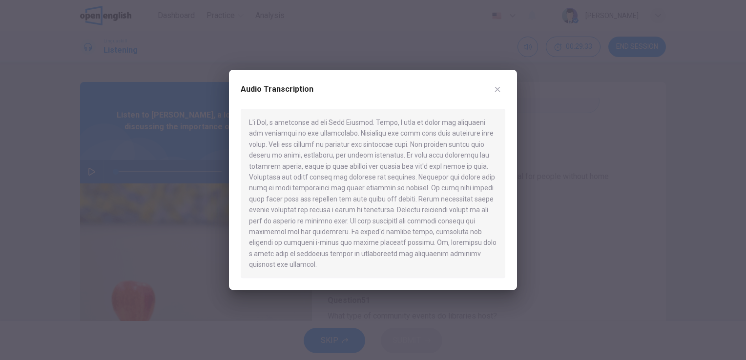
click at [497, 93] on icon "button" at bounding box center [498, 89] width 8 height 8
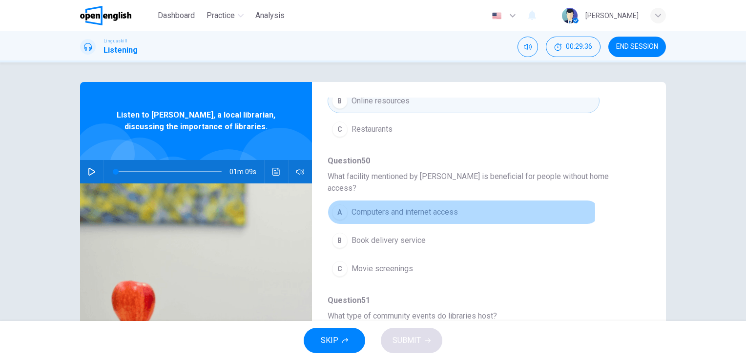
click at [441, 207] on span "Computers and internet access" at bounding box center [405, 213] width 106 height 12
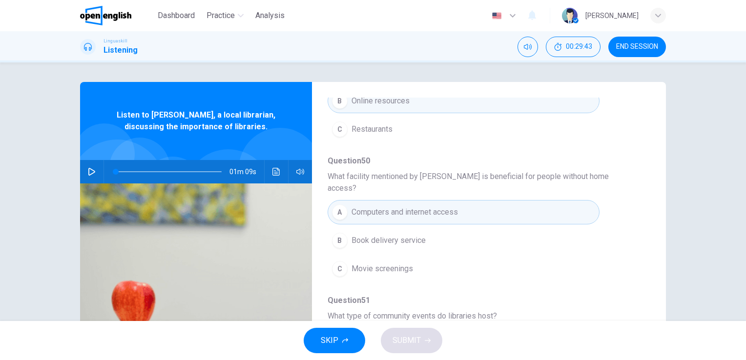
scroll to position [301, 0]
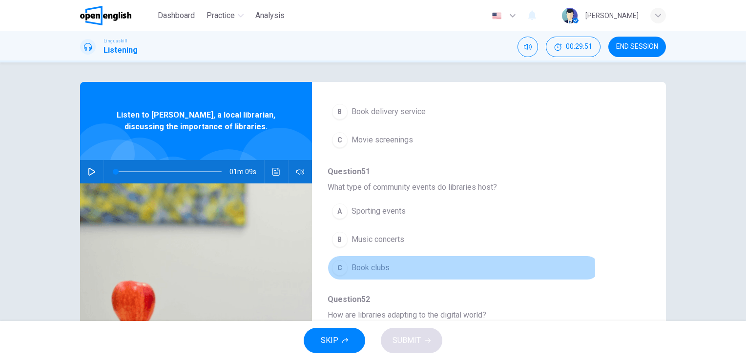
click at [381, 262] on span "Book clubs" at bounding box center [371, 268] width 38 height 12
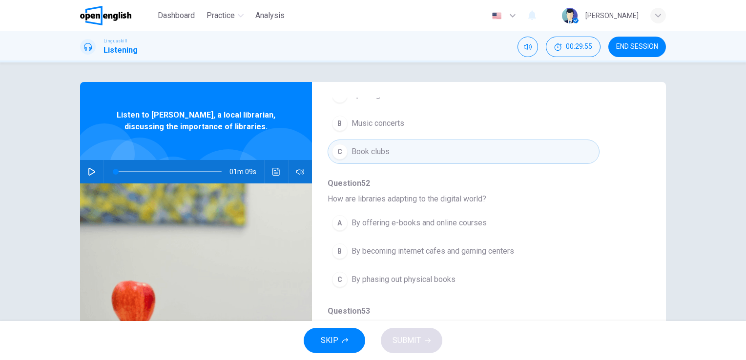
scroll to position [418, 0]
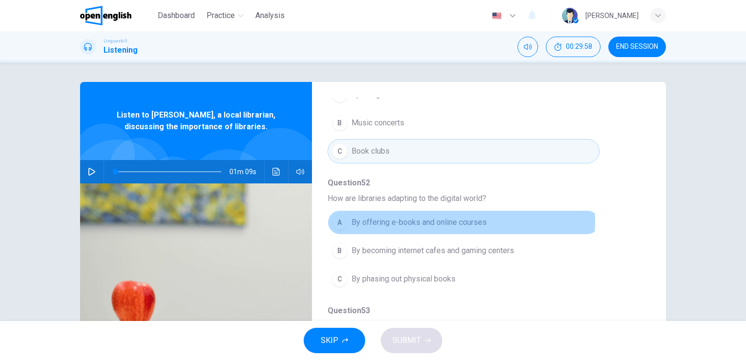
click at [457, 217] on span "By offering e-books and online courses" at bounding box center [419, 223] width 135 height 12
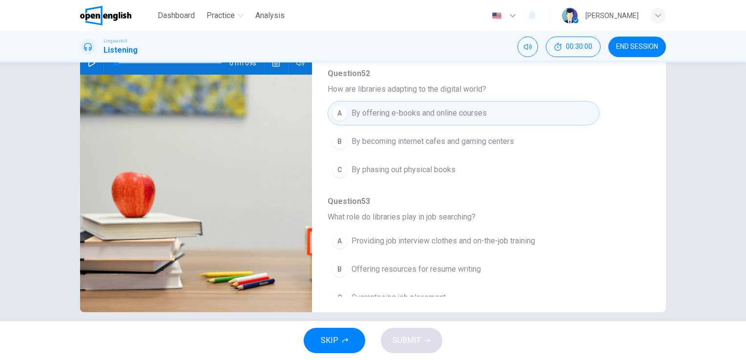
scroll to position [109, 0]
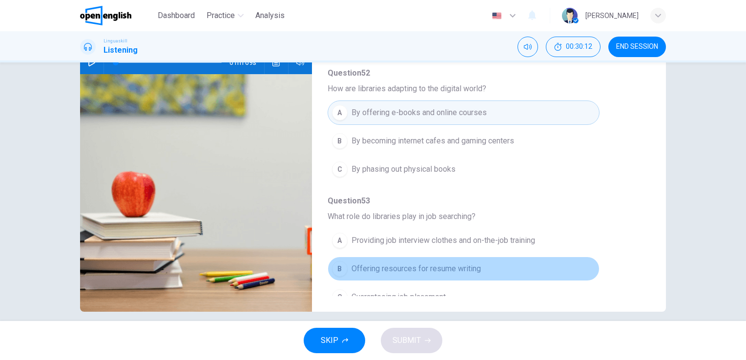
click at [468, 263] on span "Offering resources for resume writing" at bounding box center [416, 269] width 129 height 12
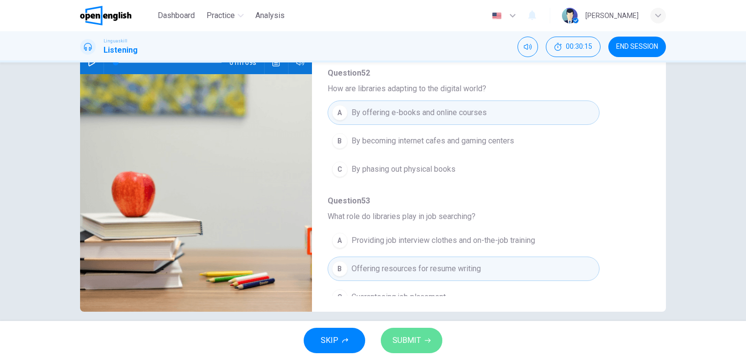
click at [425, 339] on icon "button" at bounding box center [428, 341] width 6 height 6
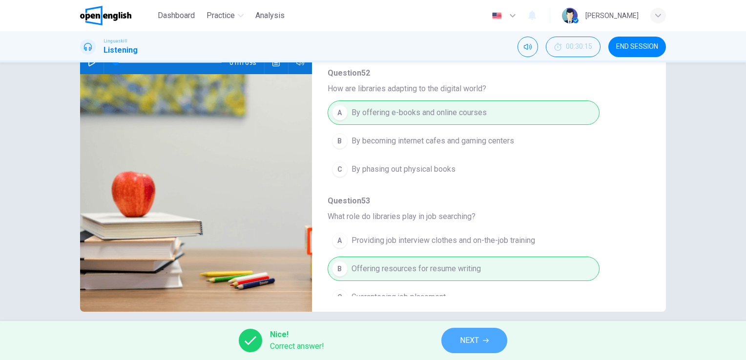
click at [477, 339] on span "NEXT" at bounding box center [469, 341] width 19 height 14
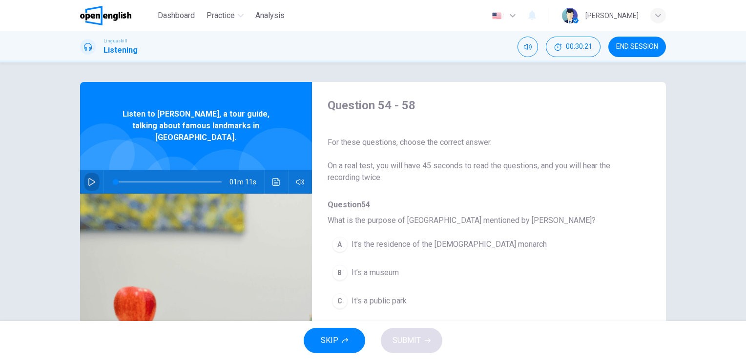
click at [90, 178] on icon "button" at bounding box center [92, 182] width 8 height 8
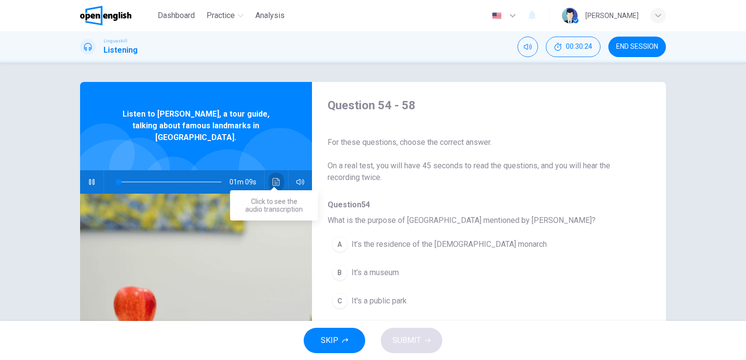
click at [276, 178] on icon "Click to see the audio transcription" at bounding box center [277, 182] width 8 height 8
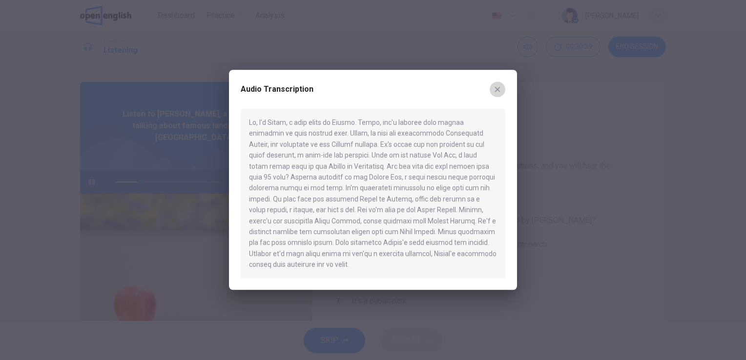
click at [500, 89] on icon "button" at bounding box center [498, 89] width 8 height 8
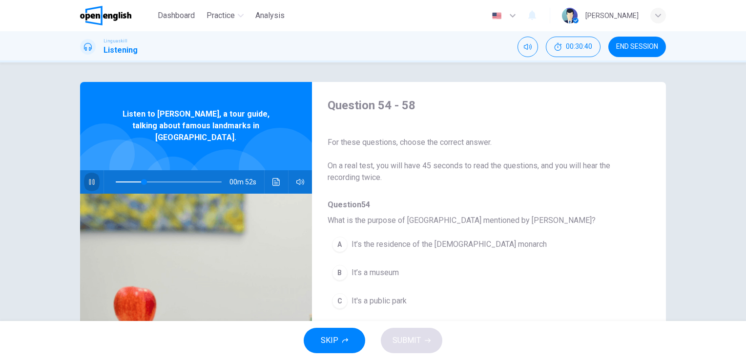
click at [94, 170] on button "button" at bounding box center [92, 181] width 16 height 23
click at [273, 178] on icon "Click to see the audio transcription" at bounding box center [277, 182] width 8 height 8
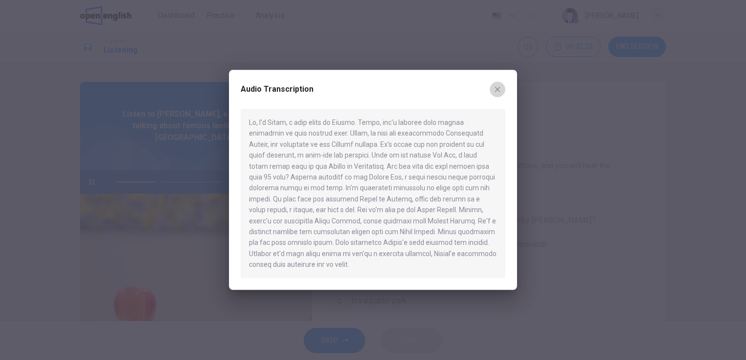
click at [496, 91] on icon "button" at bounding box center [497, 89] width 5 height 5
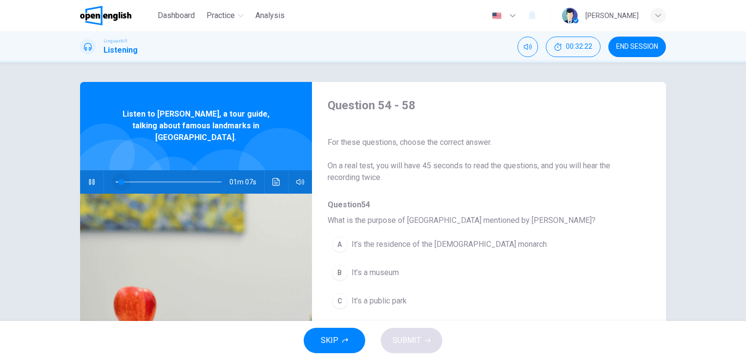
click at [118, 175] on span at bounding box center [169, 182] width 106 height 14
click at [274, 178] on icon "Click to see the audio transcription" at bounding box center [276, 182] width 7 height 8
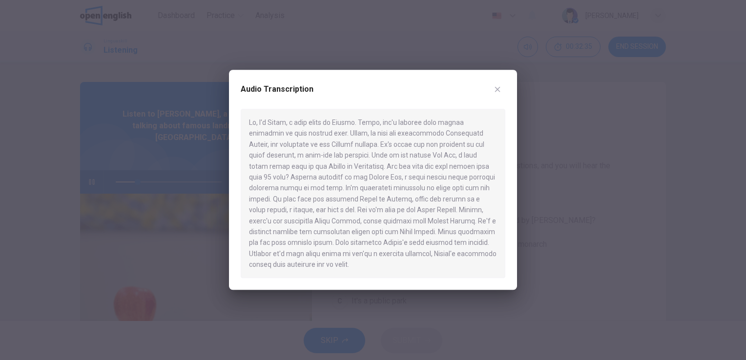
click at [416, 147] on div at bounding box center [373, 193] width 265 height 169
click at [197, 170] on div at bounding box center [373, 180] width 746 height 360
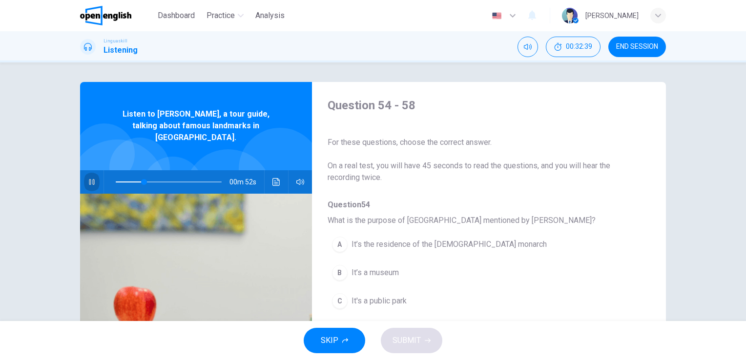
click at [90, 178] on icon "button" at bounding box center [92, 182] width 8 height 8
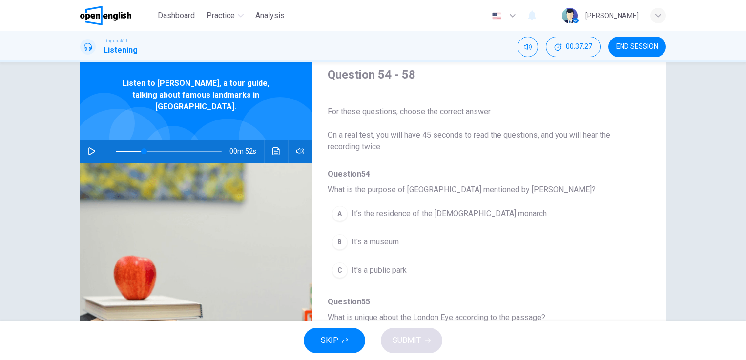
scroll to position [30, 0]
click at [90, 148] on icon "button" at bounding box center [91, 152] width 7 height 8
click at [273, 148] on icon "Click to see the audio transcription" at bounding box center [277, 152] width 8 height 8
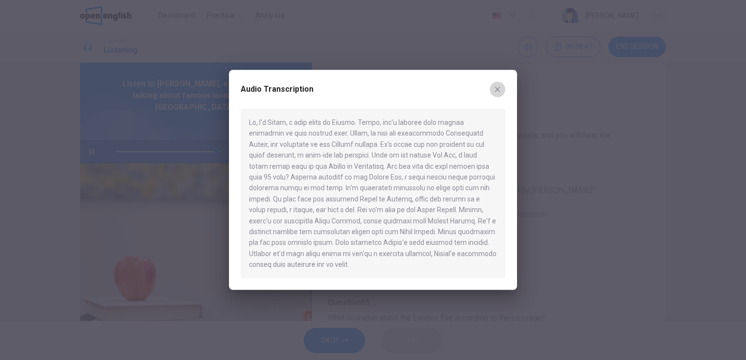
click at [497, 85] on button "button" at bounding box center [498, 90] width 16 height 16
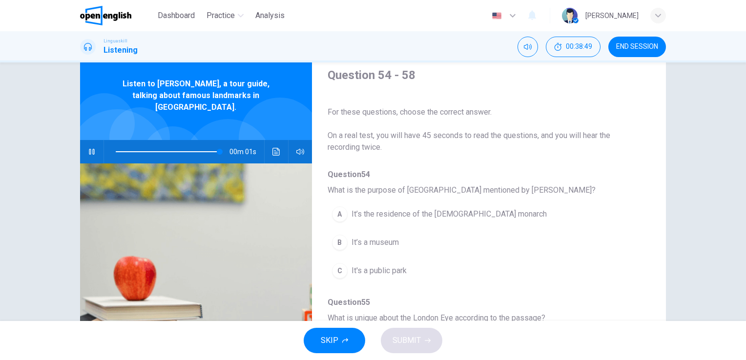
scroll to position [0, 0]
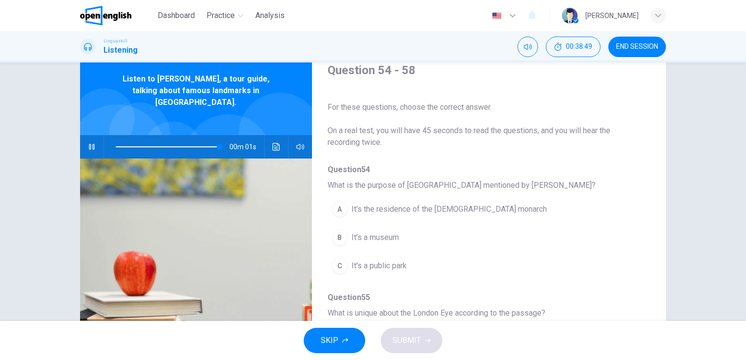
type input "*"
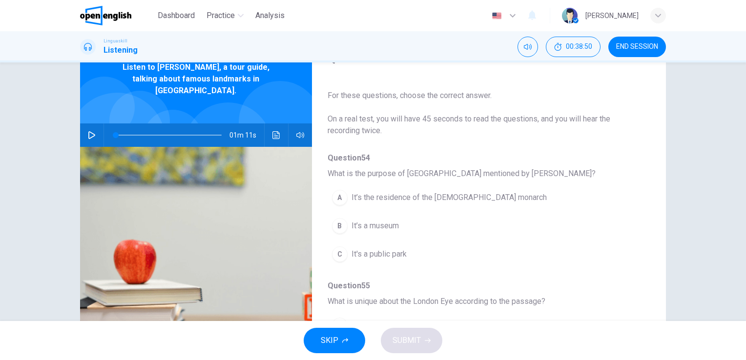
scroll to position [48, 0]
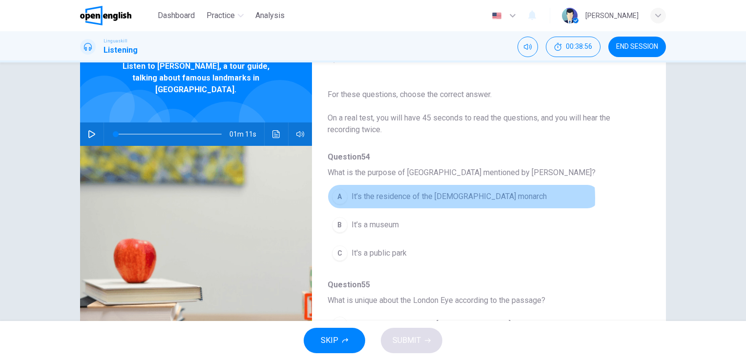
click at [450, 198] on span "It’s the residence of the [DEMOGRAPHIC_DATA] monarch" at bounding box center [449, 197] width 195 height 12
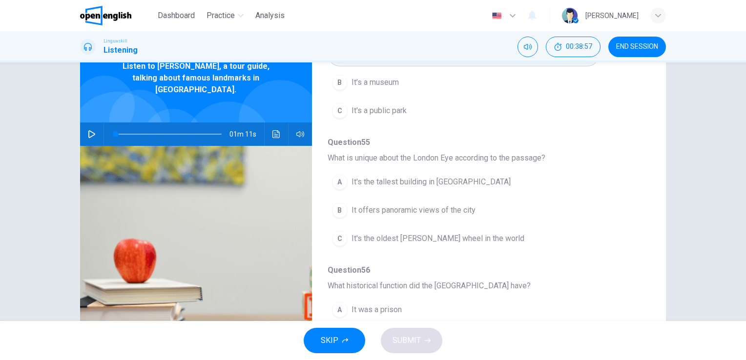
scroll to position [144, 0]
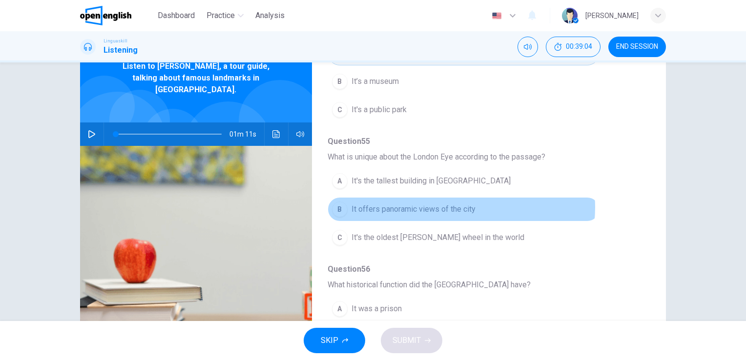
click at [454, 206] on span "It offers panoramic views of the city" at bounding box center [414, 210] width 124 height 12
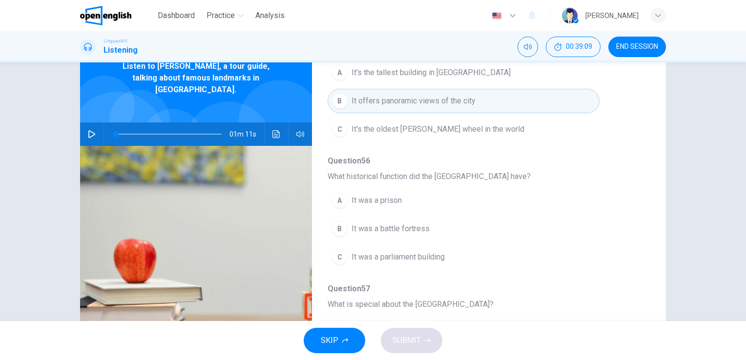
scroll to position [253, 0]
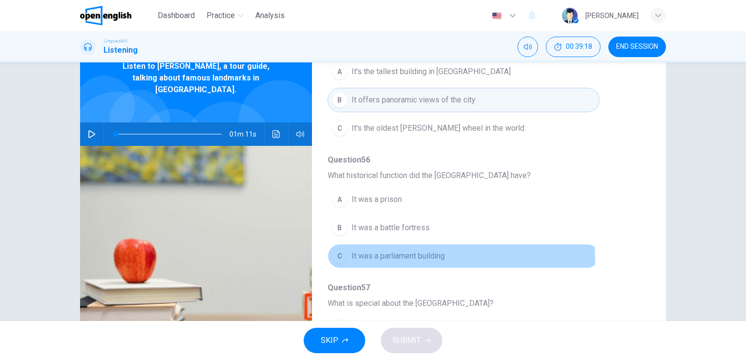
click at [394, 258] on span "It was a parliament building" at bounding box center [398, 257] width 93 height 12
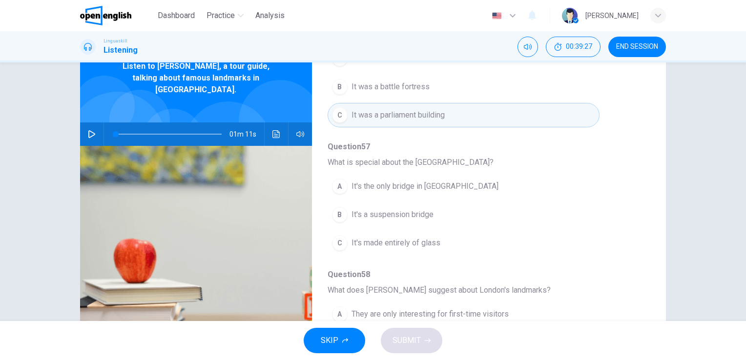
scroll to position [395, 0]
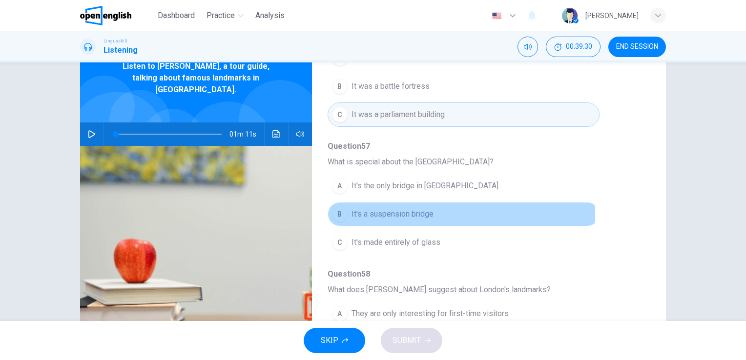
click at [401, 214] on span "It's a suspension bridge" at bounding box center [393, 215] width 82 height 12
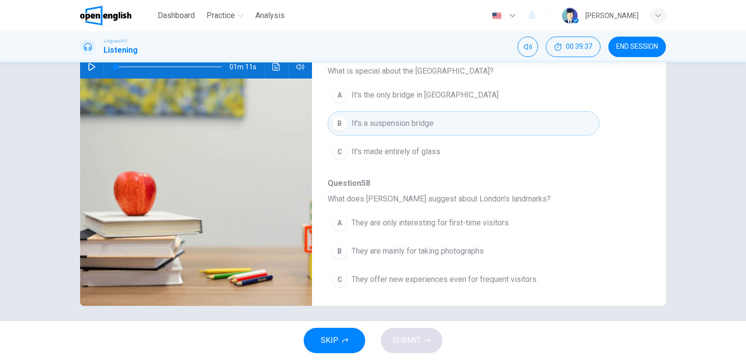
scroll to position [116, 0]
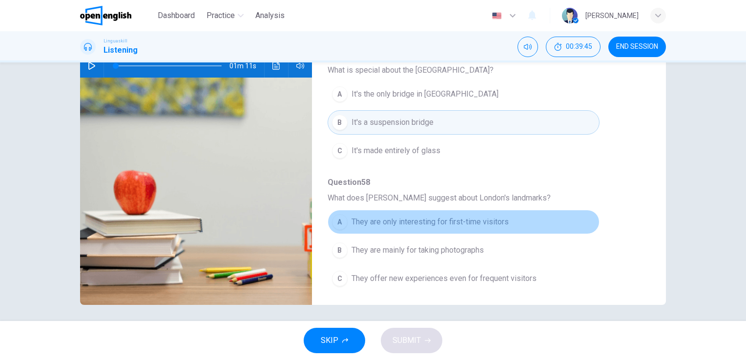
click at [480, 220] on span "They are only interesting for first-time visitors" at bounding box center [430, 222] width 157 height 12
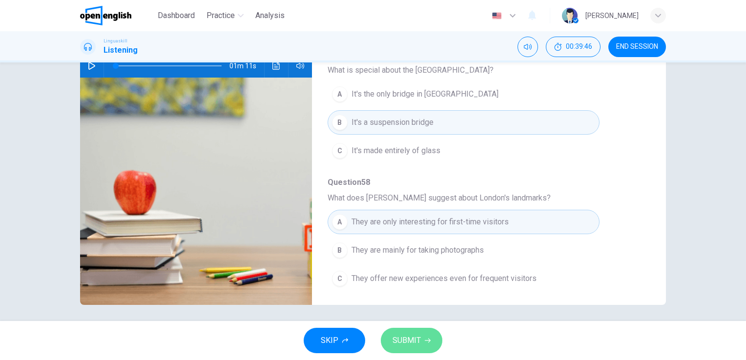
click at [417, 344] on span "SUBMIT" at bounding box center [407, 341] width 28 height 14
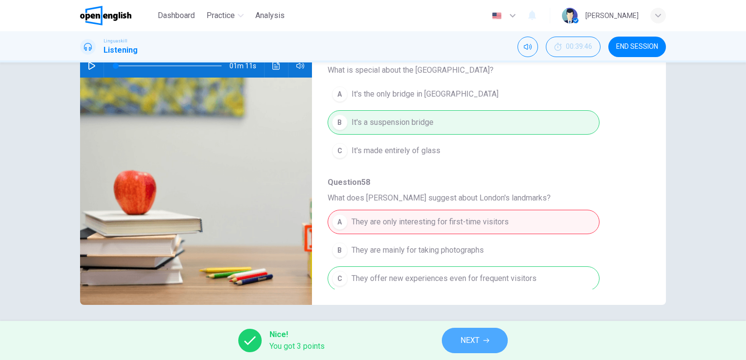
click at [473, 333] on button "NEXT" at bounding box center [475, 340] width 66 height 25
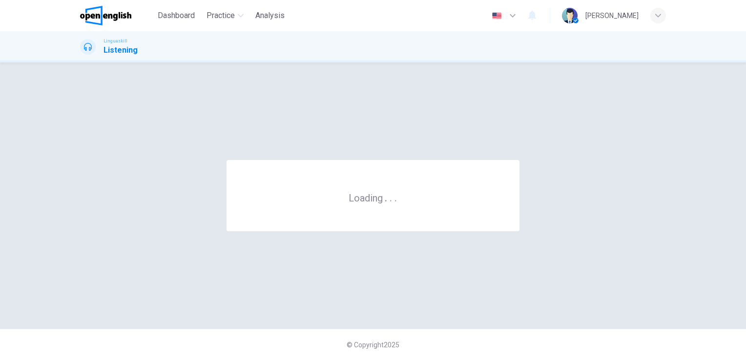
scroll to position [0, 0]
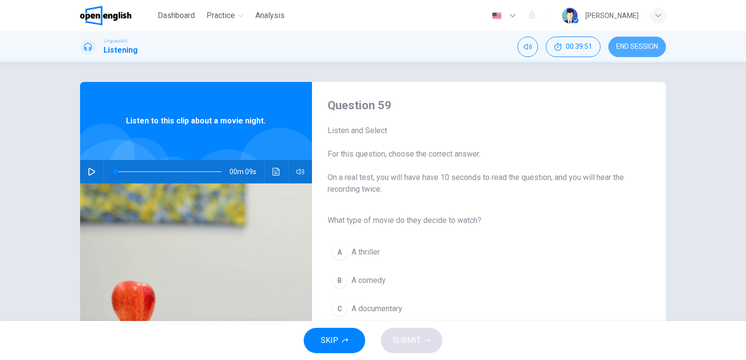
click at [637, 44] on span "END SESSION" at bounding box center [637, 47] width 42 height 8
